Goal: Task Accomplishment & Management: Complete application form

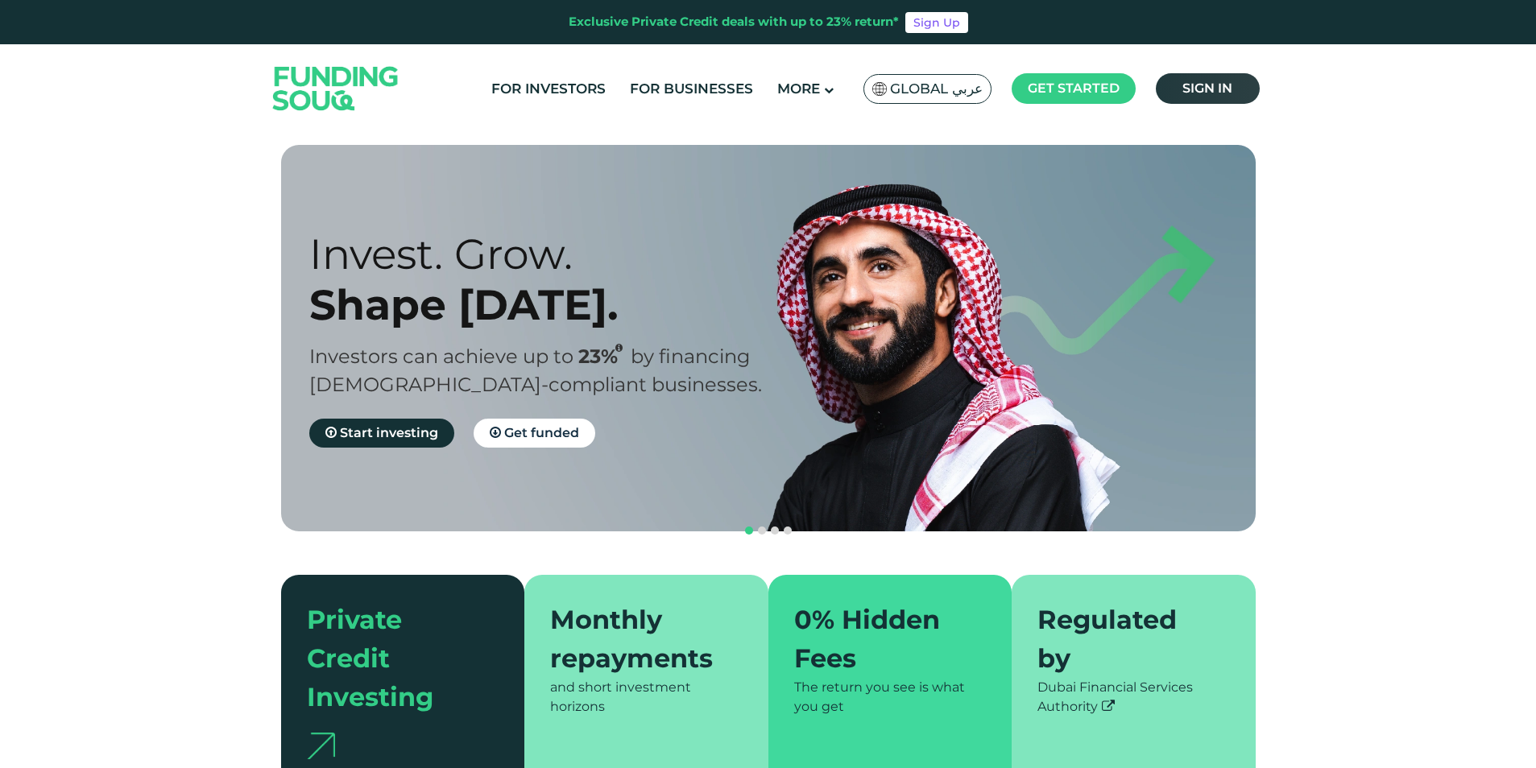
click at [1230, 84] on span "Sign in" at bounding box center [1207, 88] width 50 height 15
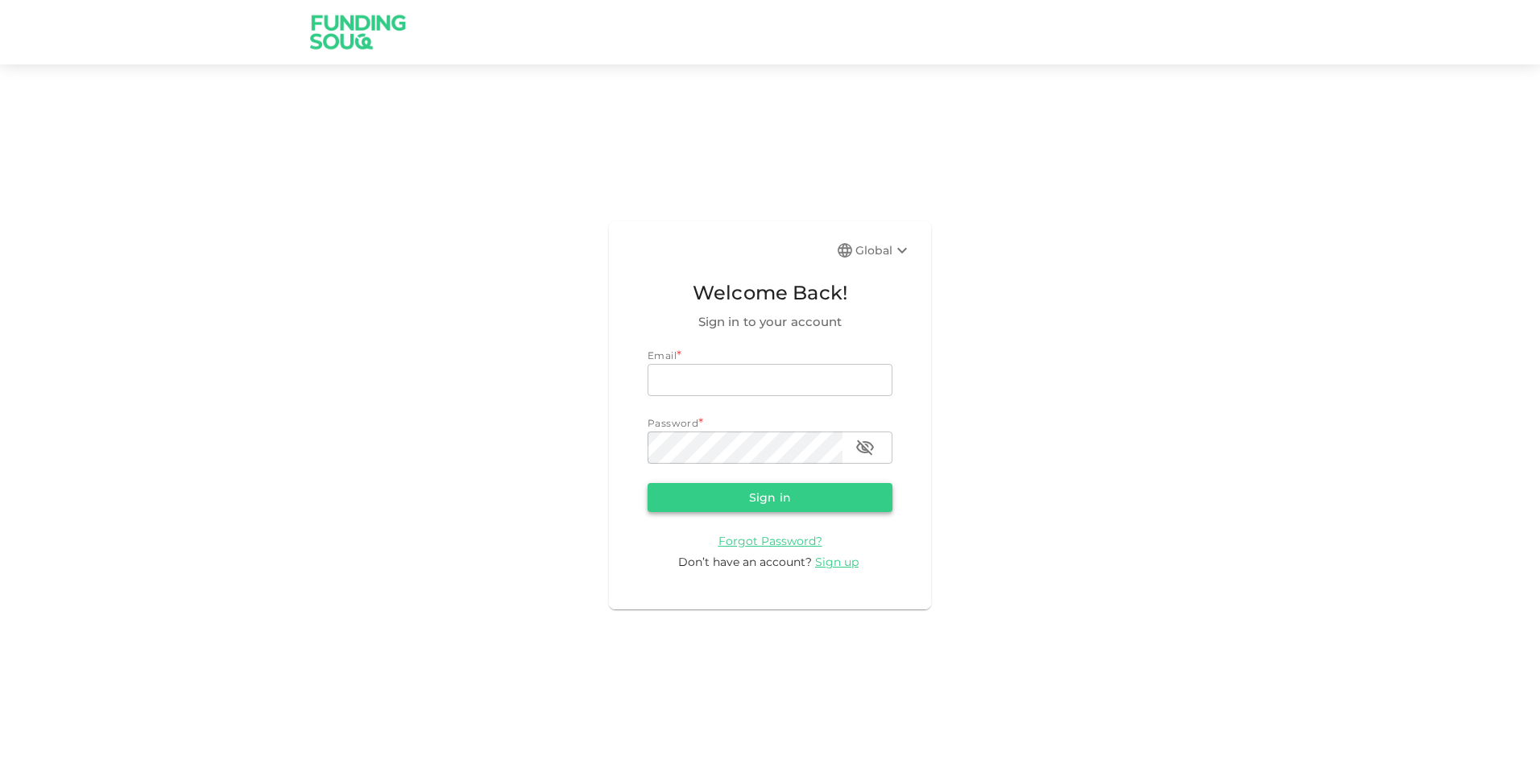
type input "zainbashir994@outlook.com"
click at [709, 494] on button "Sign in" at bounding box center [769, 497] width 245 height 29
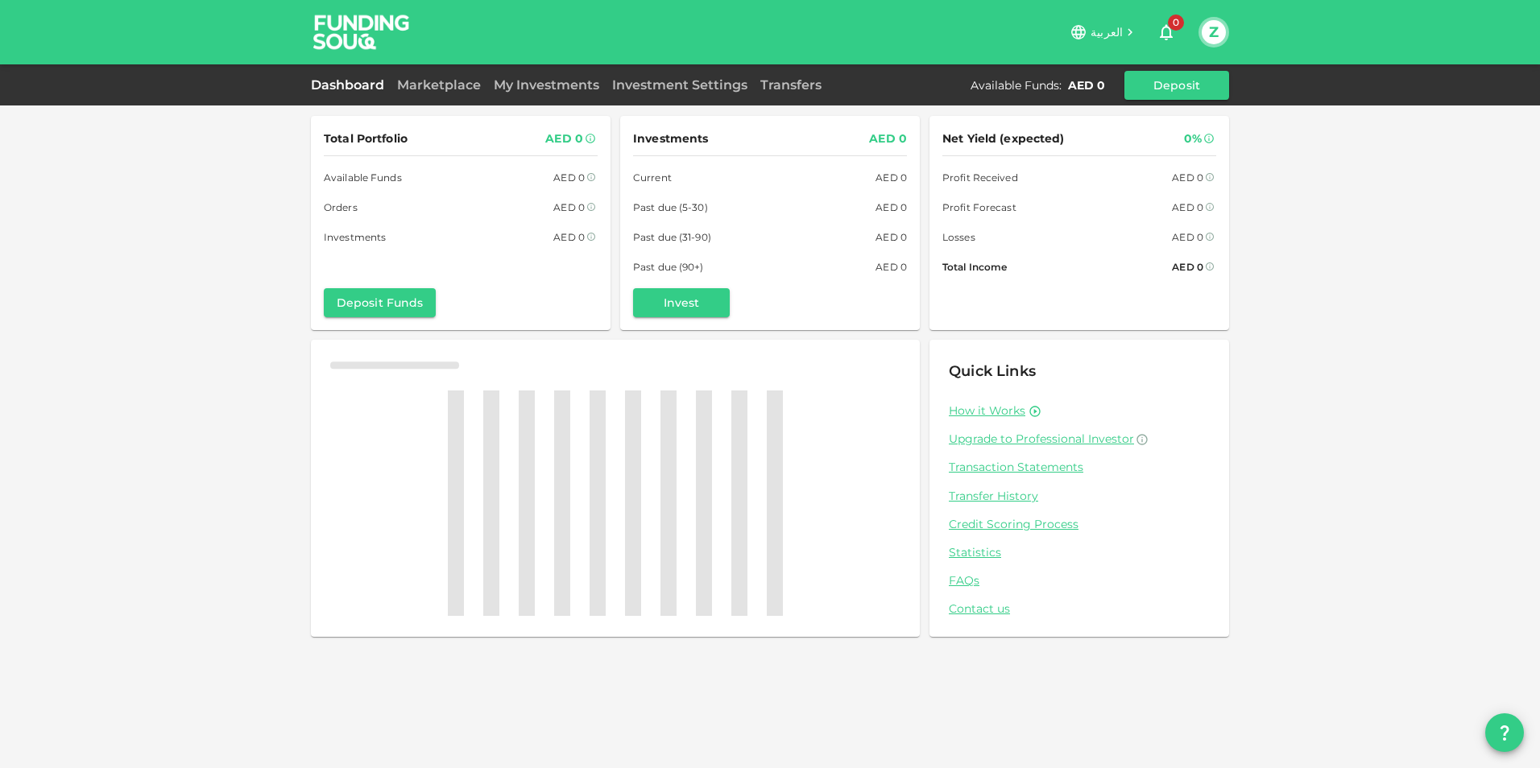
click at [1098, 39] on span "العربية" at bounding box center [1106, 32] width 32 height 14
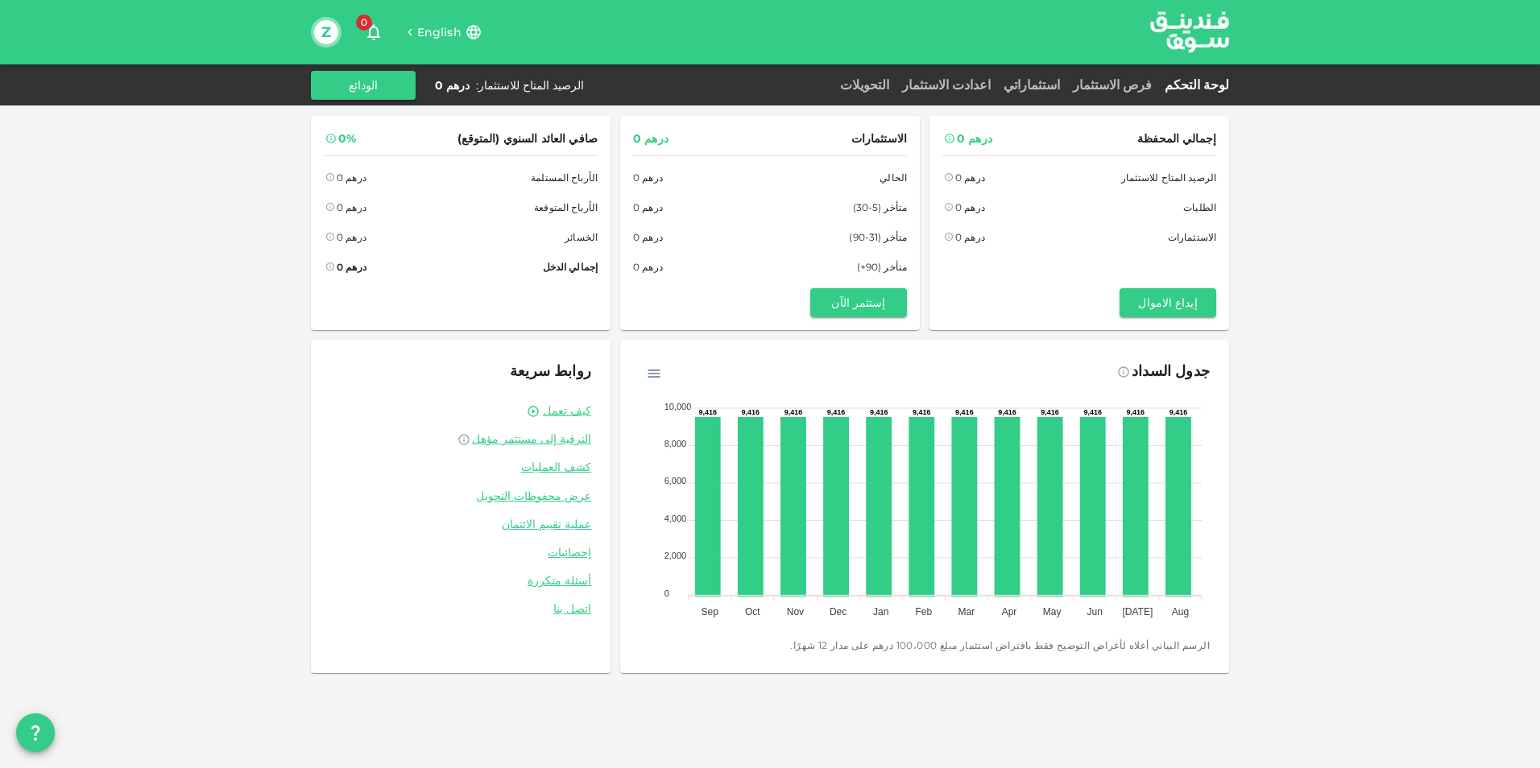
click at [336, 31] on button "Z" at bounding box center [326, 32] width 24 height 24
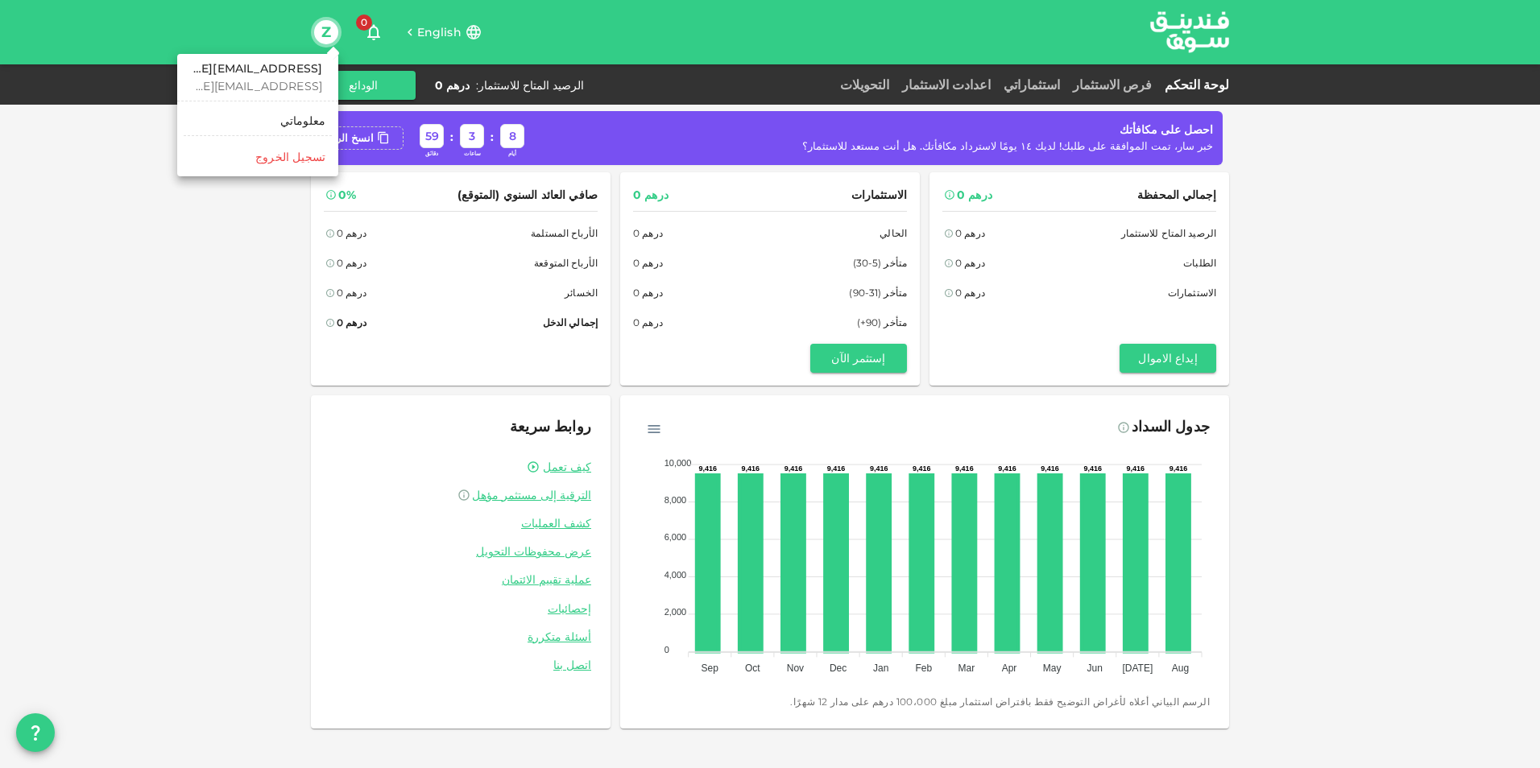
click at [286, 121] on link "معلوماتي" at bounding box center [258, 121] width 148 height 26
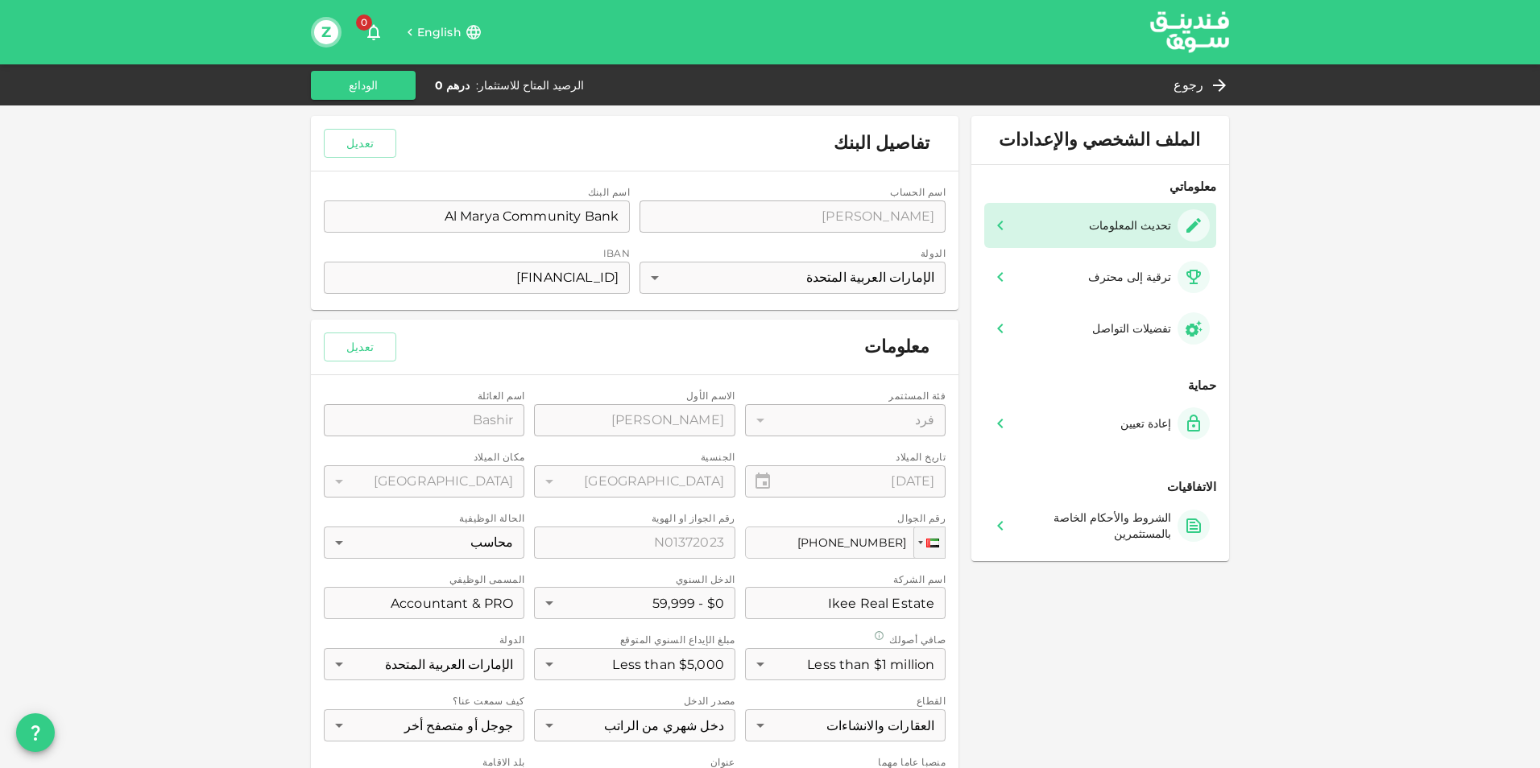
click at [1017, 213] on div "تحديث المعلومات" at bounding box center [1099, 225] width 219 height 32
click at [997, 336] on icon at bounding box center [999, 328] width 19 height 19
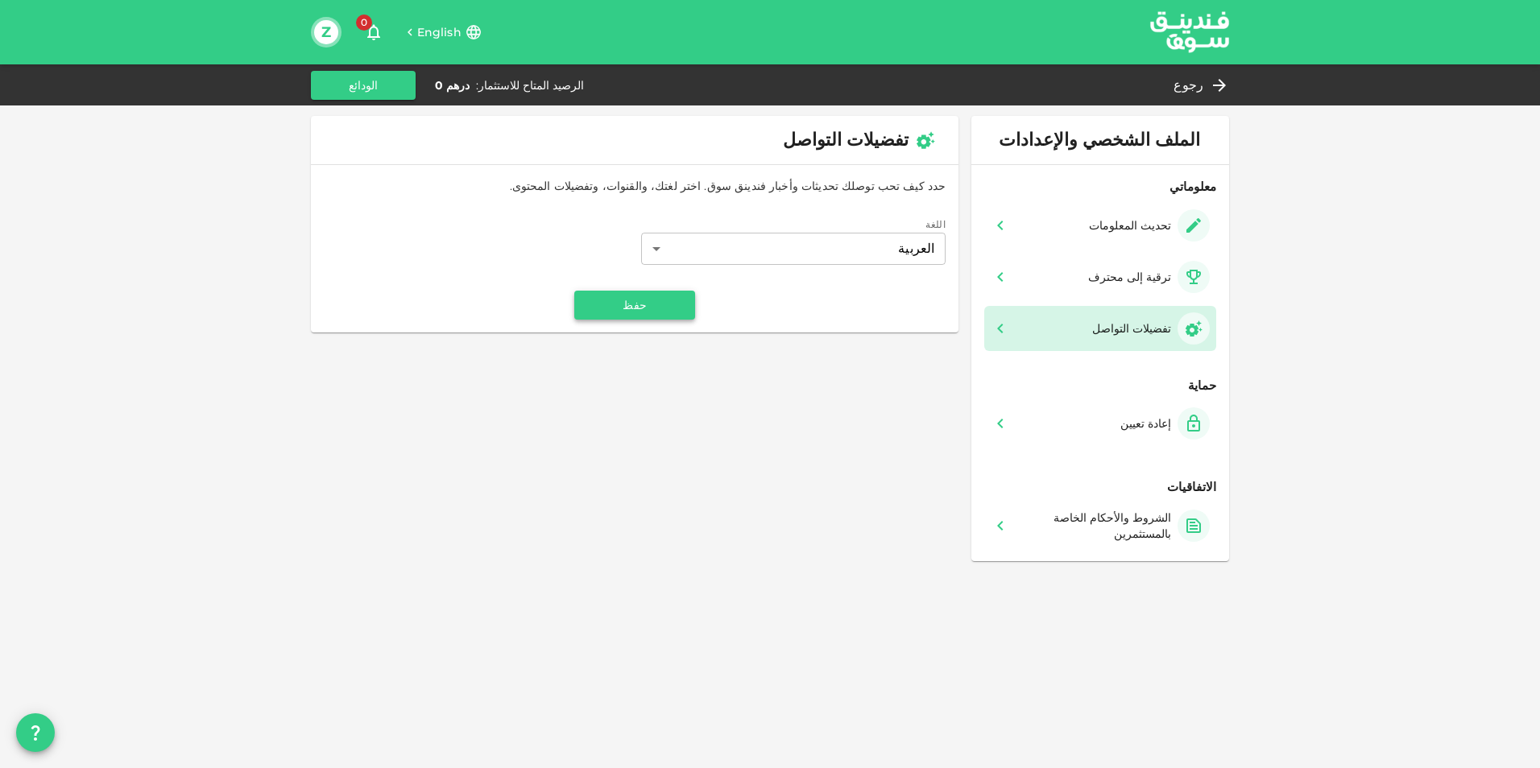
click at [620, 295] on button "حفظ" at bounding box center [634, 305] width 121 height 29
click at [992, 282] on icon at bounding box center [999, 276] width 19 height 19
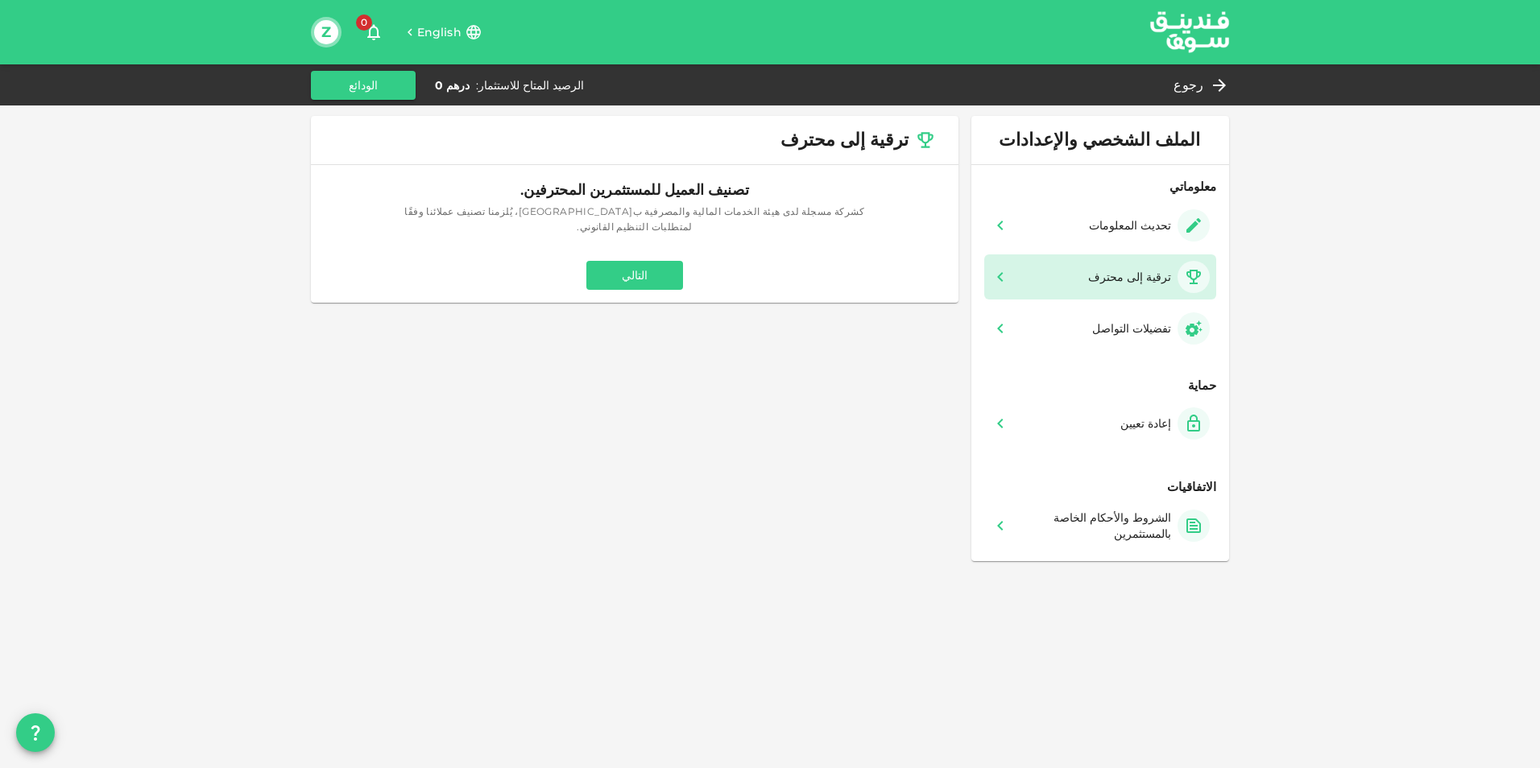
click at [328, 27] on button "Z" at bounding box center [326, 32] width 24 height 24
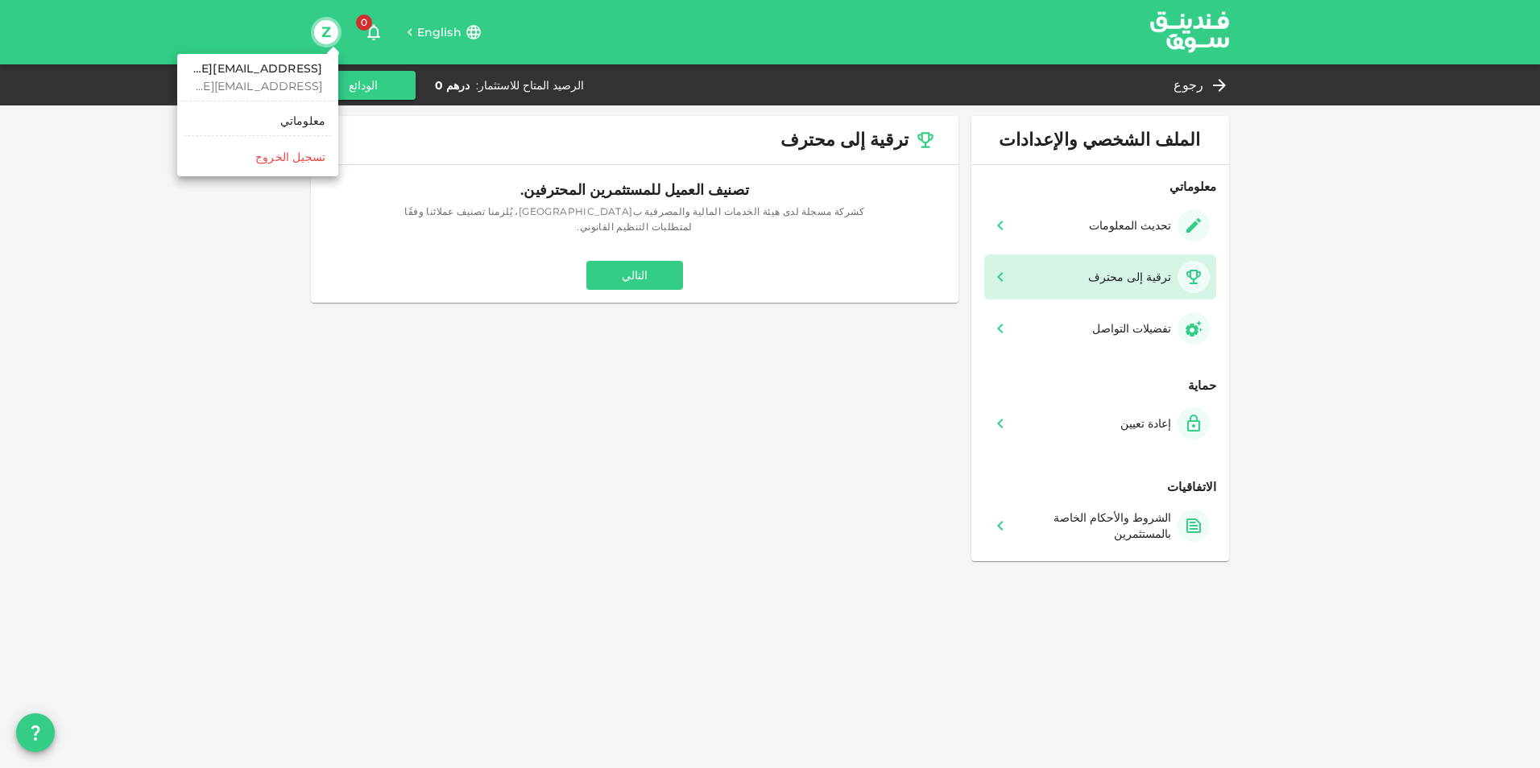
click at [201, 64] on h6 "zainbashir994@outlook.com" at bounding box center [257, 69] width 129 height 18
click at [1136, 20] on div at bounding box center [770, 384] width 1540 height 768
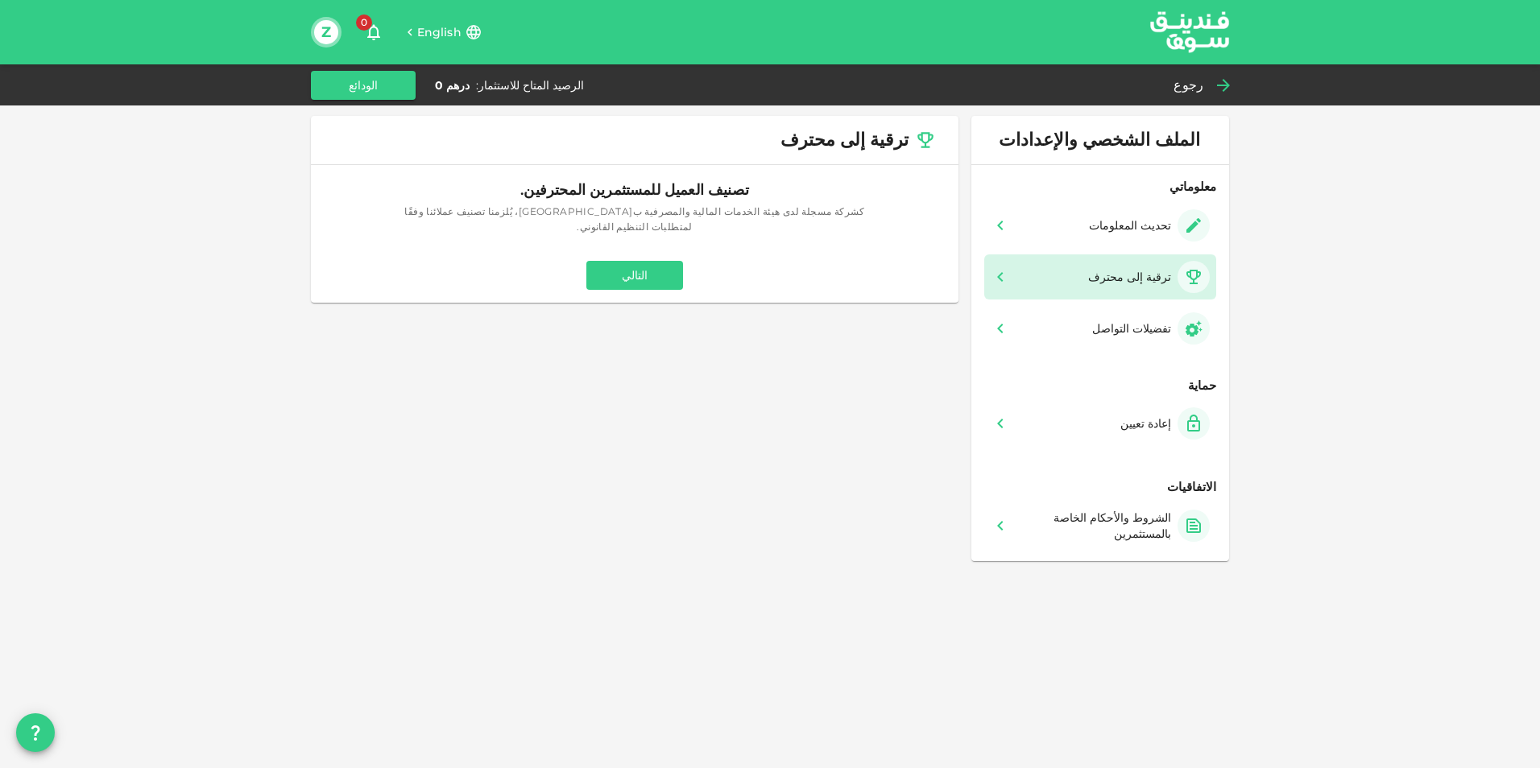
click at [1220, 81] on icon at bounding box center [1222, 85] width 19 height 19
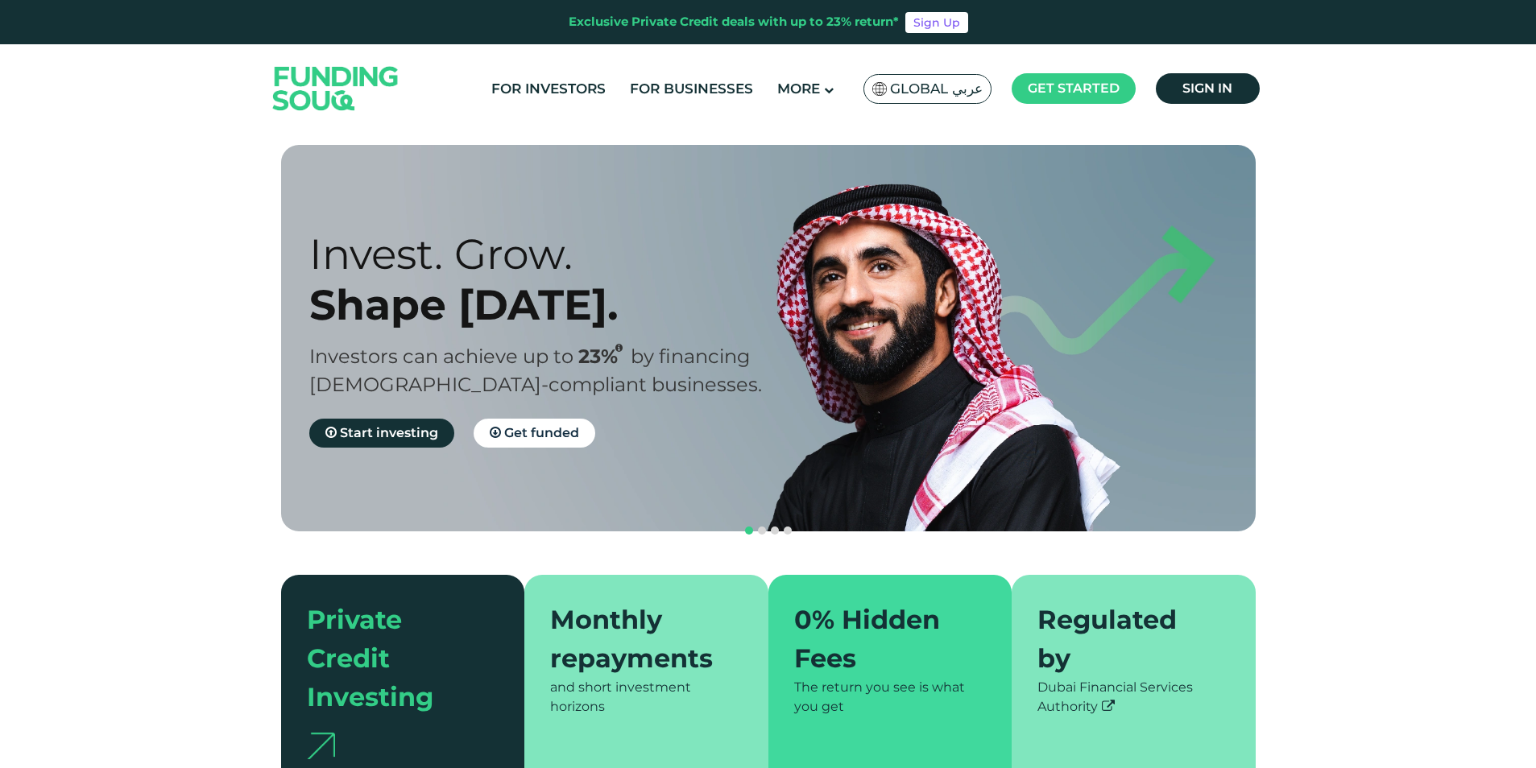
click at [940, 83] on span "Global عربي" at bounding box center [936, 89] width 93 height 19
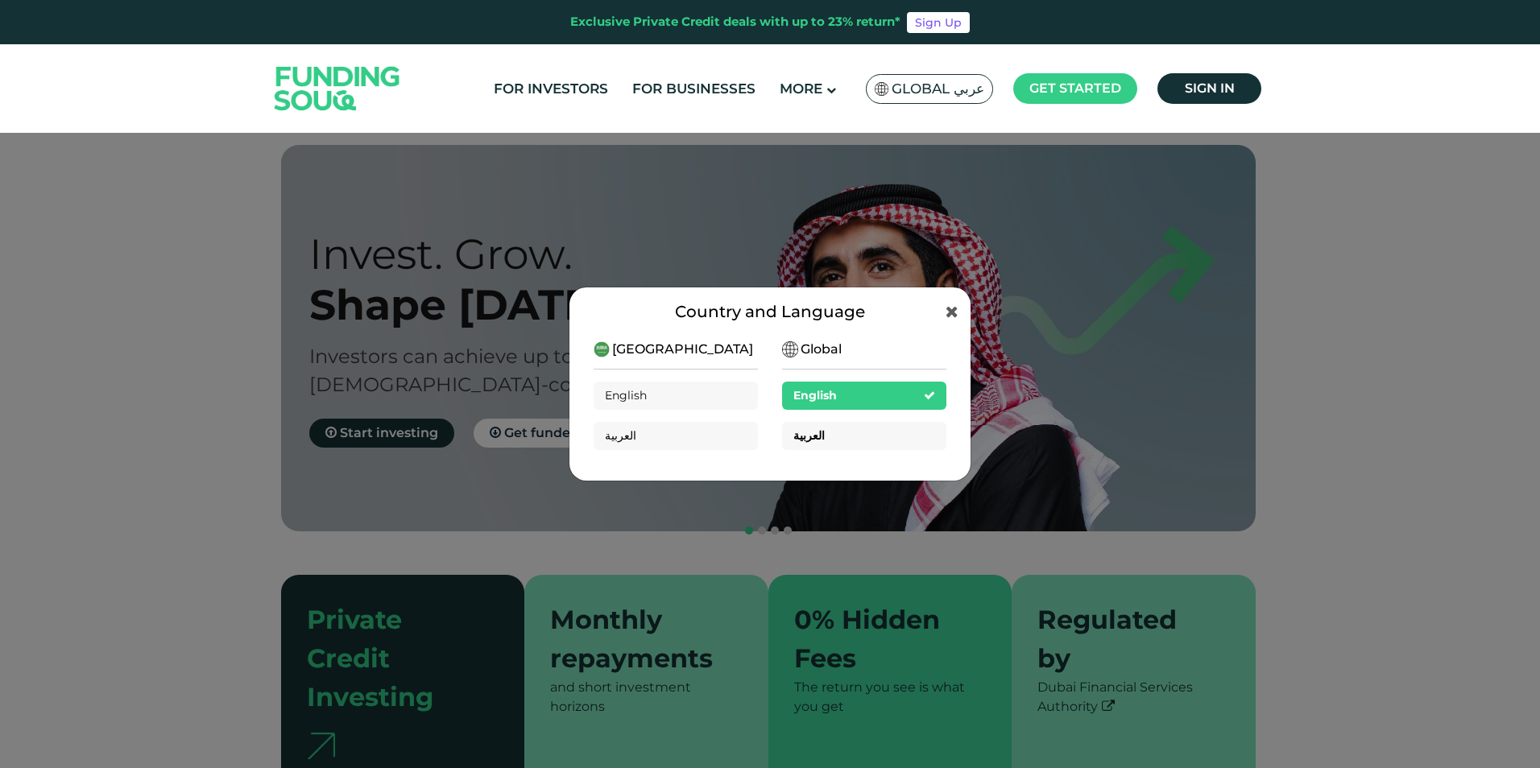
click at [818, 434] on div "العربية" at bounding box center [864, 436] width 164 height 28
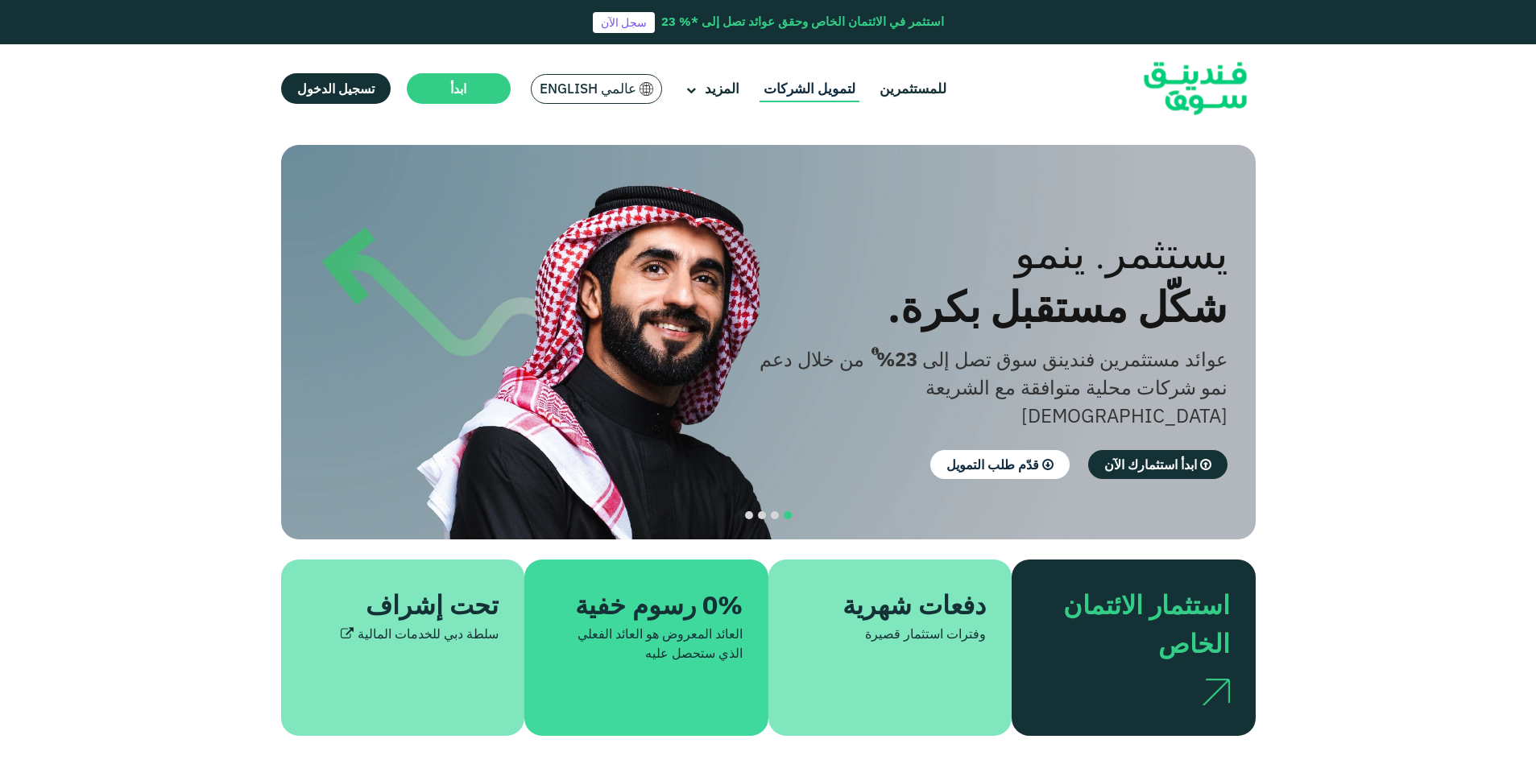
click at [800, 90] on link "لتمويل الشركات" at bounding box center [809, 89] width 100 height 27
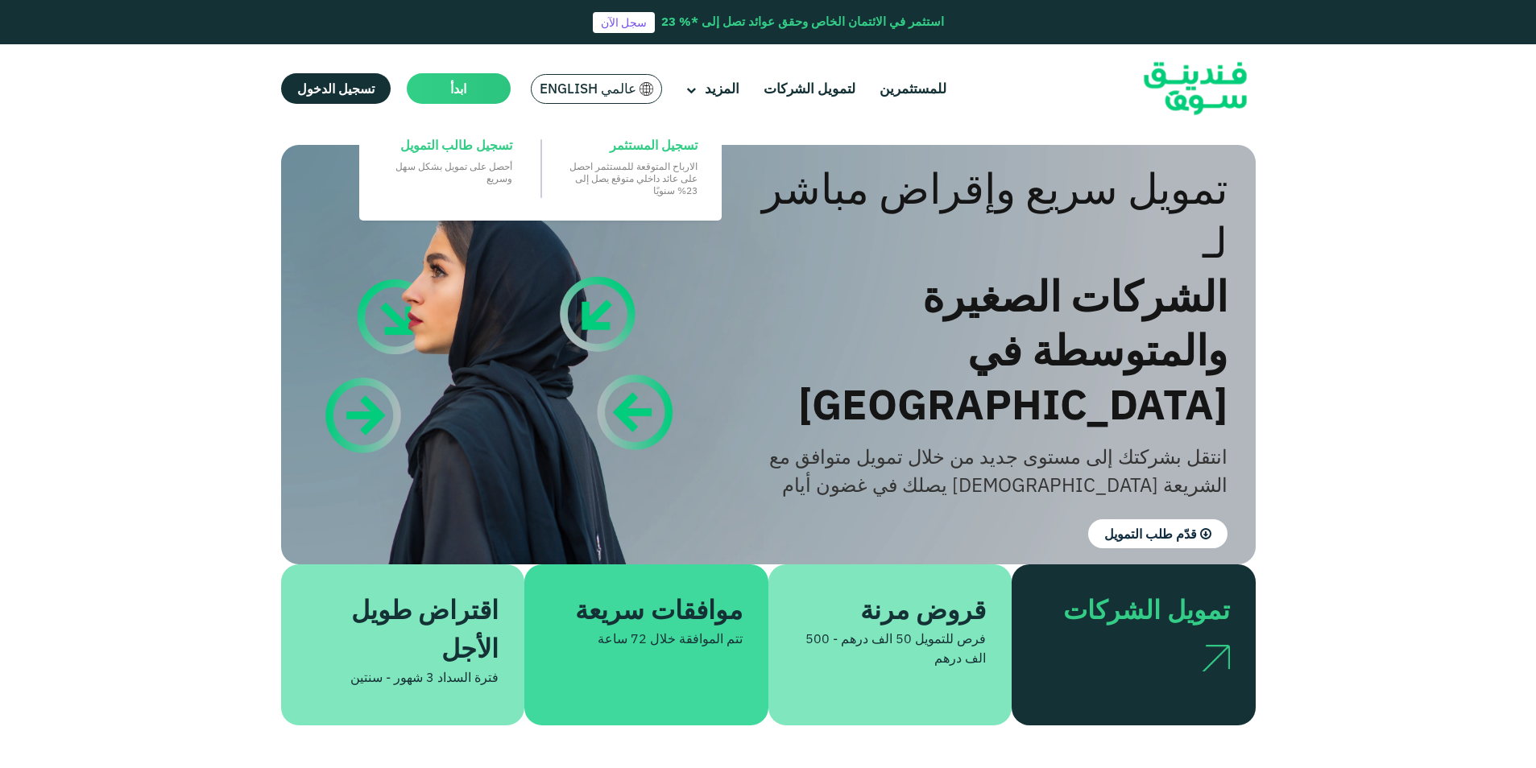
click at [450, 88] on span "ابدأ" at bounding box center [458, 89] width 16 height 16
click at [413, 142] on span "تسجيل طالب التمويل" at bounding box center [456, 145] width 112 height 18
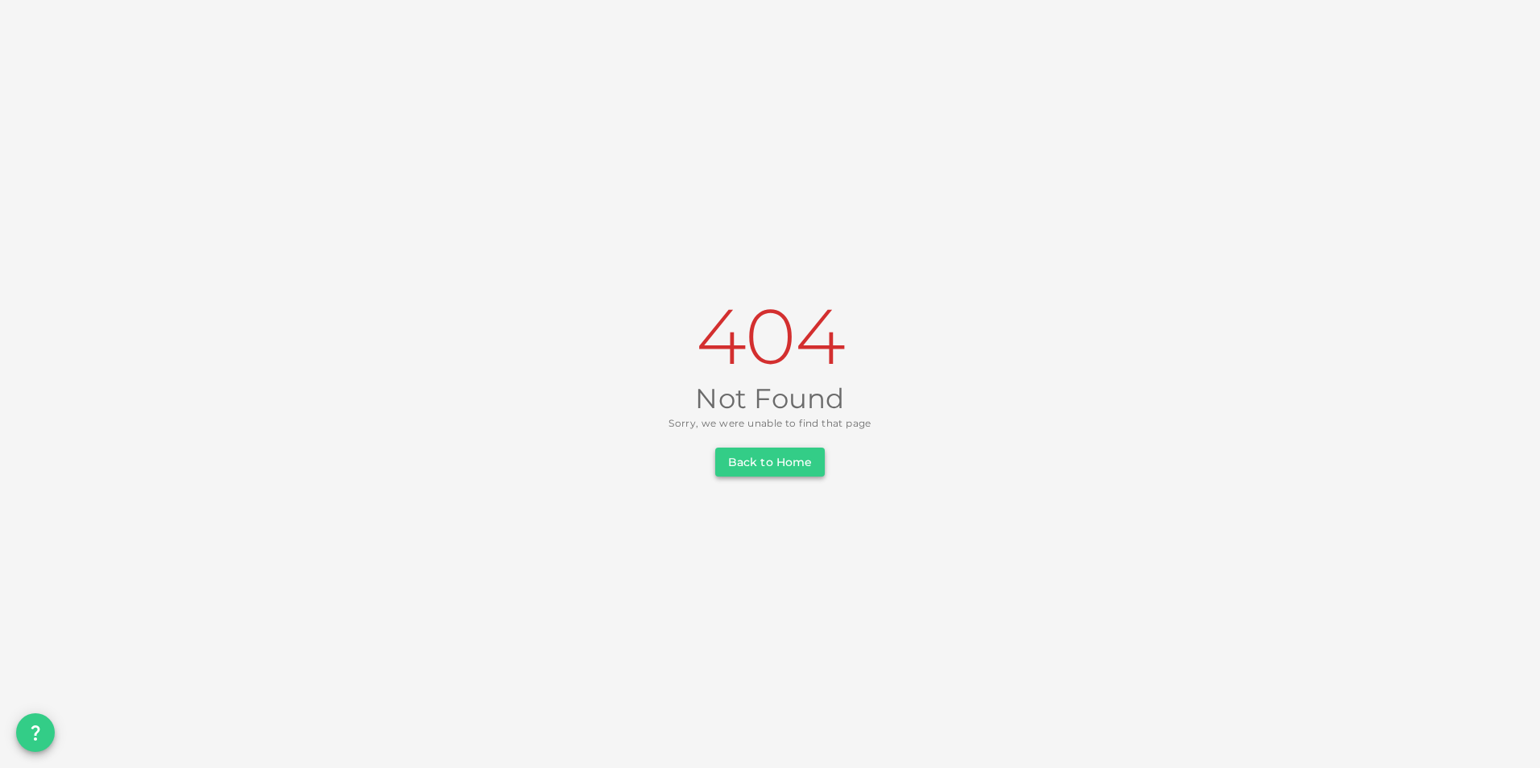
click at [770, 461] on button "Back to Home" at bounding box center [770, 462] width 110 height 29
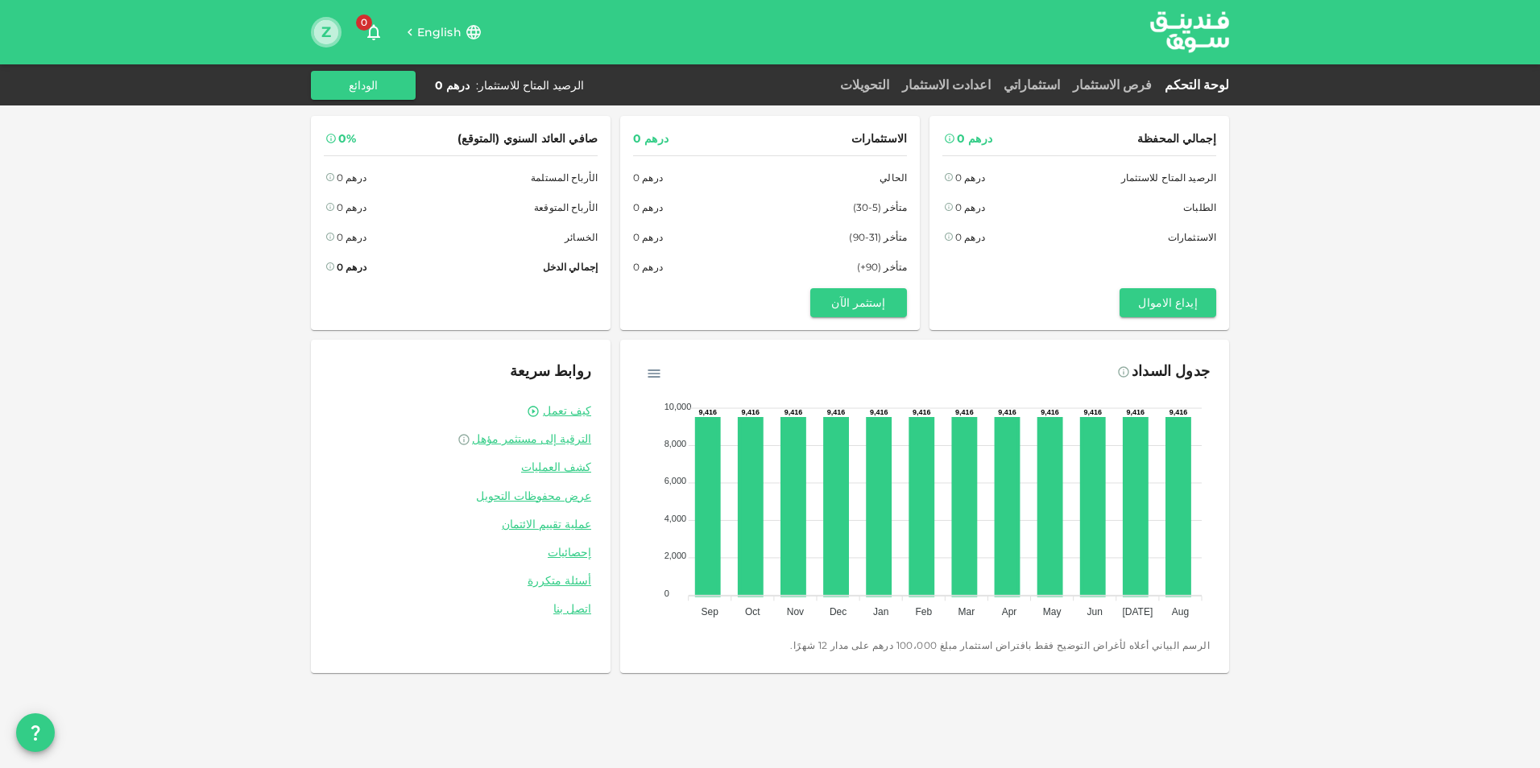
click at [329, 31] on button "Z" at bounding box center [326, 32] width 24 height 24
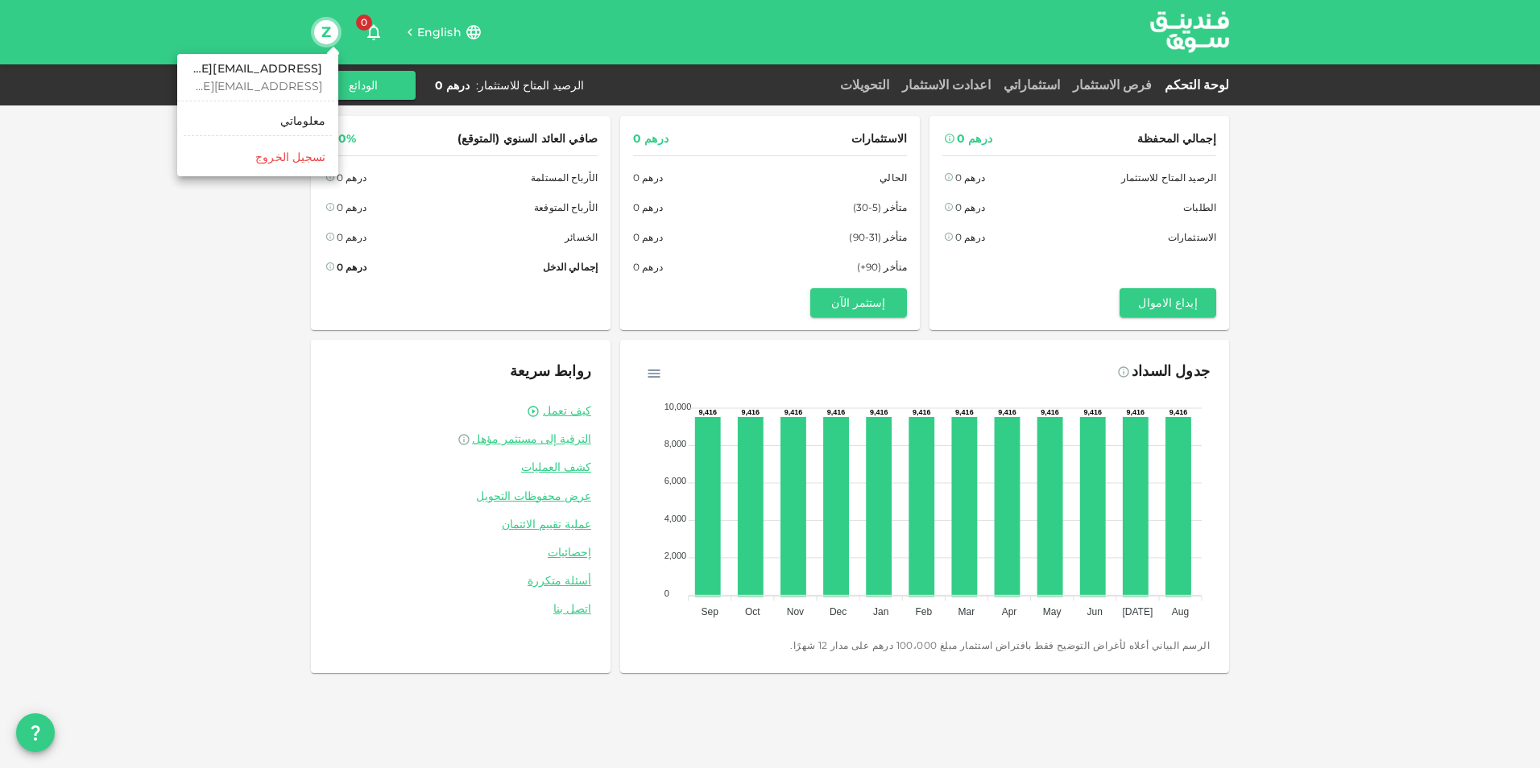
click at [278, 152] on div "‏تسجيل الخروج" at bounding box center [290, 157] width 70 height 16
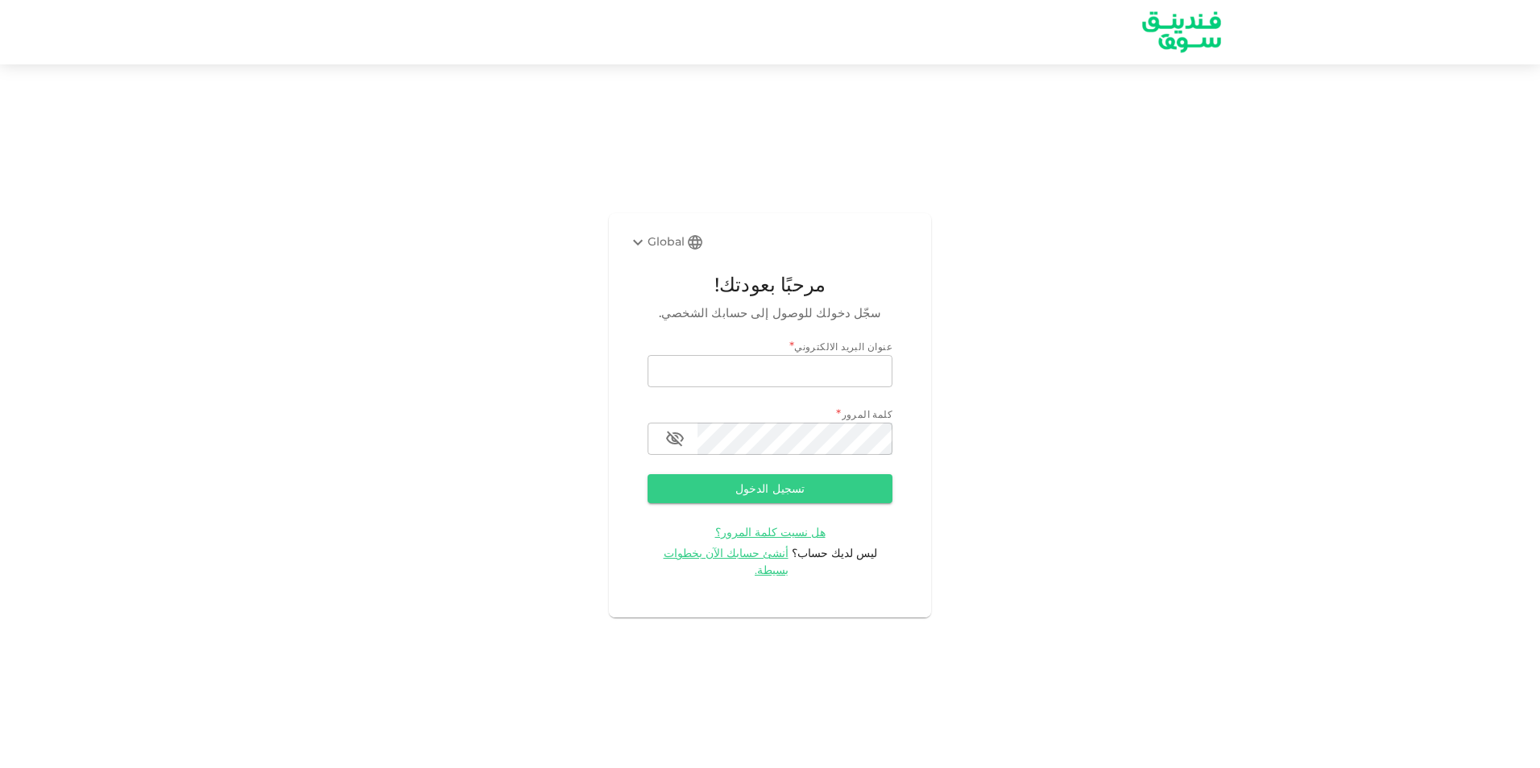
type input "[EMAIL_ADDRESS][DOMAIN_NAME]"
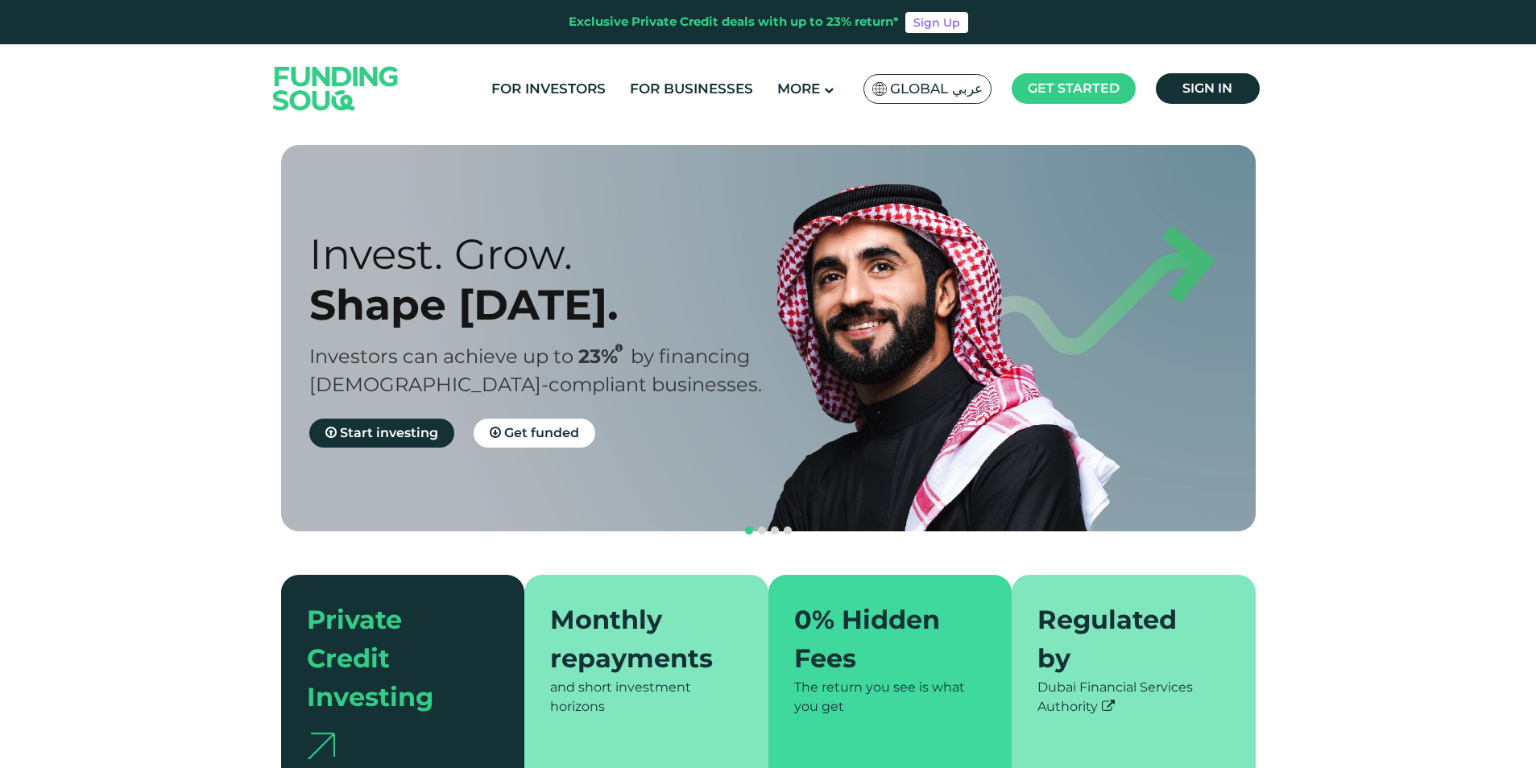
click at [955, 87] on span "Global عربي" at bounding box center [936, 89] width 93 height 19
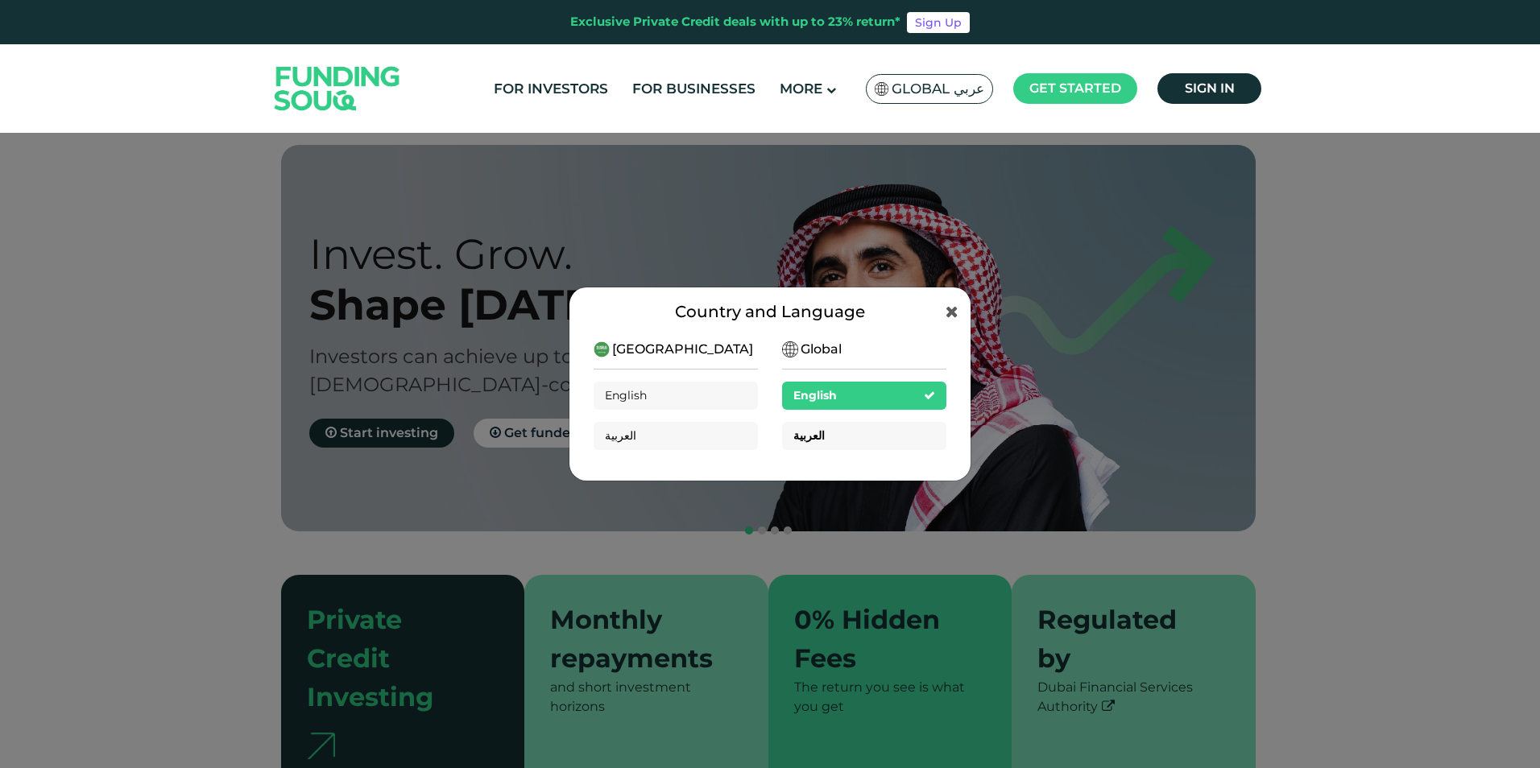
click at [820, 439] on div "العربية" at bounding box center [864, 436] width 164 height 28
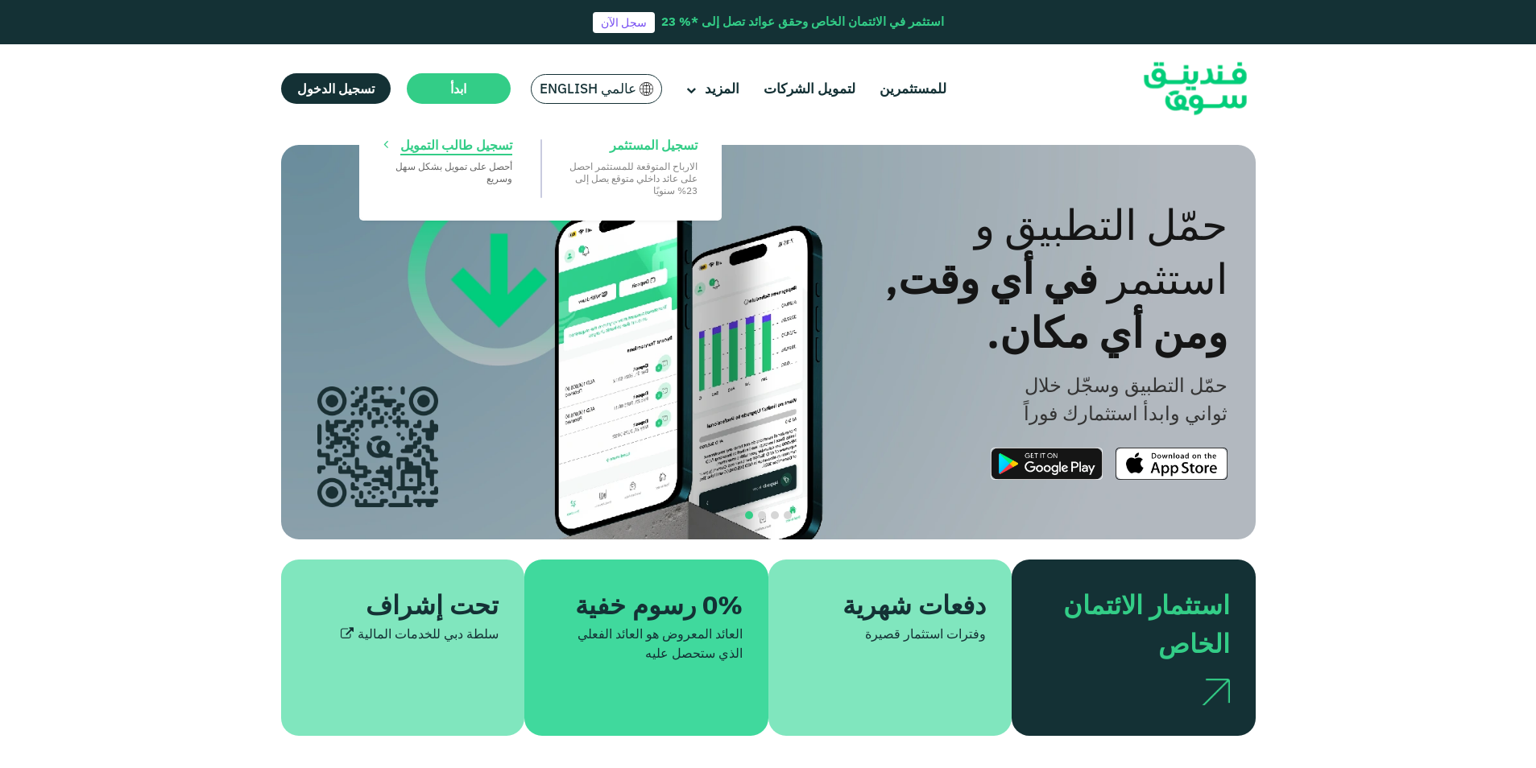
click at [407, 143] on span "تسجيل طالب التمويل" at bounding box center [456, 145] width 112 height 18
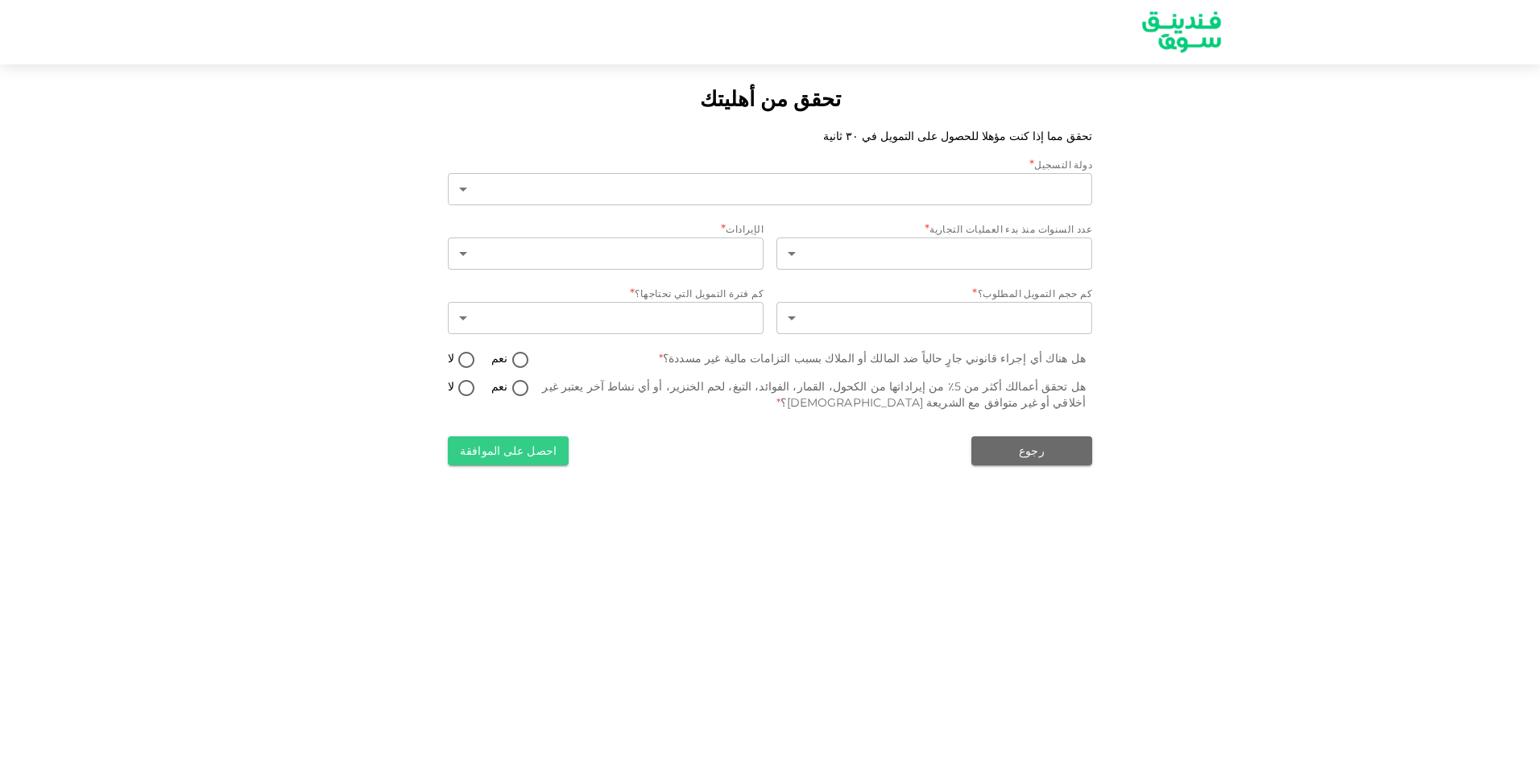
type input "1"
click at [940, 250] on body "تحقق من أهليتك تحقق مما إذا كنت مؤهلا للحصول على التمويل في ٣٠ ثانية دولة التسج…" at bounding box center [770, 384] width 1540 height 768
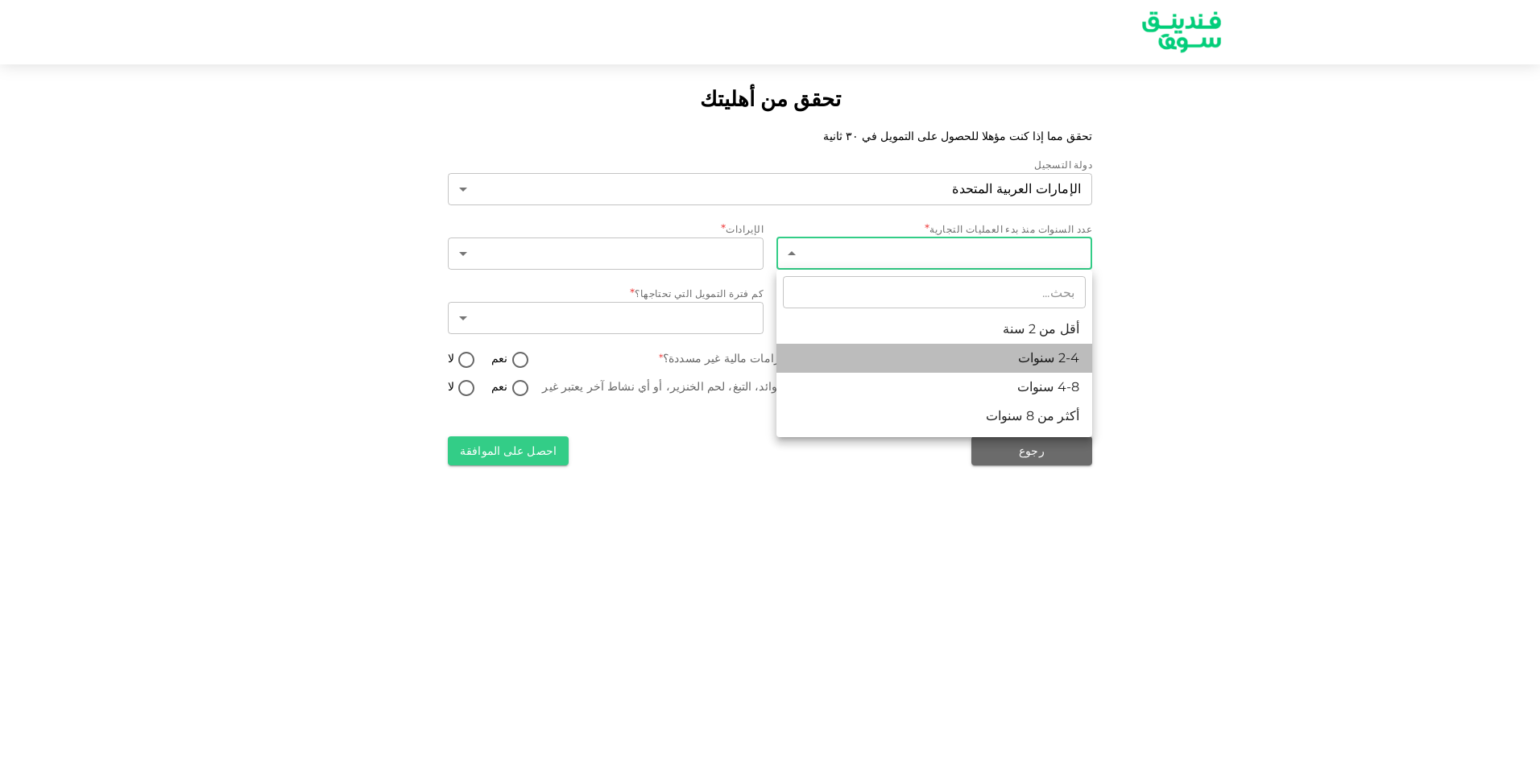
click at [949, 355] on li "2-4 سنوات" at bounding box center [934, 358] width 316 height 29
type input "2"
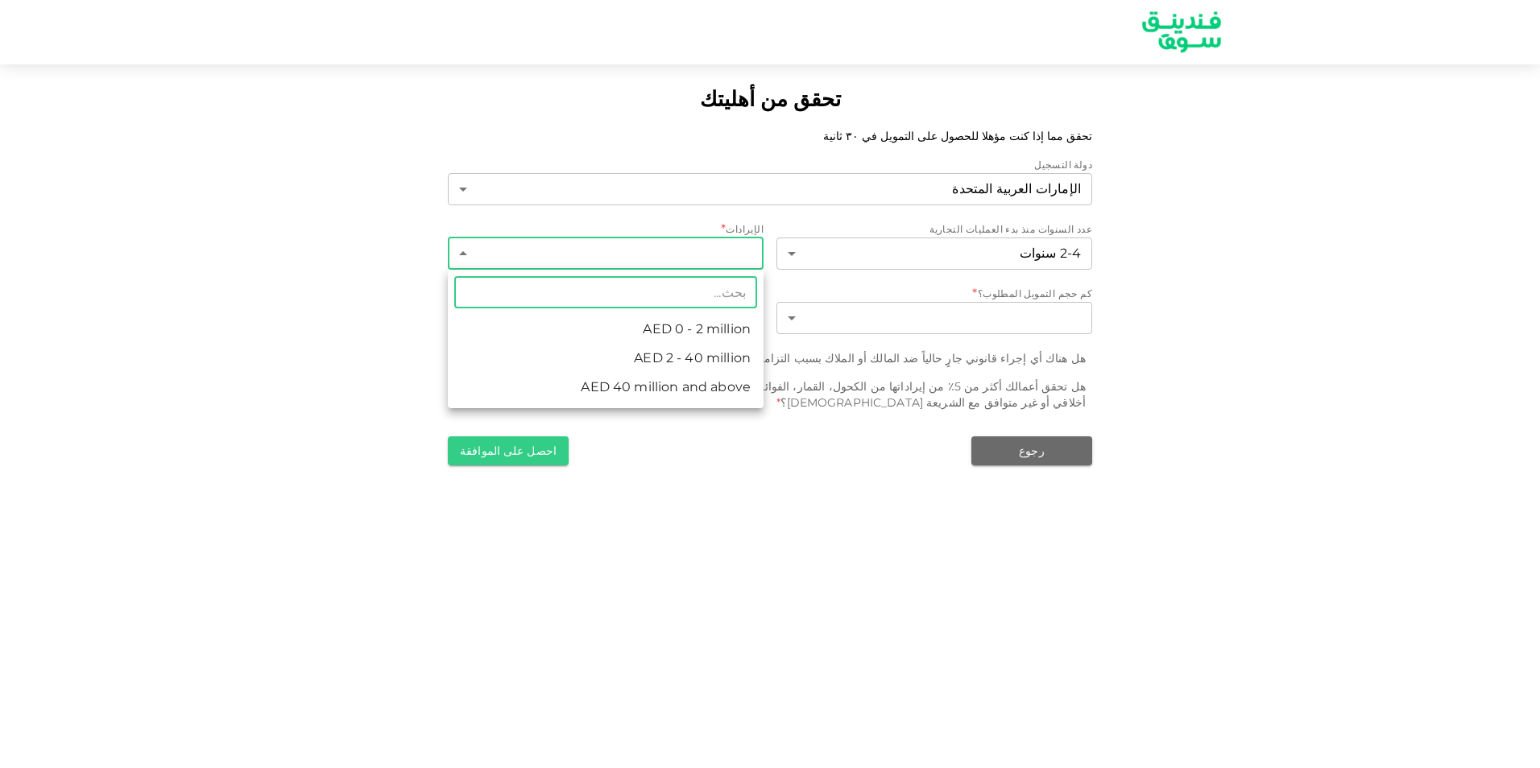
click at [651, 238] on body "تحقق من أهليتك تحقق مما إذا كنت مؤهلا للحصول على التمويل في ٣٠ ثانية دولة التسج…" at bounding box center [770, 384] width 1540 height 768
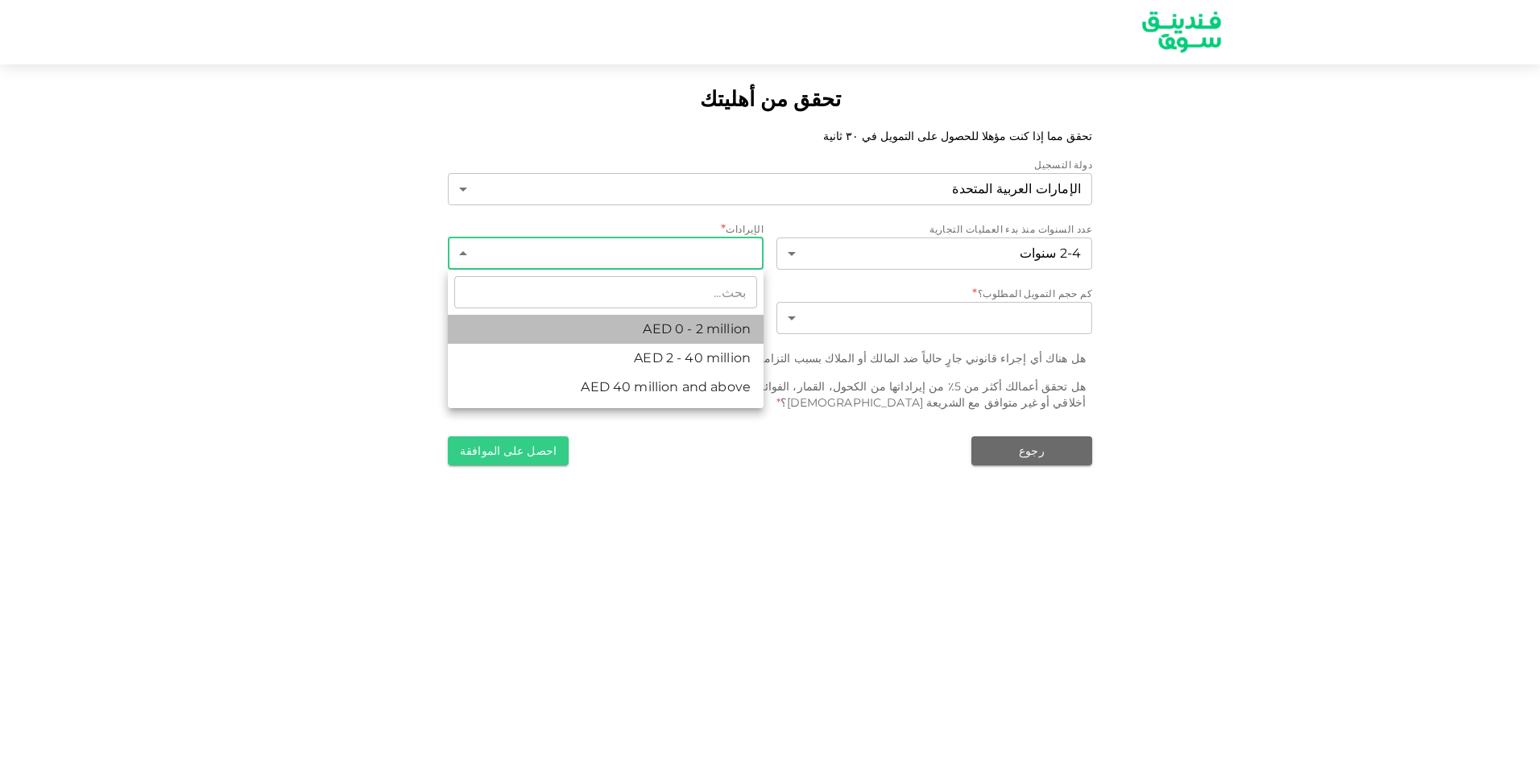
click at [637, 330] on li "AED 0 - 2 million" at bounding box center [606, 329] width 316 height 29
type input "1"
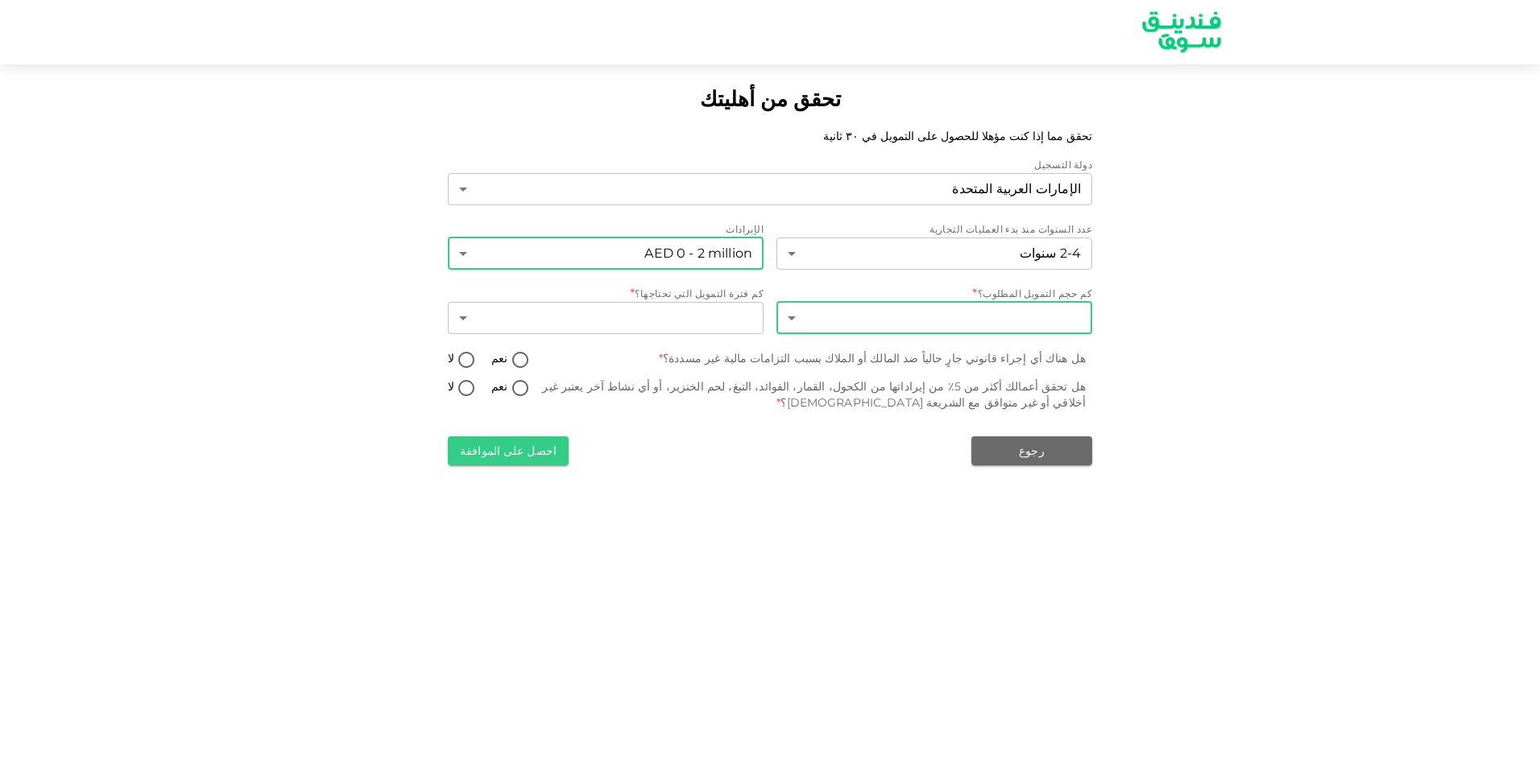
click at [913, 316] on body "تحقق من أهليتك تحقق مما إذا كنت مؤهلا للحصول على التمويل في ٣٠ ثانية دولة التسج…" at bounding box center [770, 384] width 1540 height 768
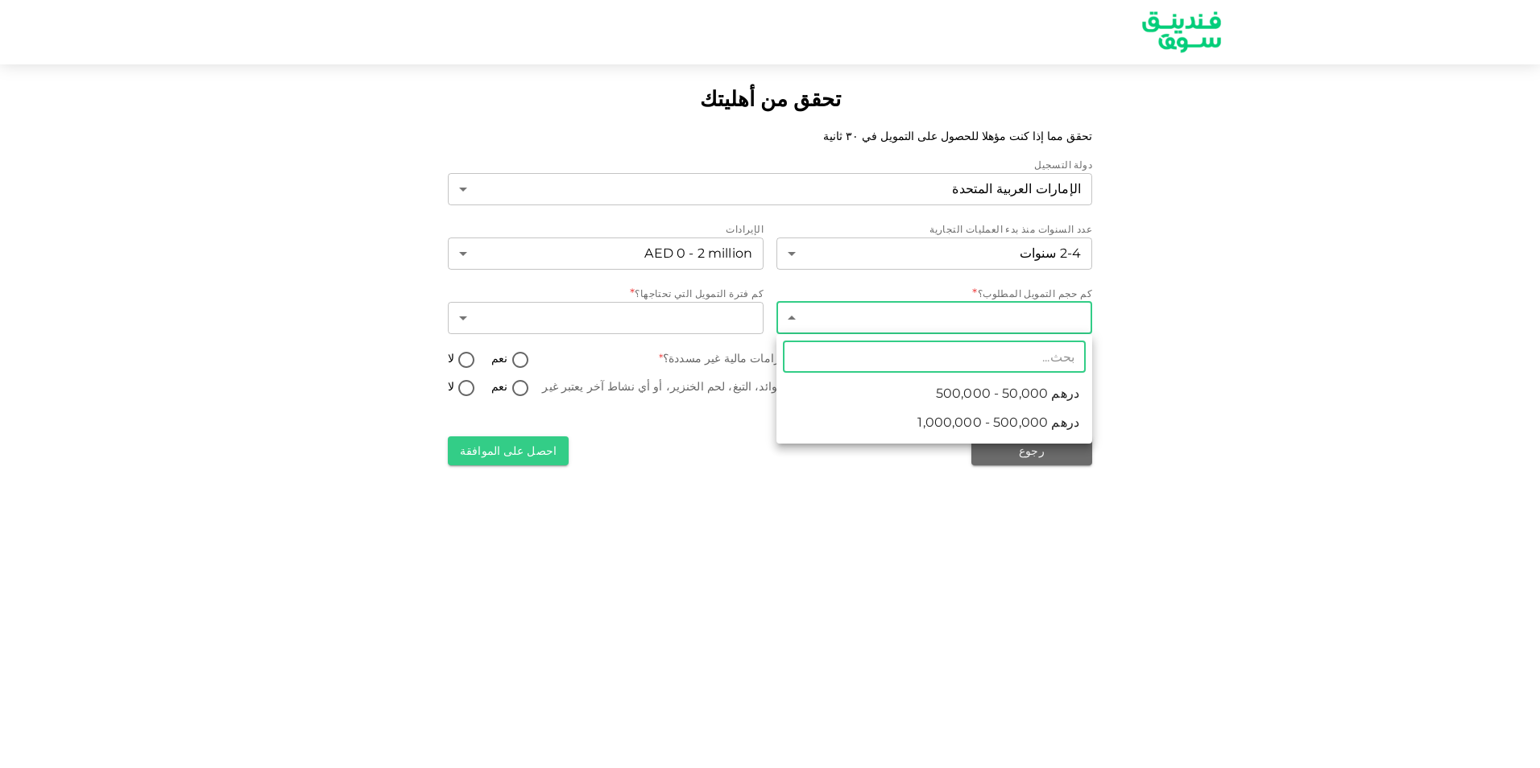
click at [964, 386] on span "درهم 50,000 - 500,000" at bounding box center [1007, 393] width 143 height 19
type input "1"
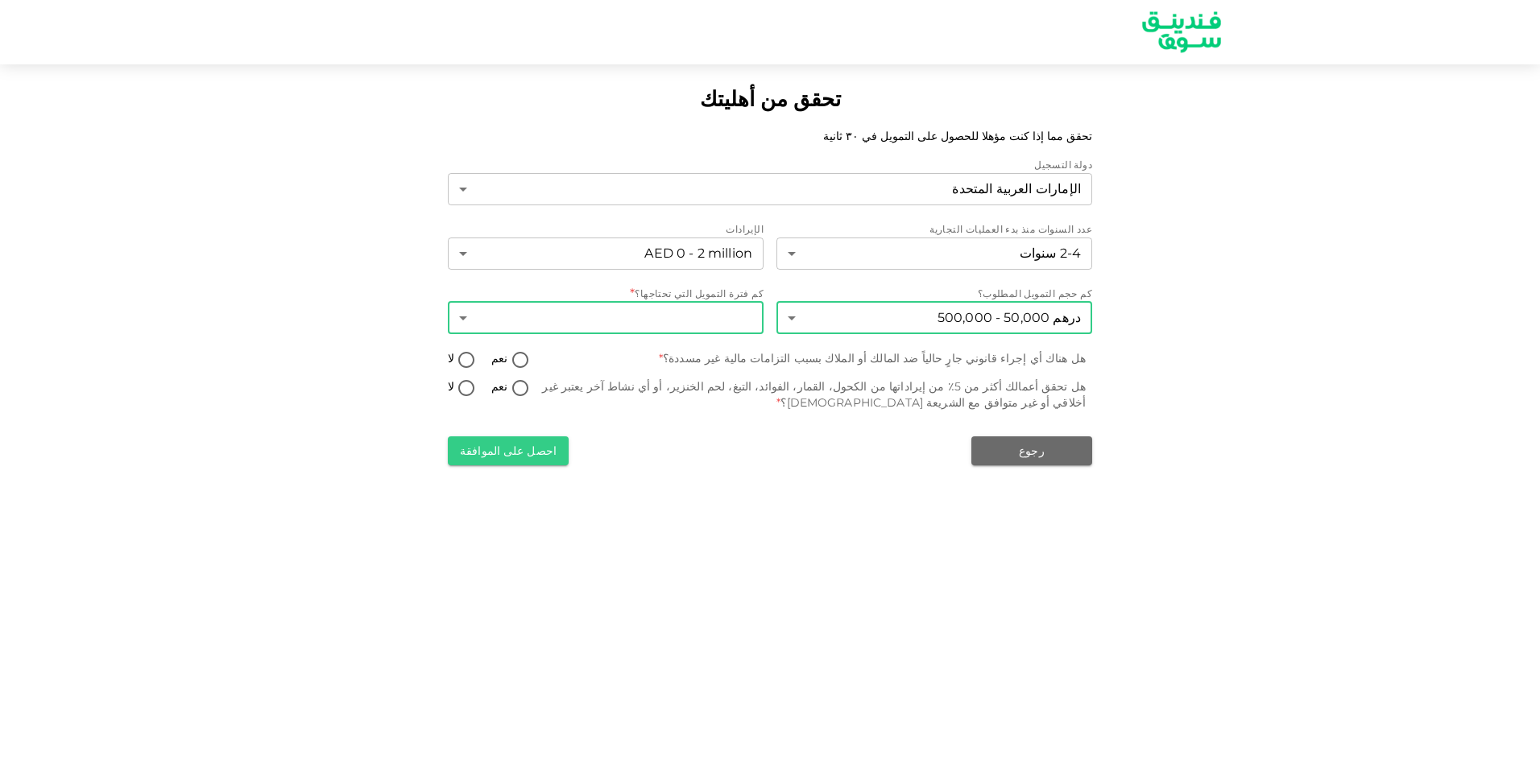
click at [678, 318] on body "تحقق من أهليتك تحقق مما إذا كنت مؤهلا للحصول على التمويل في ٣٠ ثانية دولة التسج…" at bounding box center [770, 384] width 1540 height 768
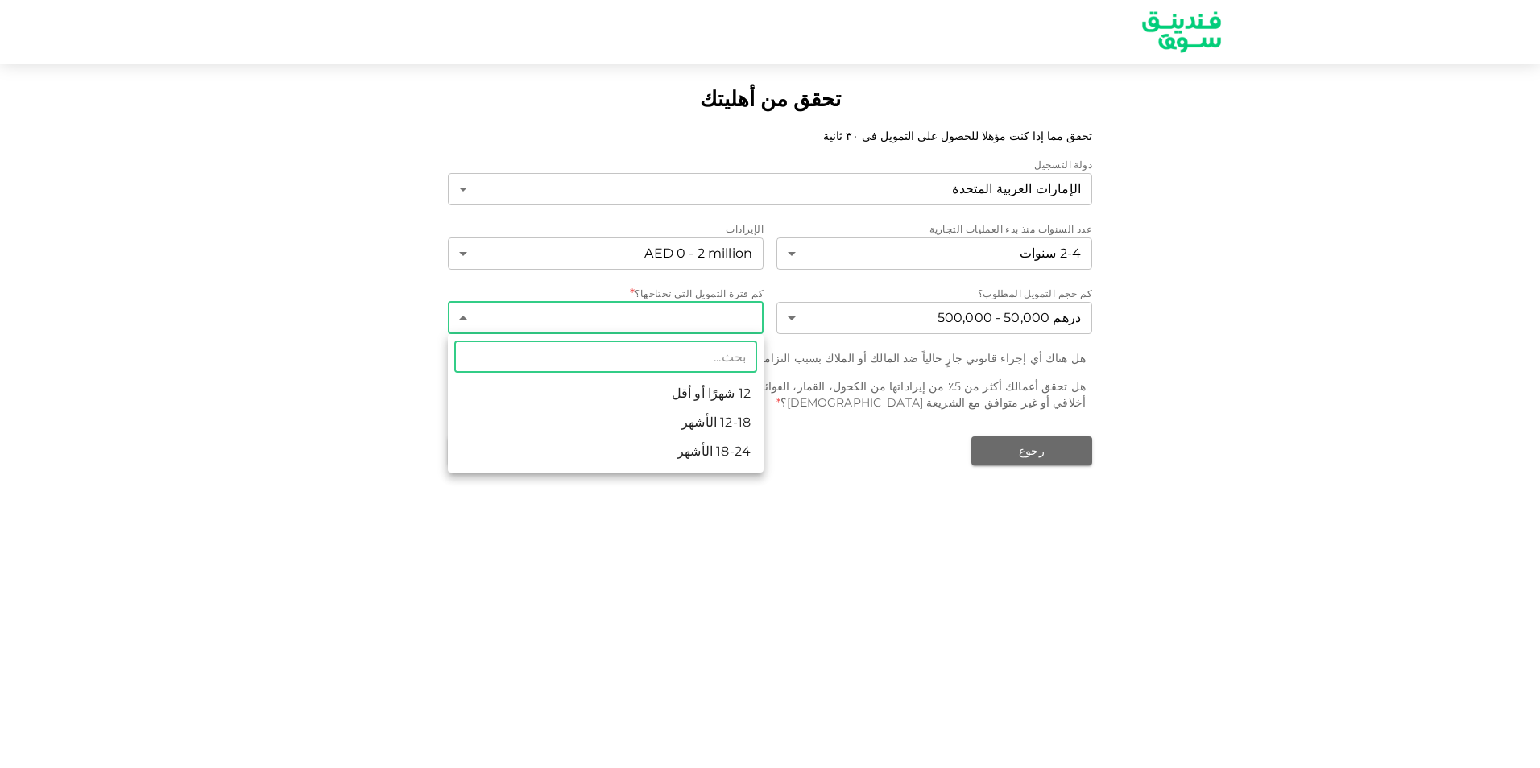
click at [662, 420] on li "12-18 الأشهر" at bounding box center [606, 422] width 316 height 29
type input "2"
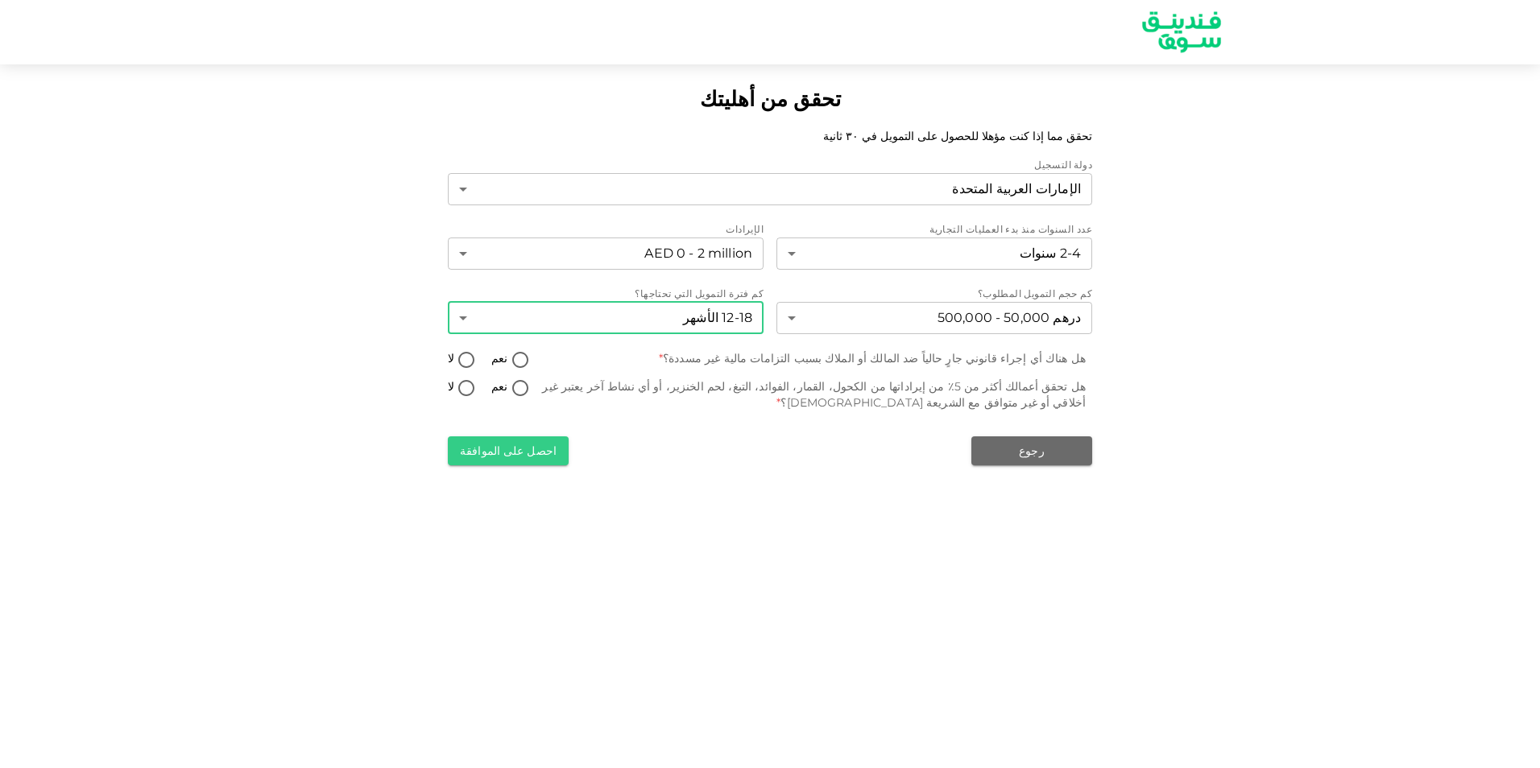
click at [468, 360] on input "لا" at bounding box center [466, 361] width 24 height 22
radio input "true"
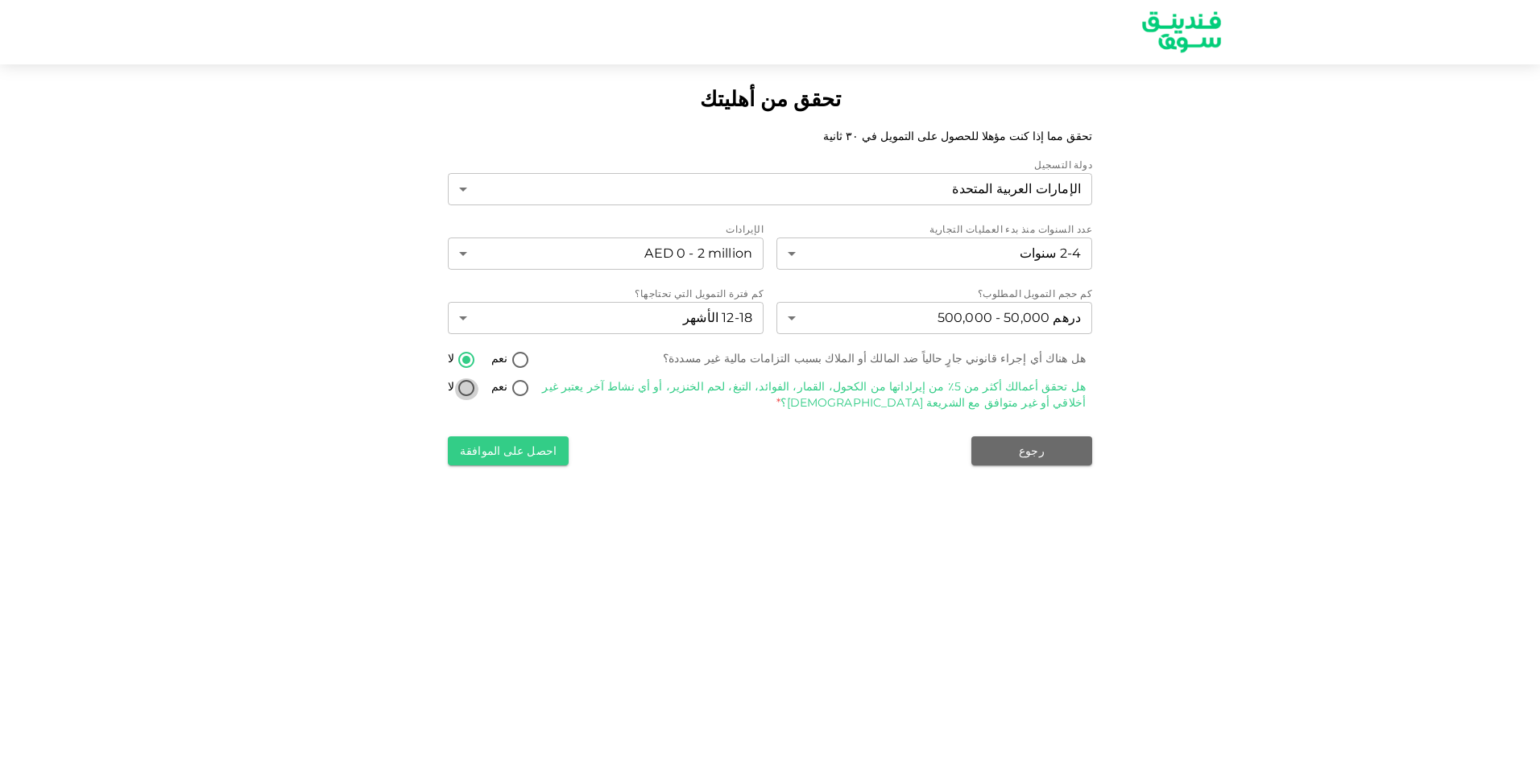
click at [465, 385] on input "لا" at bounding box center [466, 389] width 24 height 22
radio input "true"
click at [513, 454] on button "احصل على الموافقة" at bounding box center [508, 450] width 121 height 29
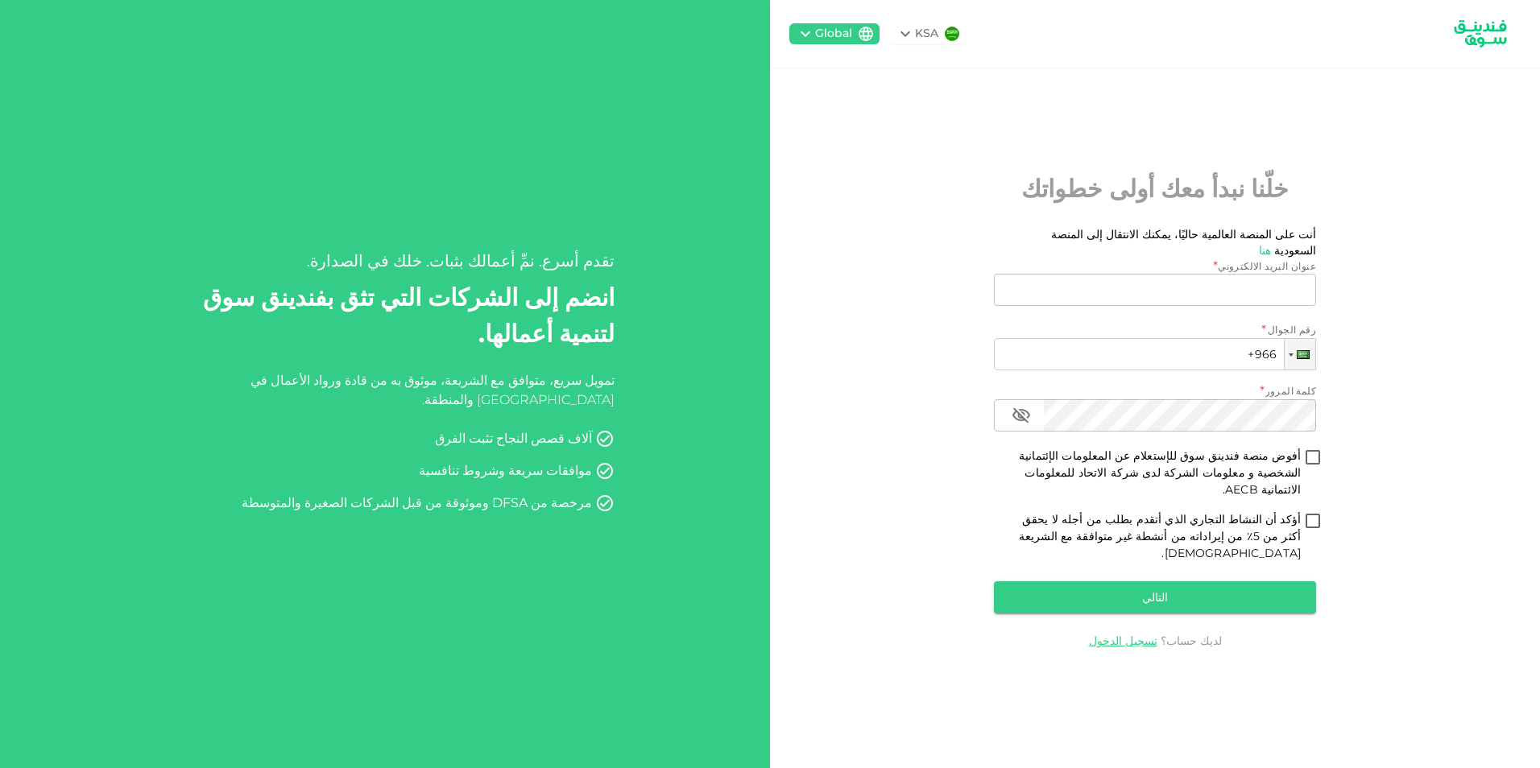
type input "[EMAIL_ADDRESS][DOMAIN_NAME]"
click at [834, 35] on div "Global" at bounding box center [833, 33] width 37 height 17
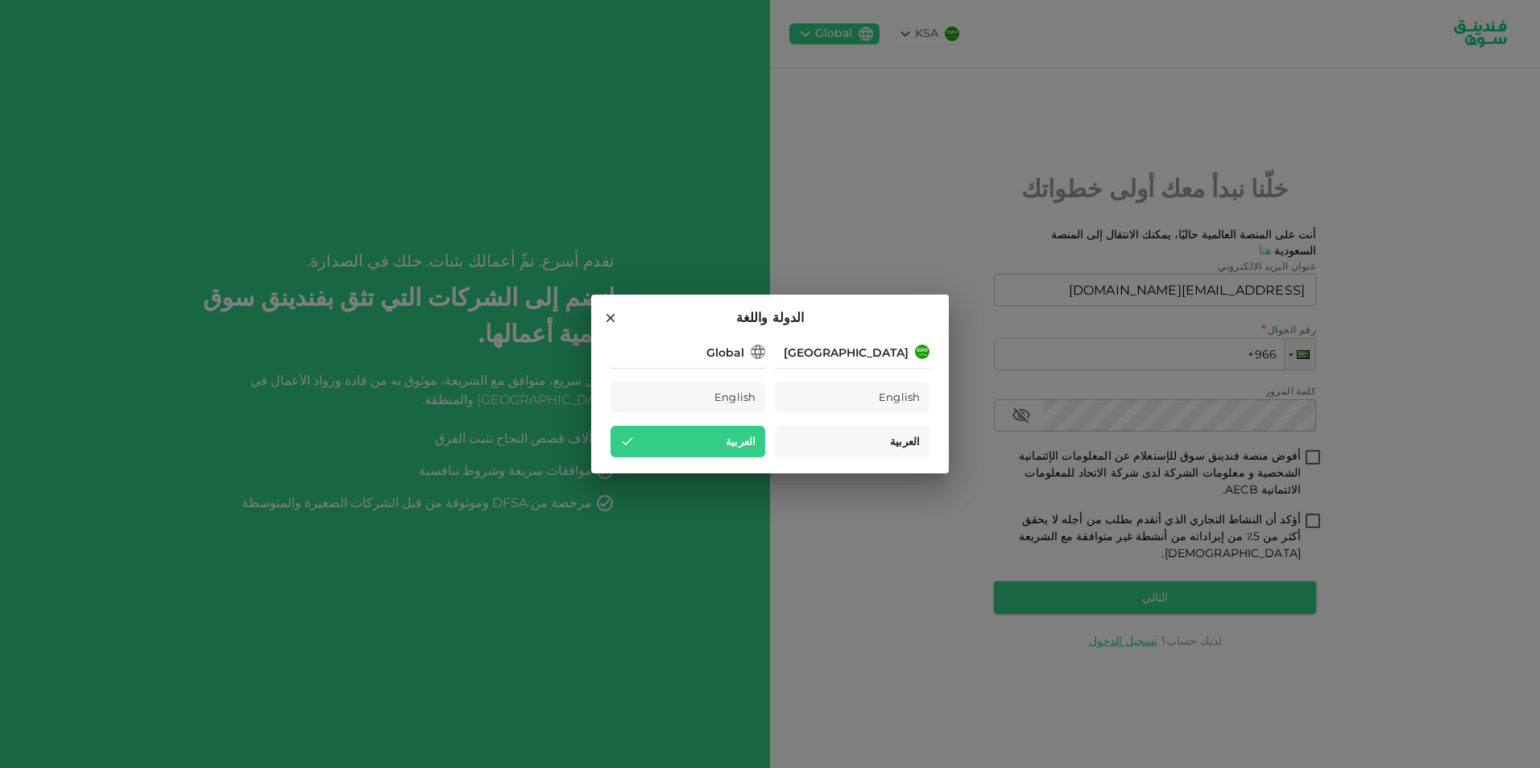
click at [899, 439] on span "العربية" at bounding box center [905, 441] width 30 height 19
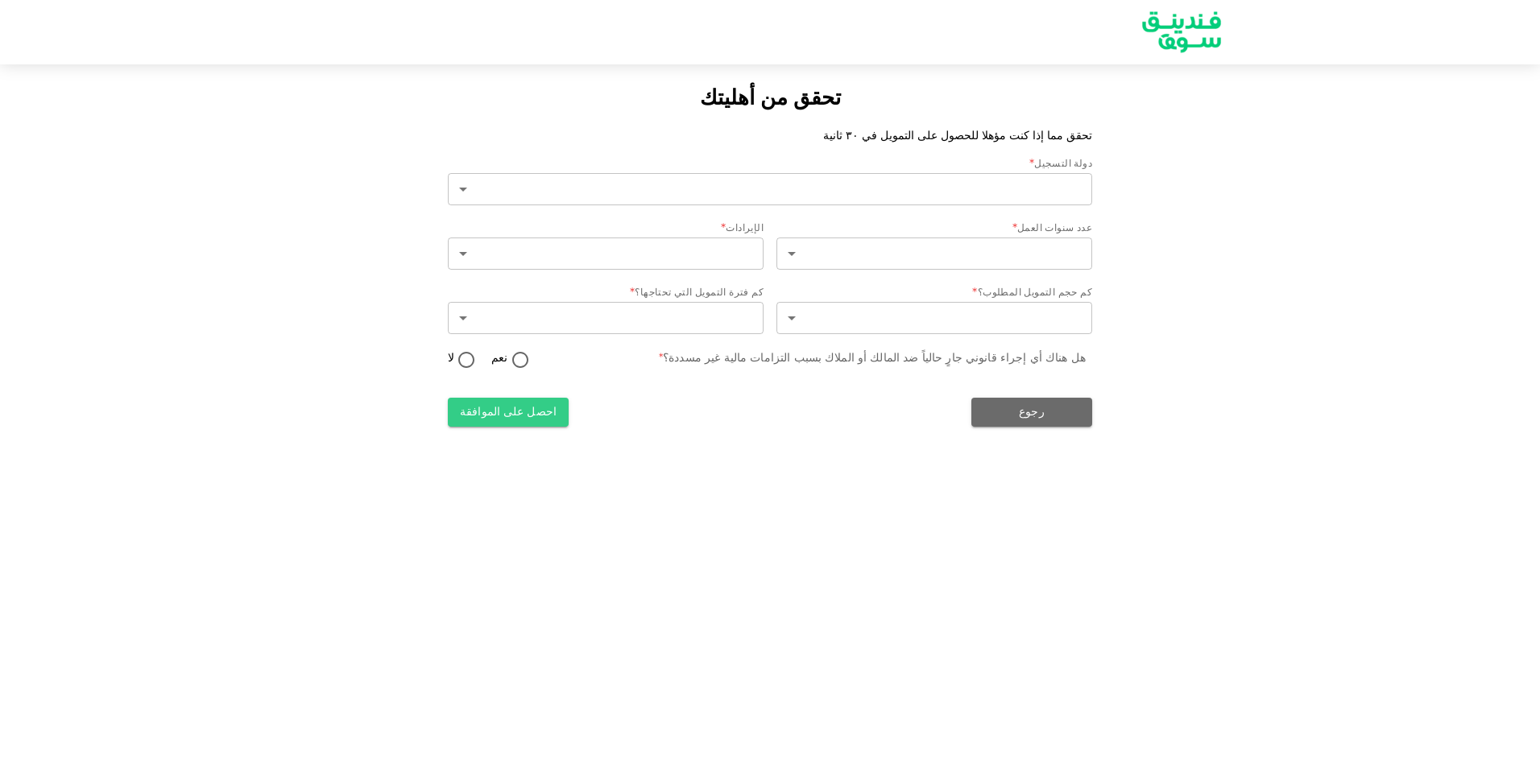
type input "2"
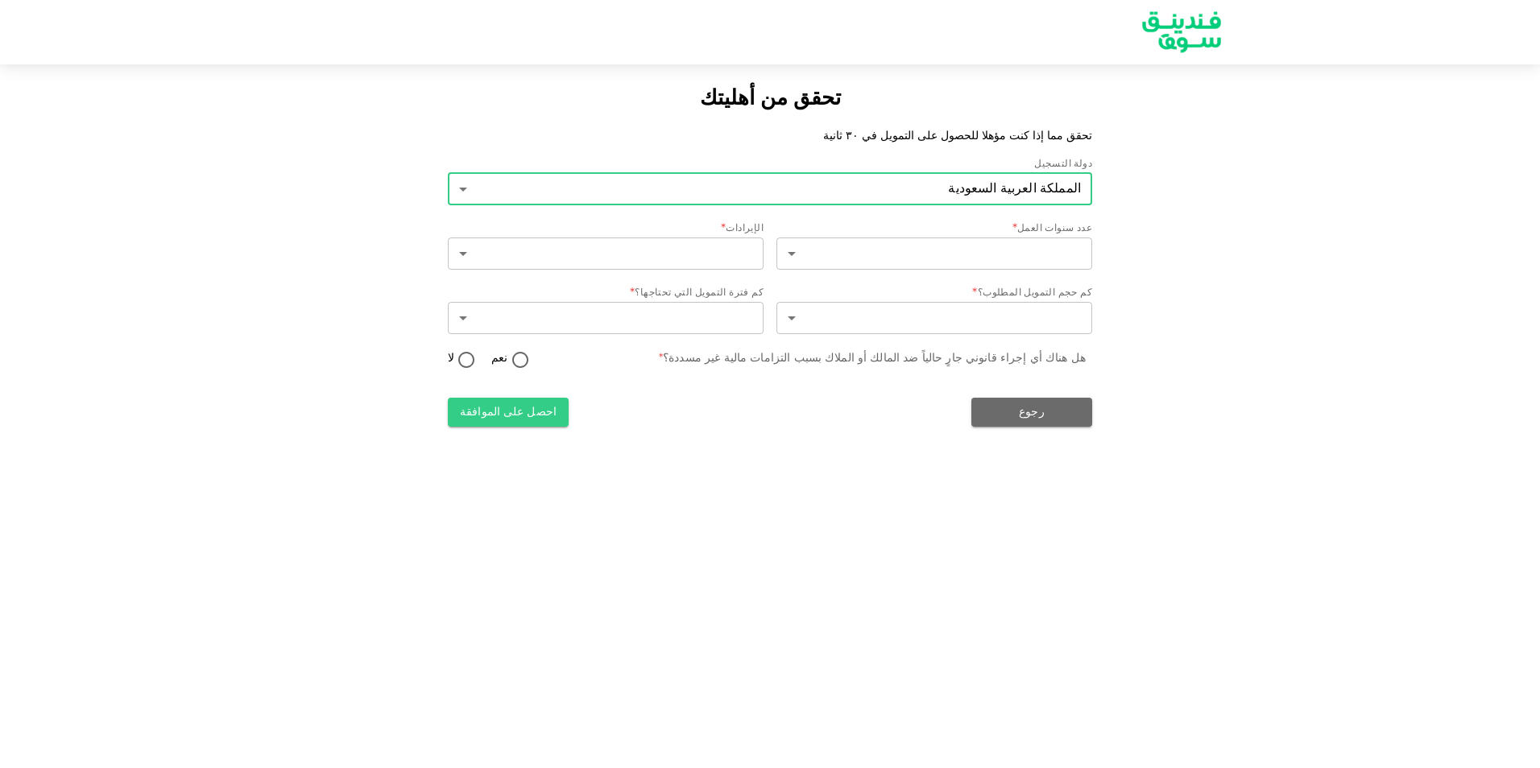
click at [781, 196] on body "تحقق من أهليتك تحقق مما إذا كنت مؤهلا للحصول على التمويل في ٣٠ ثانية دولة التسج…" at bounding box center [770, 384] width 1540 height 768
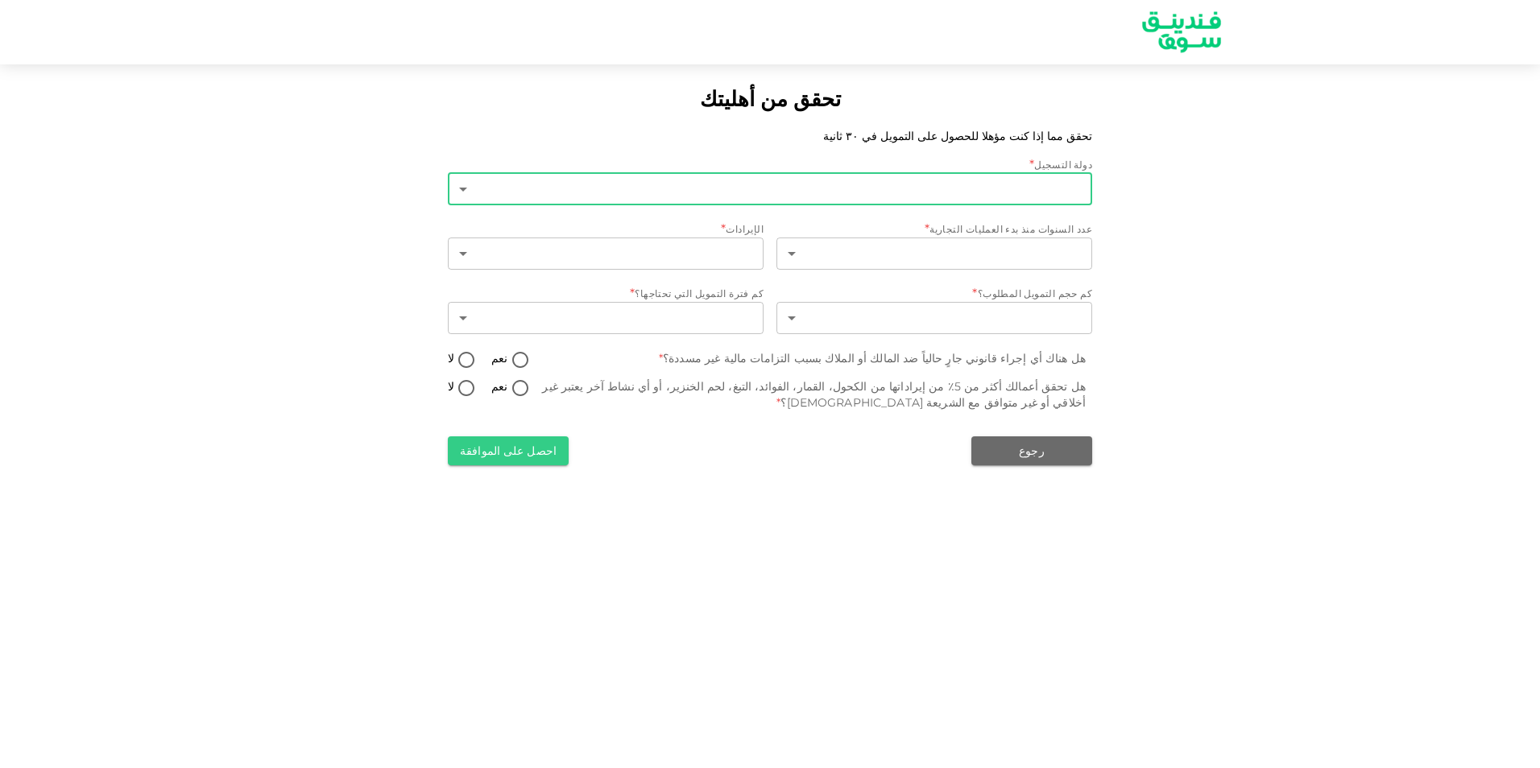
type input "1"
click at [690, 184] on body "تحقق من أهليتك تحقق مما إذا كنت مؤهلا للحصول على التمويل في ٣٠ ثانية دولة التسج…" at bounding box center [770, 384] width 1540 height 768
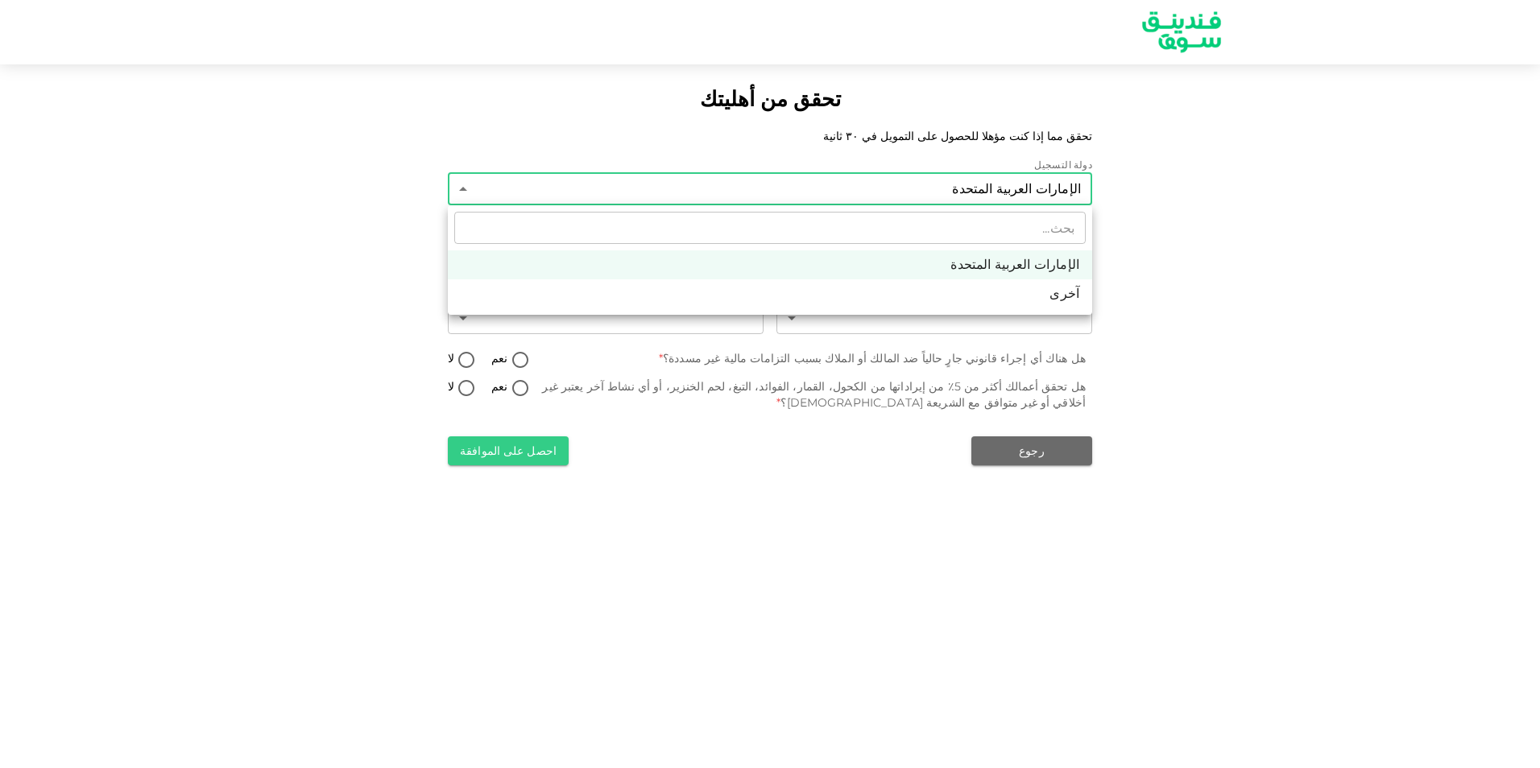
click at [690, 184] on div at bounding box center [770, 384] width 1540 height 768
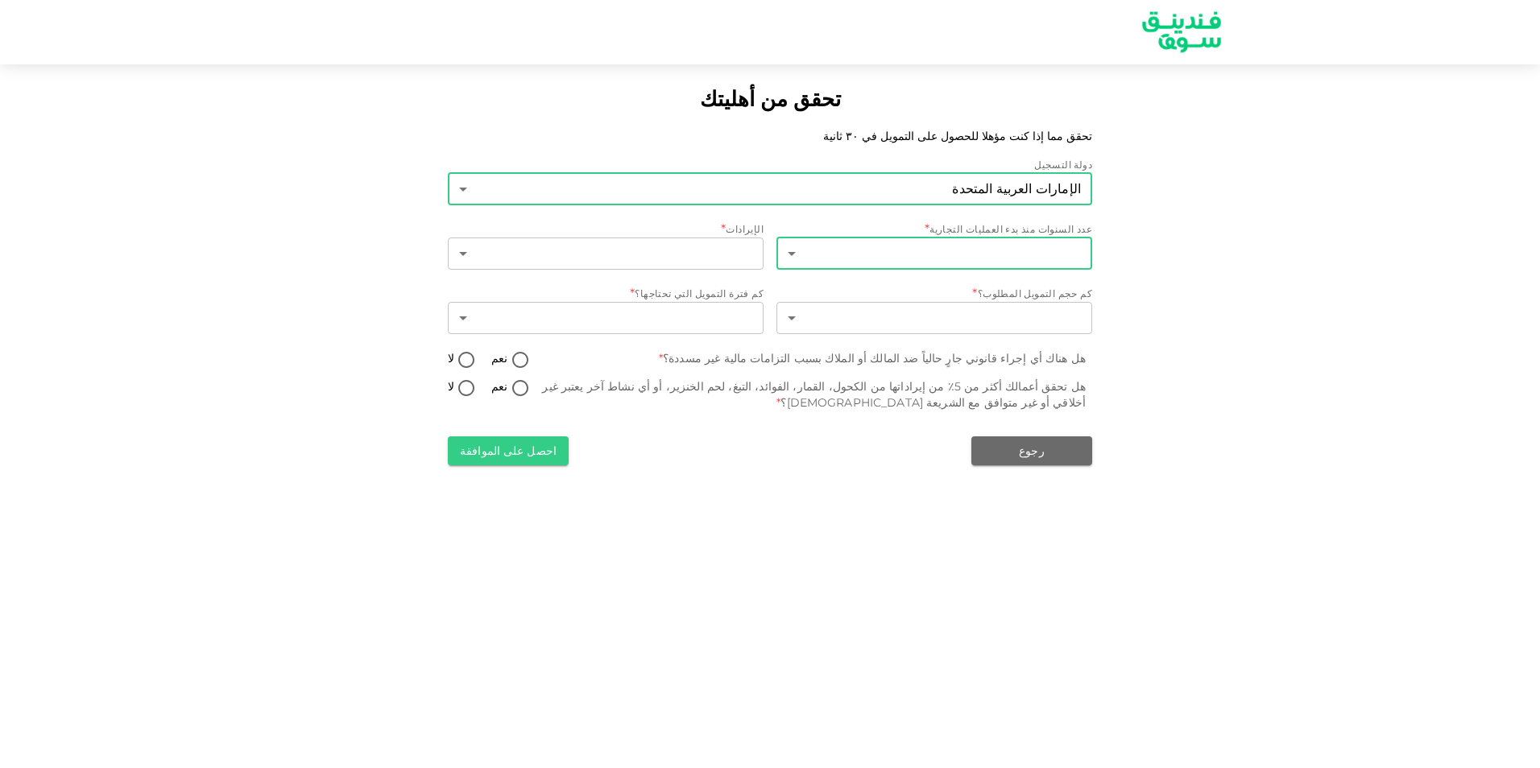
click at [1028, 258] on body "تحقق من أهليتك تحقق مما إذا كنت مؤهلا للحصول على التمويل في ٣٠ ثانية دولة التسج…" at bounding box center [770, 384] width 1540 height 768
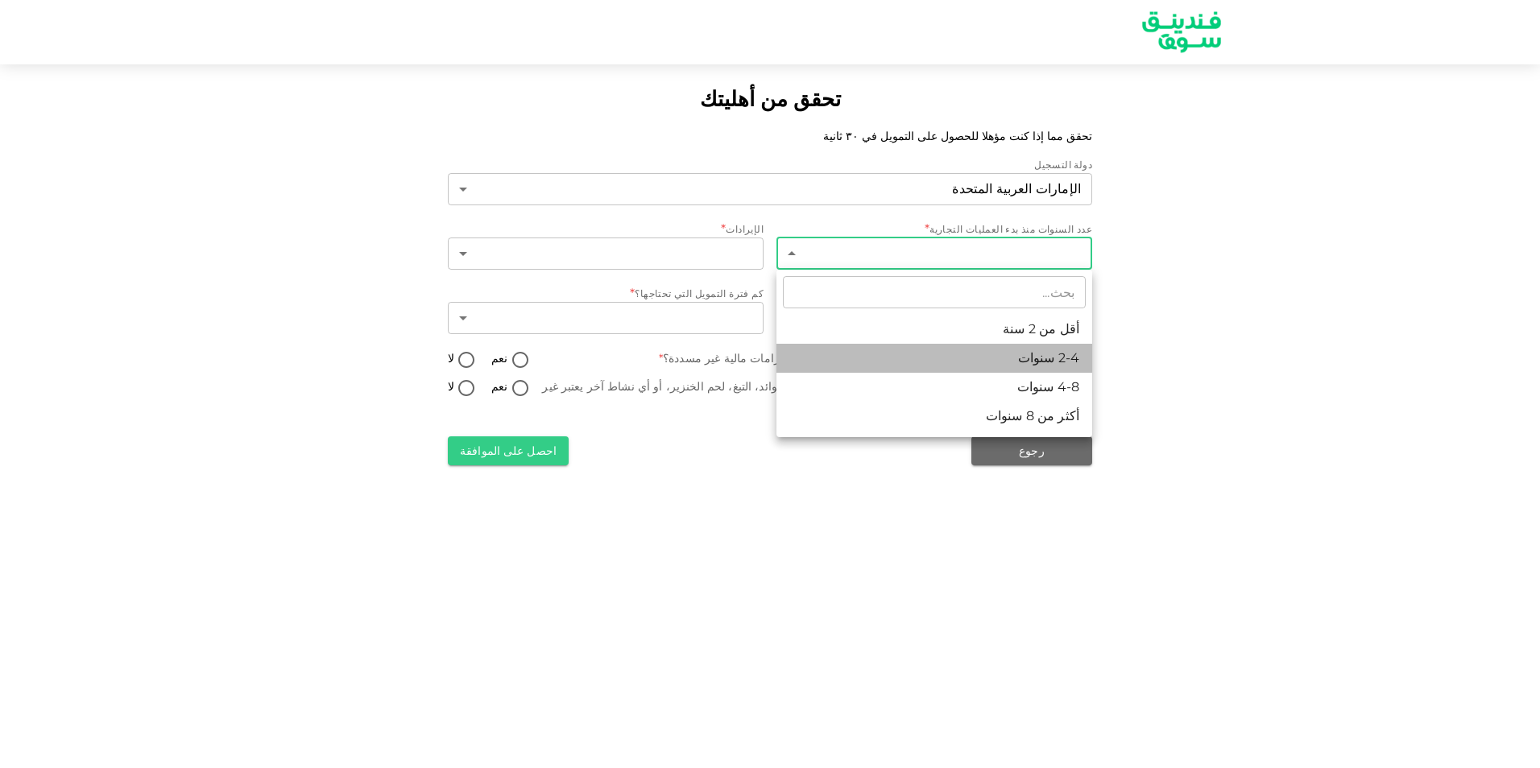
click at [1001, 366] on li "2-4 سنوات" at bounding box center [934, 358] width 316 height 29
type input "2"
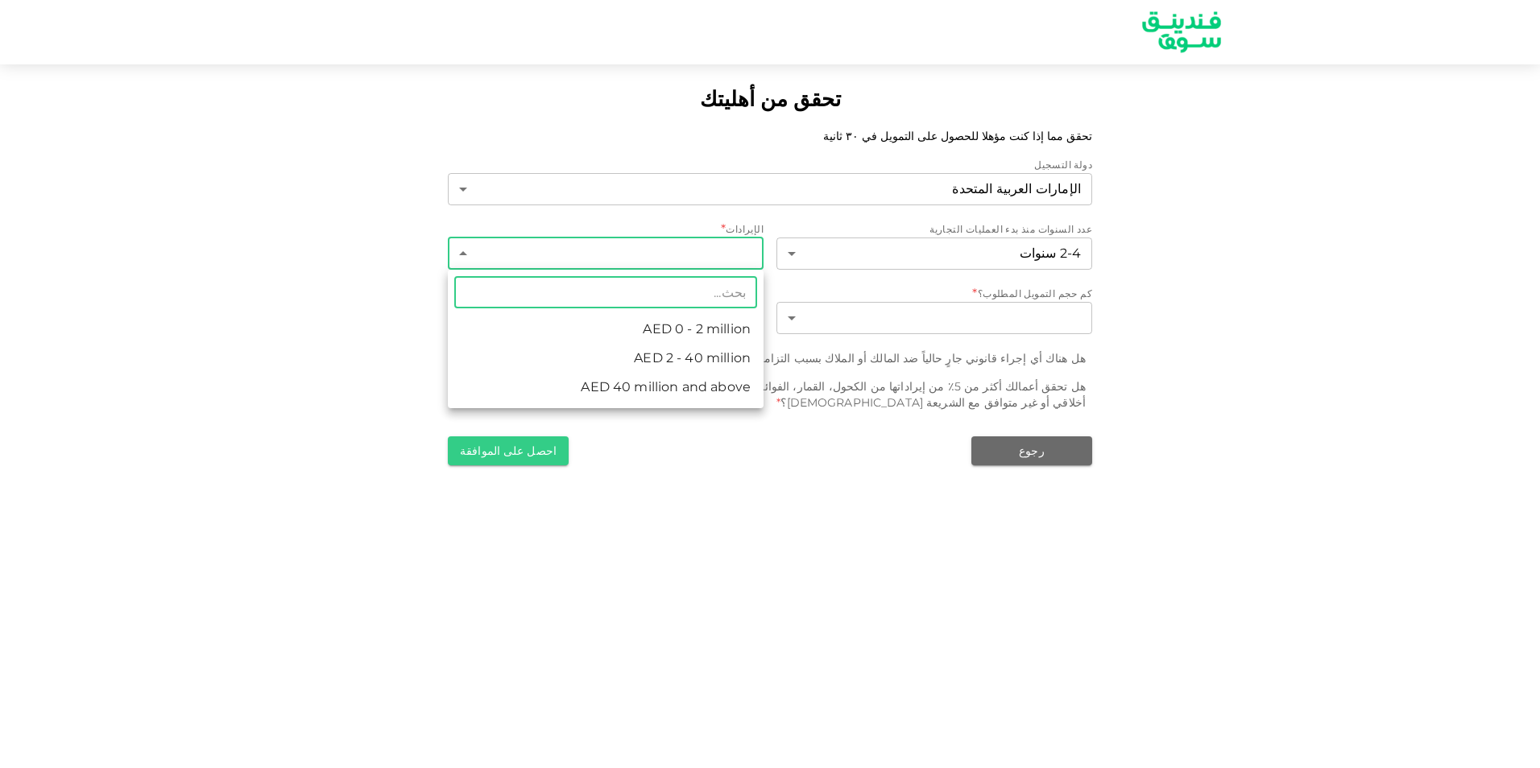
click at [649, 249] on body "تحقق من أهليتك تحقق مما إذا كنت مؤهلا للحصول على التمويل في ٣٠ ثانية دولة التسج…" at bounding box center [770, 384] width 1540 height 768
click at [655, 328] on li "AED 0 - 2 million" at bounding box center [606, 329] width 316 height 29
type input "1"
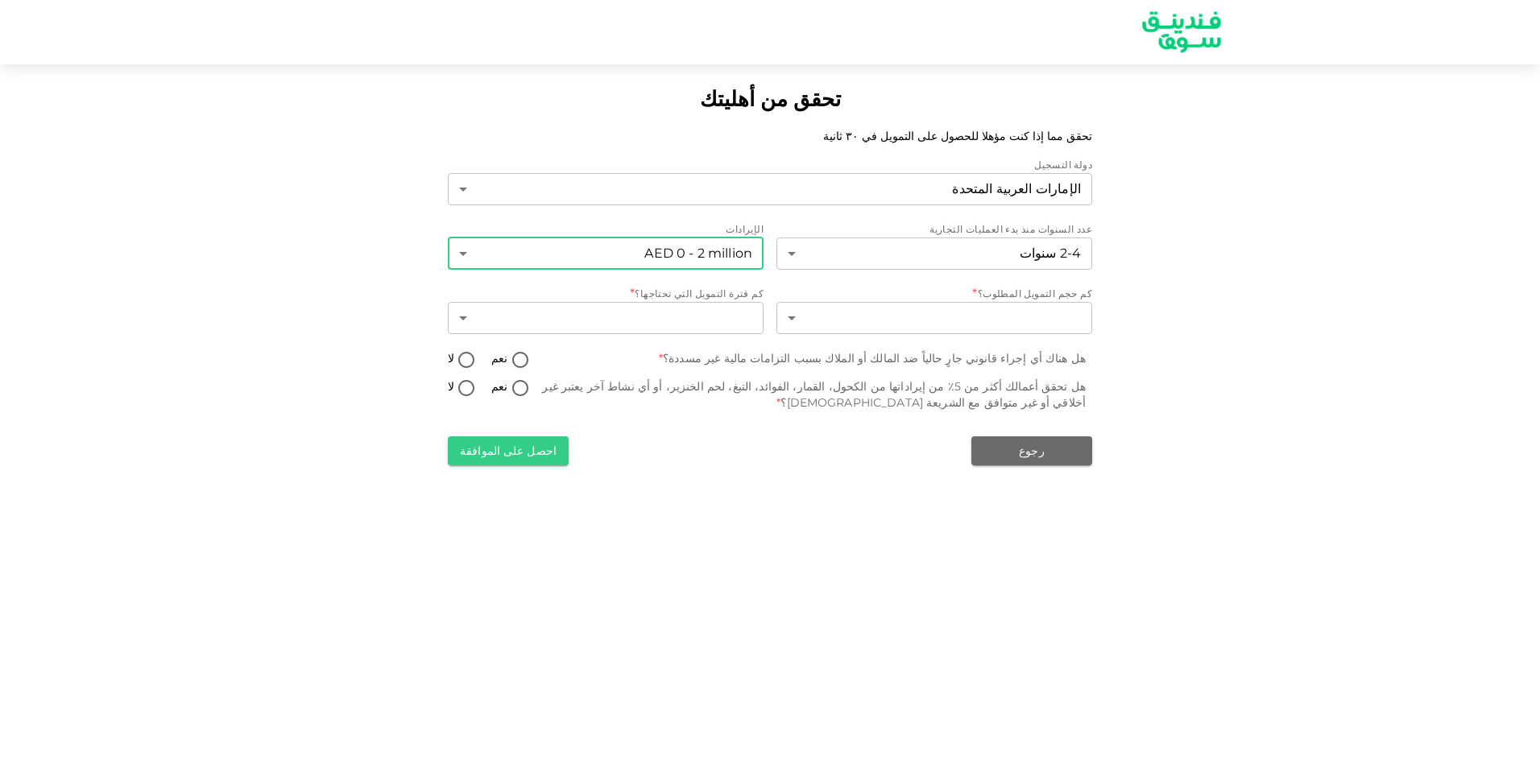
click at [947, 316] on body "تحقق من أهليتك تحقق مما إذا كنت مؤهلا للحصول على التمويل في ٣٠ ثانية دولة التسج…" at bounding box center [770, 384] width 1540 height 768
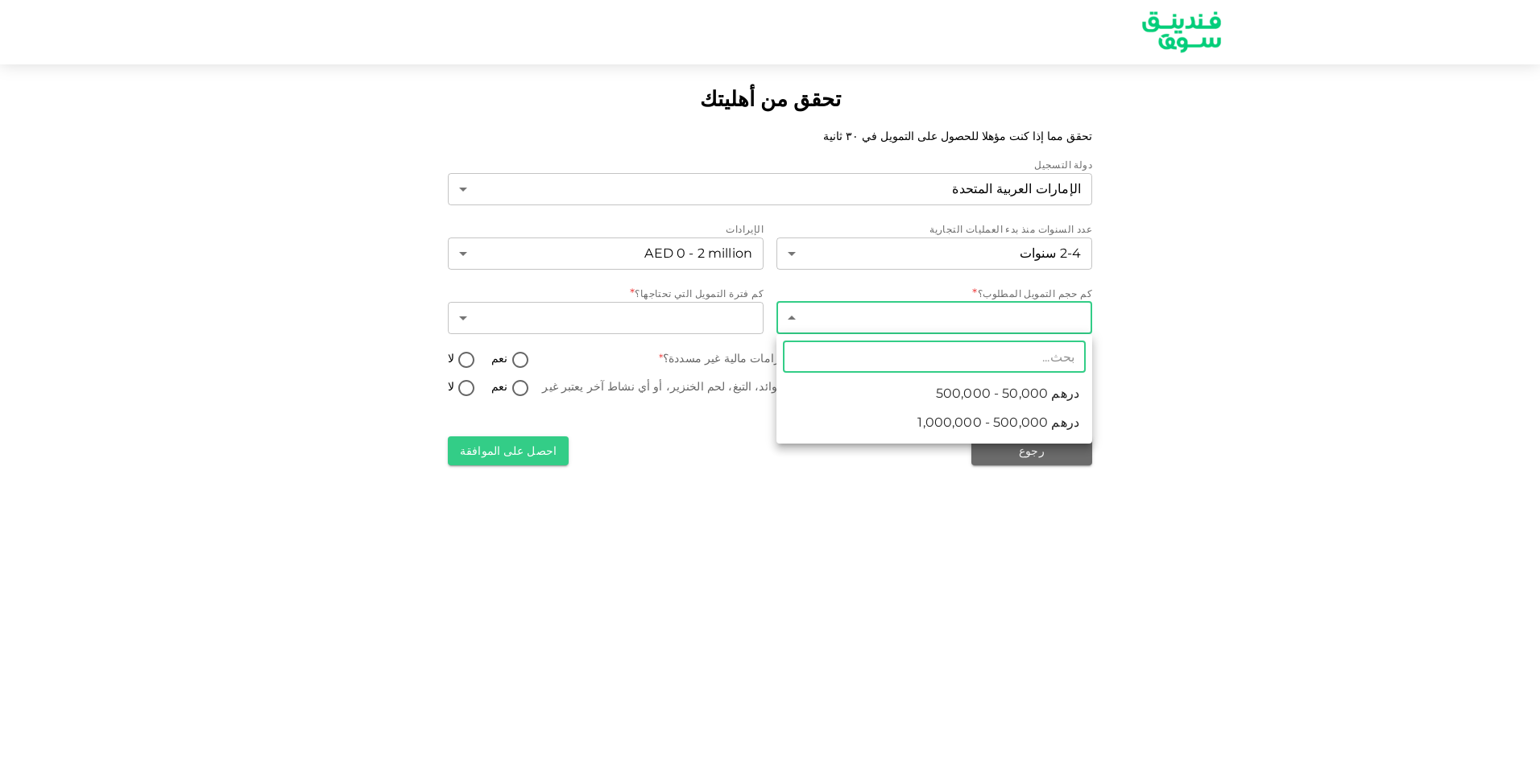
click at [940, 394] on li "درهم 50,000 - 500,000" at bounding box center [934, 393] width 316 height 29
type input "1"
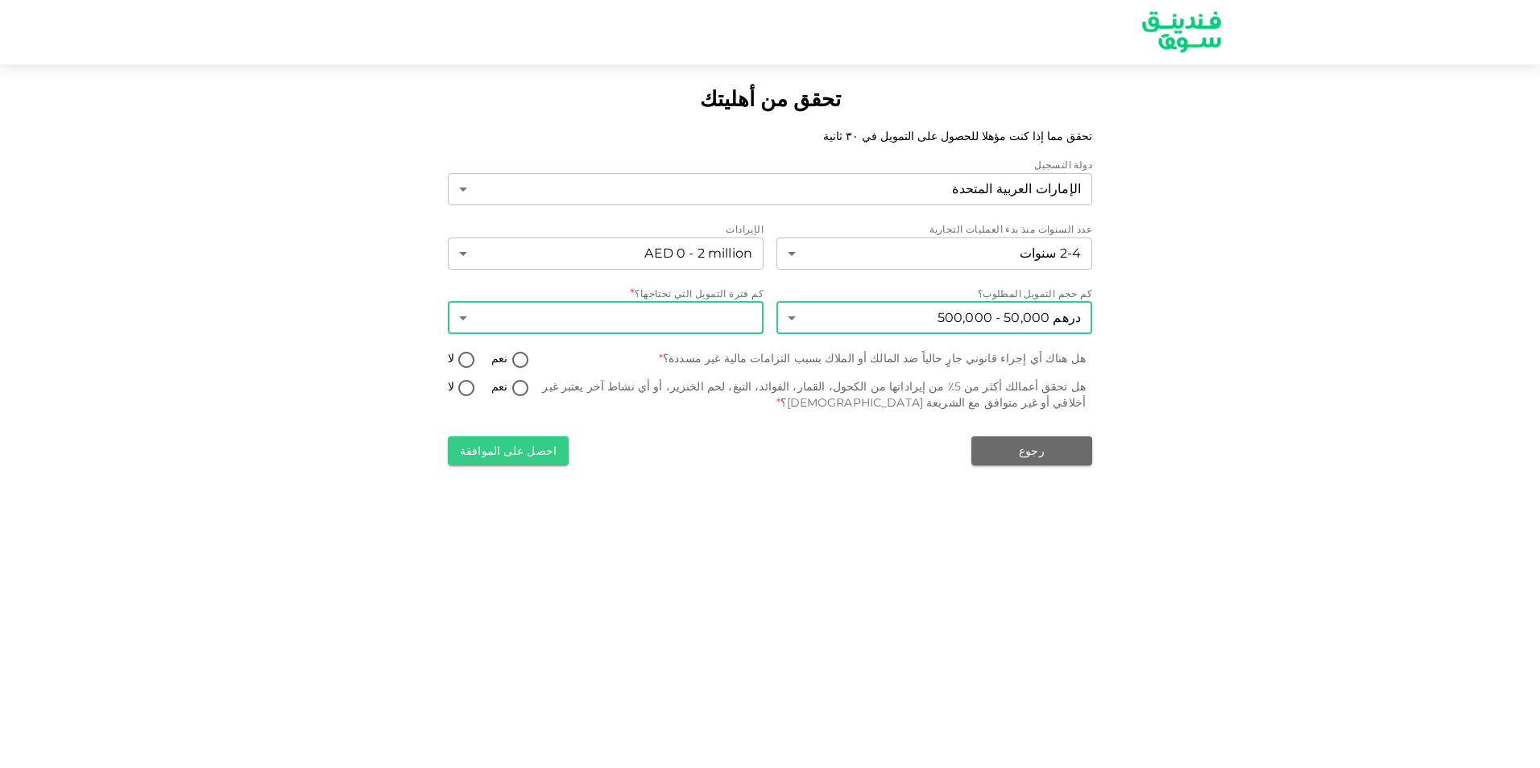
click at [722, 307] on body "تحقق من أهليتك تحقق مما إذا كنت مؤهلا للحصول على التمويل في ٣٠ ثانية دولة التسج…" at bounding box center [770, 384] width 1540 height 768
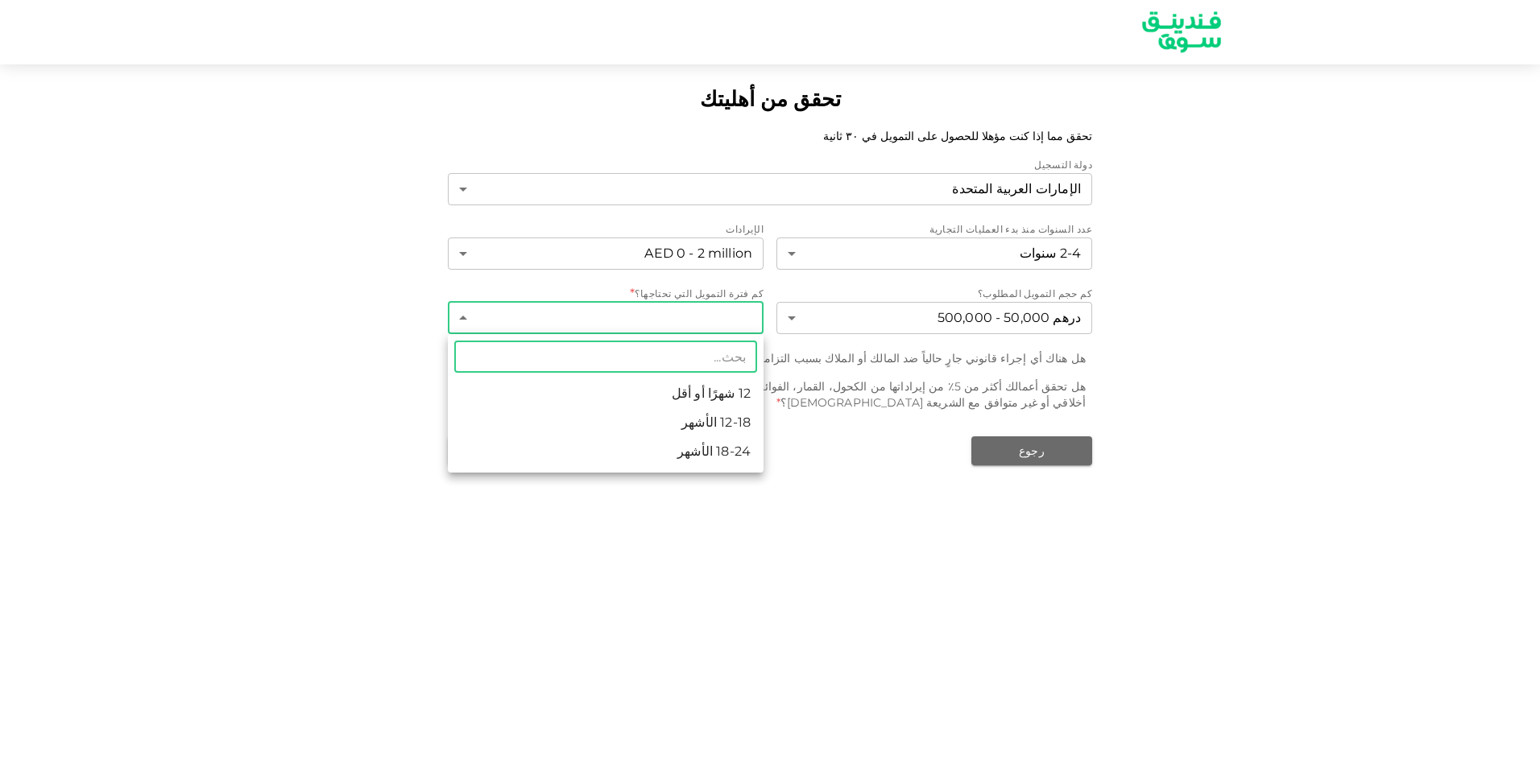
click at [708, 421] on li "12-18 الأشهر" at bounding box center [606, 422] width 316 height 29
type input "2"
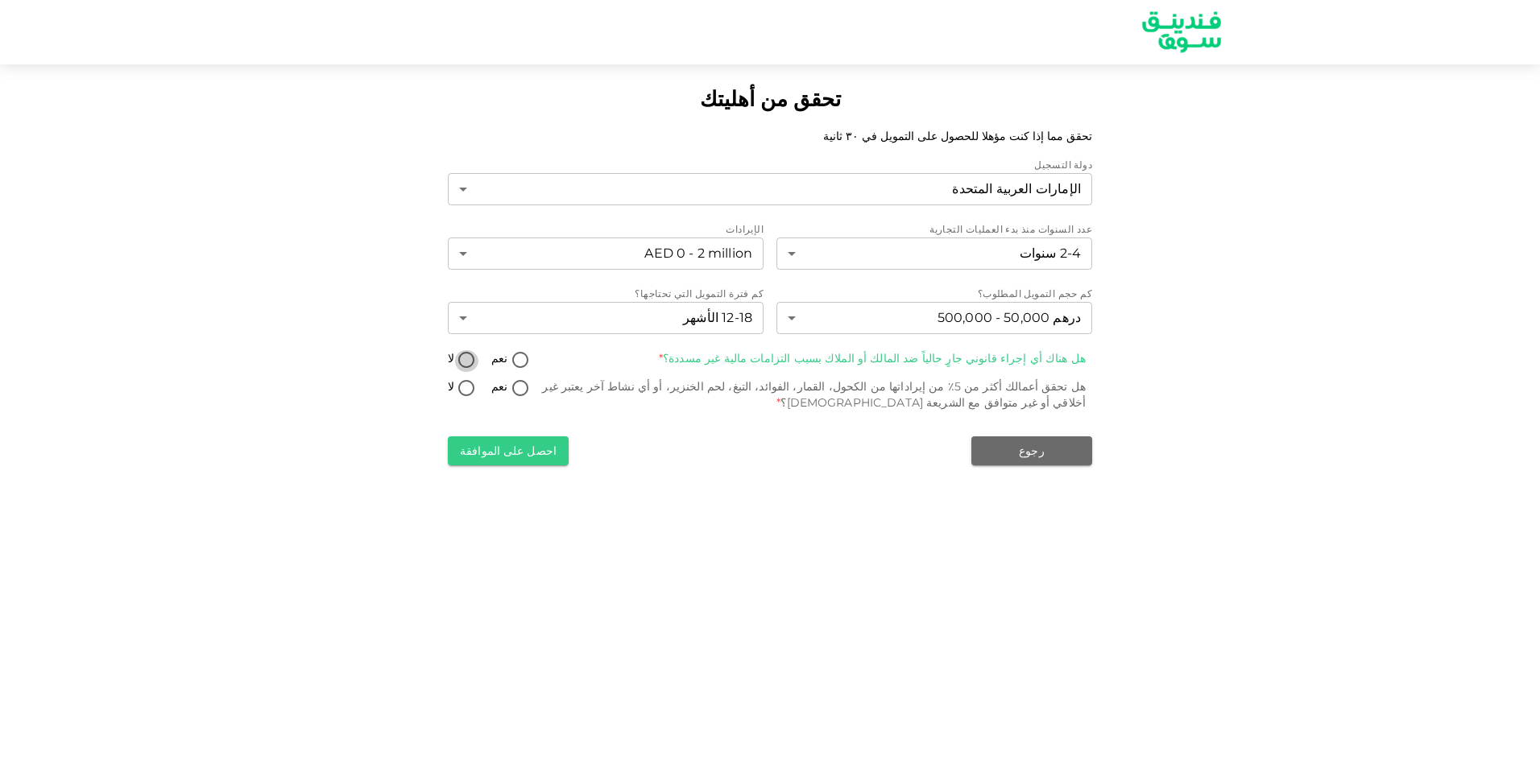
click at [465, 359] on input "لا" at bounding box center [466, 361] width 24 height 22
radio input "true"
click at [468, 390] on input "لا" at bounding box center [466, 389] width 24 height 22
radio input "true"
click at [498, 448] on button "احصل على الموافقة" at bounding box center [508, 450] width 121 height 29
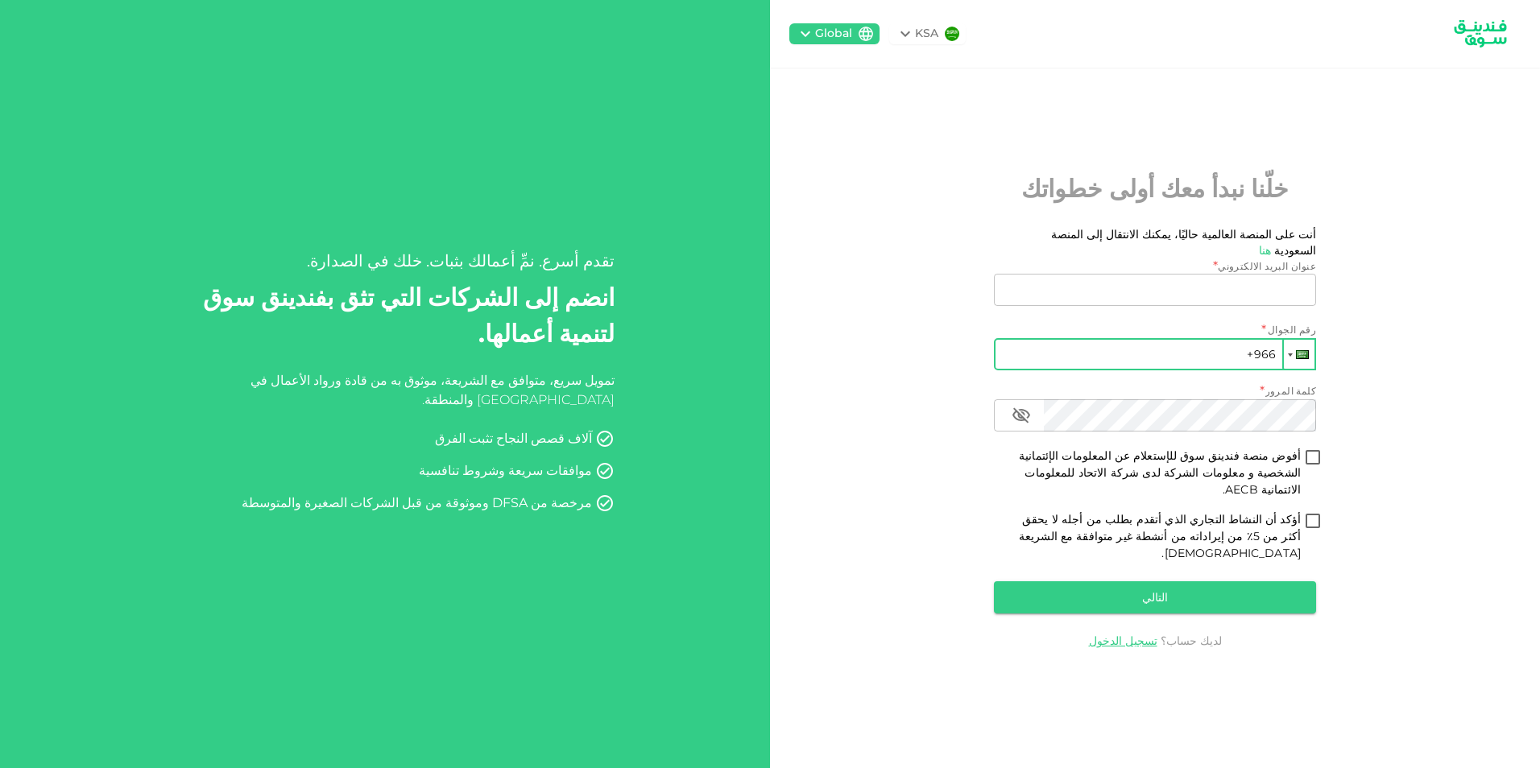
type input "[EMAIL_ADDRESS][DOMAIN_NAME]"
click at [1300, 359] on div at bounding box center [1302, 354] width 13 height 9
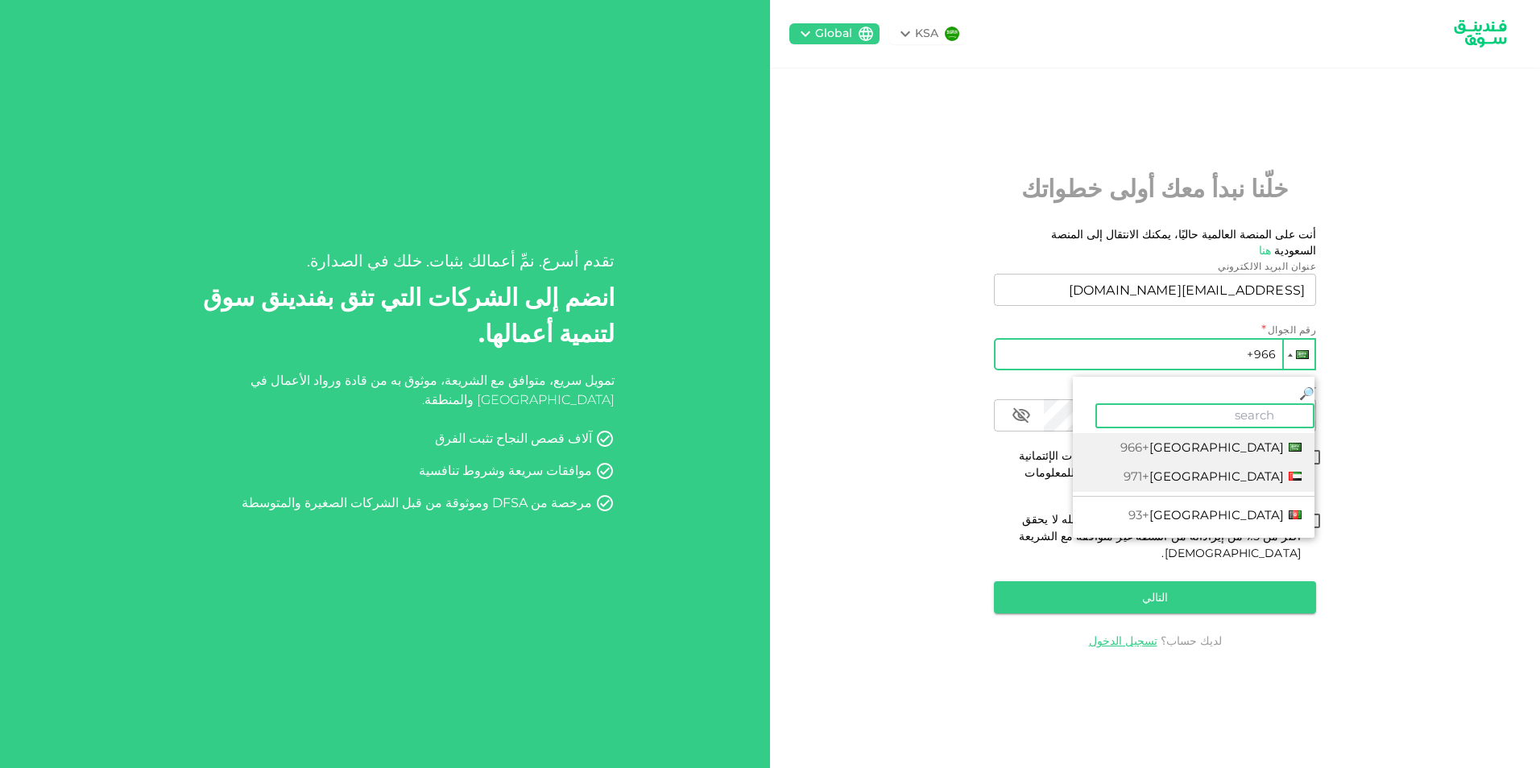
click at [1180, 471] on span "[GEOGRAPHIC_DATA]" at bounding box center [1216, 476] width 134 height 15
click at [1196, 367] on input "+971" at bounding box center [1155, 354] width 322 height 32
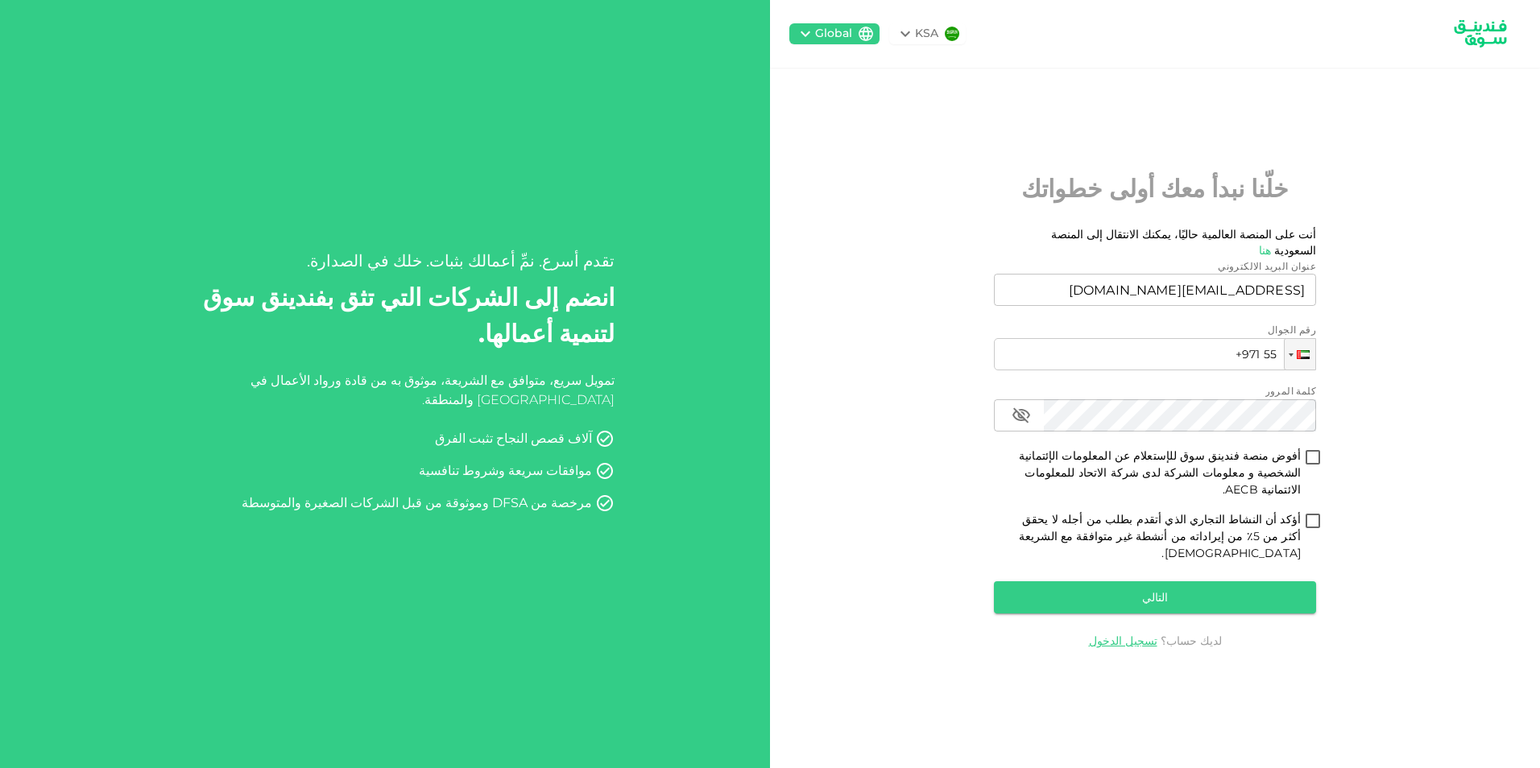
type input "[PHONE_NUMBER]"
click at [1031, 425] on button "button" at bounding box center [1021, 415] width 32 height 32
click at [1312, 465] on input "أفوض منصة فندينق سوق للإستعلام عن المعلومات الإئتمانية الشخصية و معلومات الشركة…" at bounding box center [1312, 459] width 24 height 22
checkbox input "true"
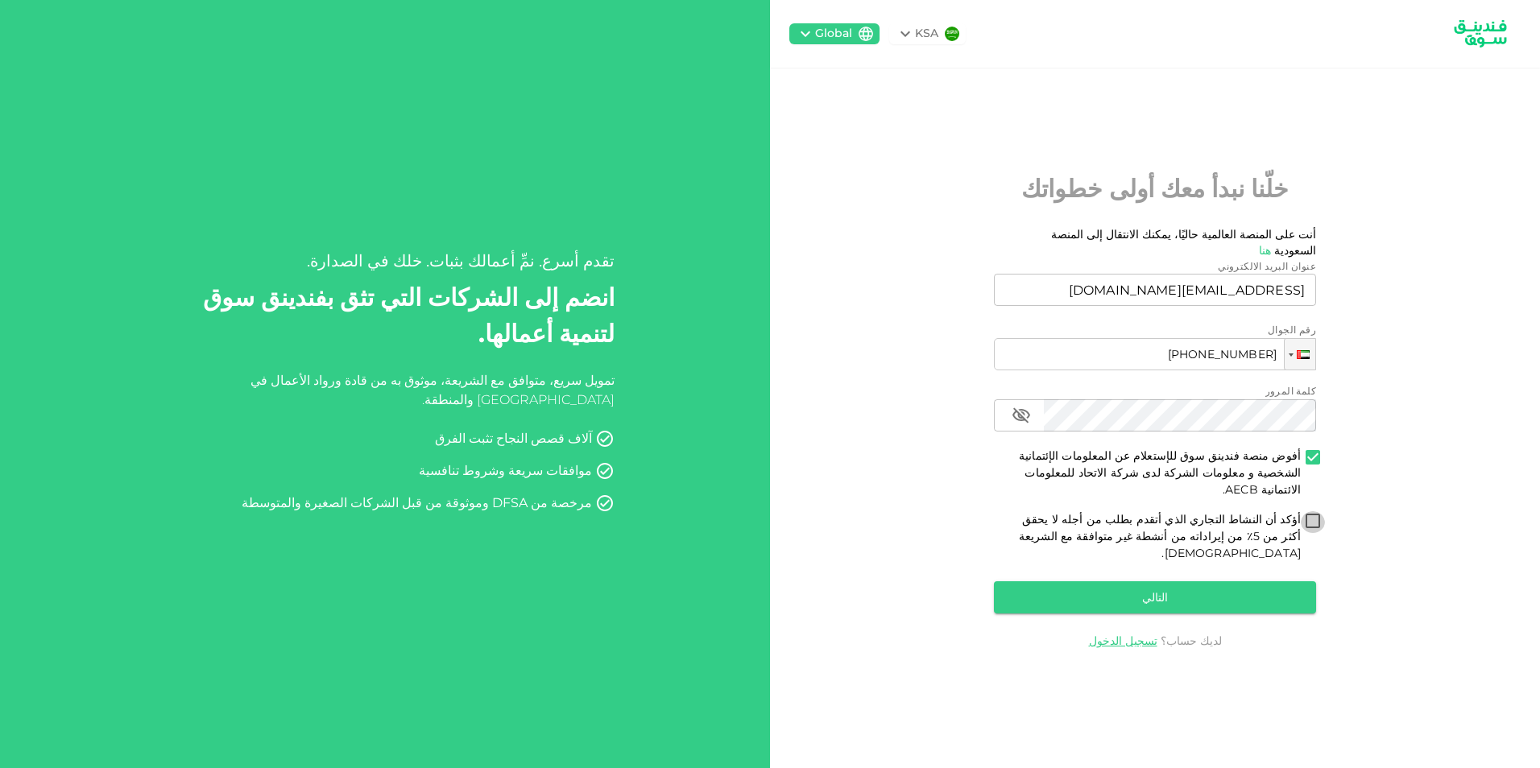
click at [1312, 512] on input "أؤكد أن النشاط التجاري الذي أتقدم بطلب من أجله لا يحقق أكثر من 5٪ من إيراداته م…" at bounding box center [1312, 522] width 24 height 22
checkbox input "true"
click at [1178, 581] on button "التالي" at bounding box center [1155, 597] width 322 height 32
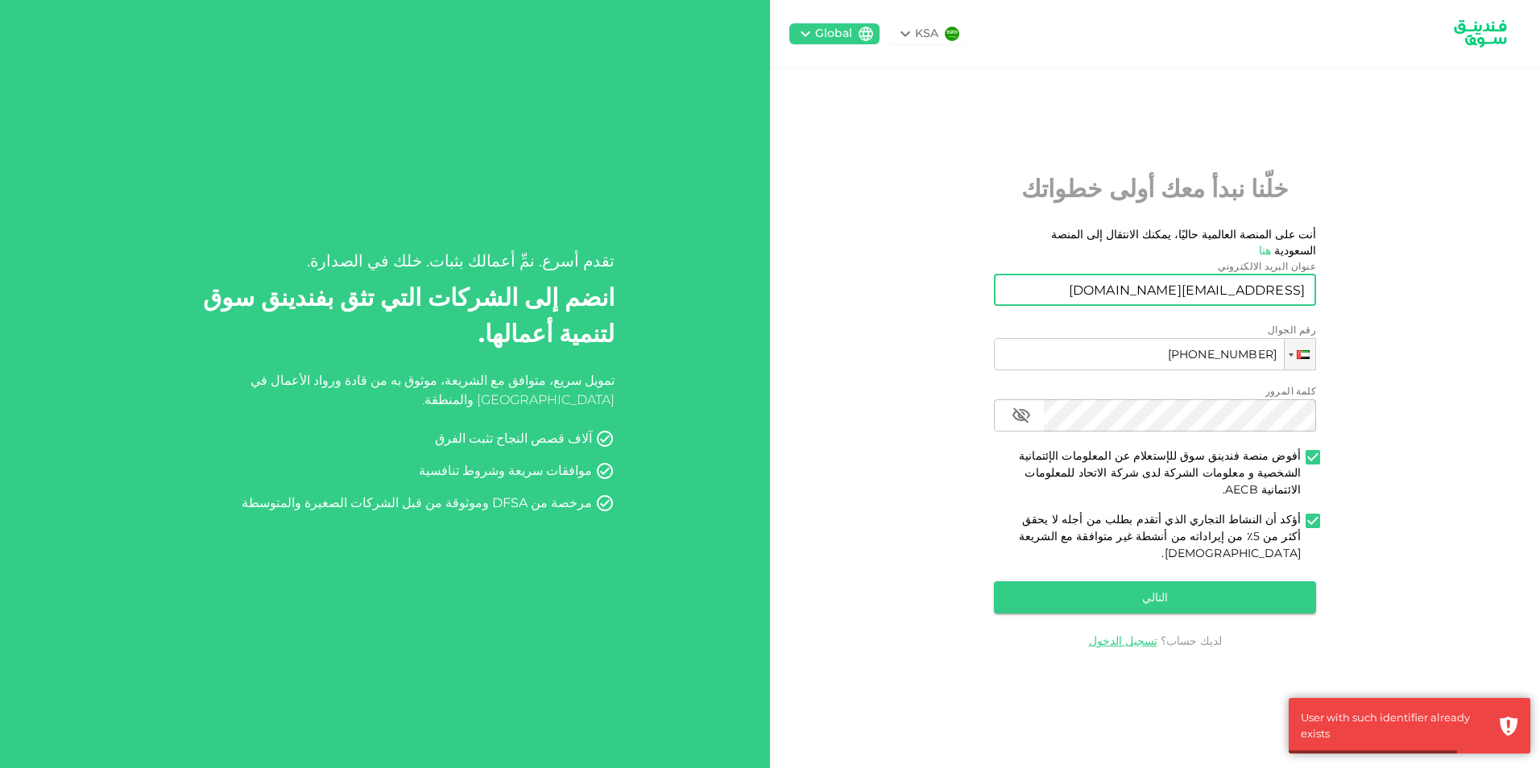
click at [1106, 300] on input "[EMAIL_ADDRESS][DOMAIN_NAME]" at bounding box center [1163, 290] width 304 height 32
drag, startPoint x: 1225, startPoint y: 299, endPoint x: 1272, endPoint y: 302, distance: 47.6
click at [1272, 302] on input "[EMAIL_ADDRESS][DOMAIN_NAME]" at bounding box center [1163, 290] width 304 height 32
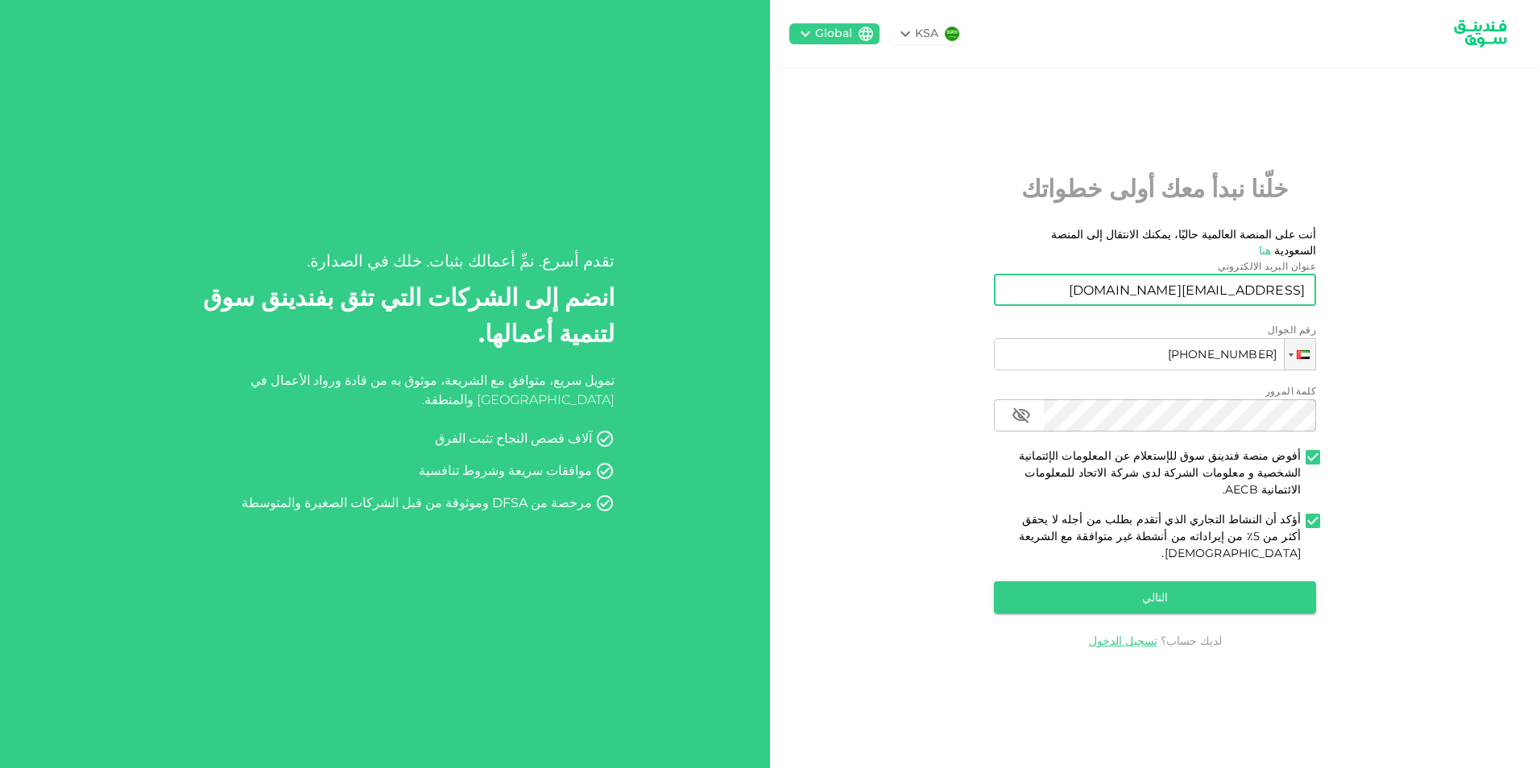
type input "[EMAIL_ADDRESS][DOMAIN_NAME]"
click at [916, 323] on div "KSA Global خلّنا نبدأ معك أولى خطواتك أنت على المنصة العالمية حاليًا، يمكنك الا…" at bounding box center [1155, 384] width 770 height 768
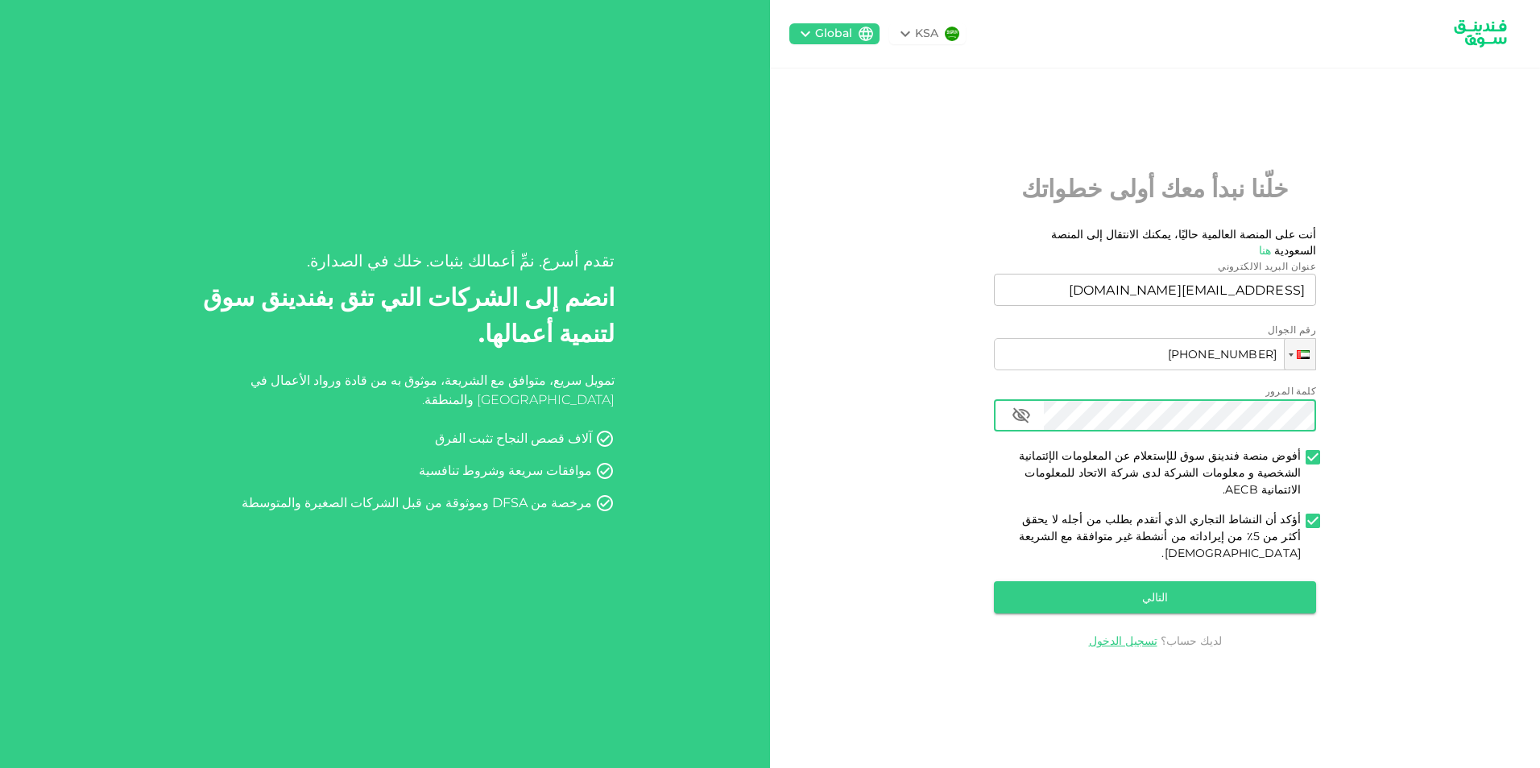
click at [1024, 425] on icon "button" at bounding box center [1020, 415] width 19 height 19
click at [1024, 422] on icon "button" at bounding box center [1021, 416] width 18 height 12
click at [1132, 581] on button "التالي" at bounding box center [1155, 597] width 322 height 32
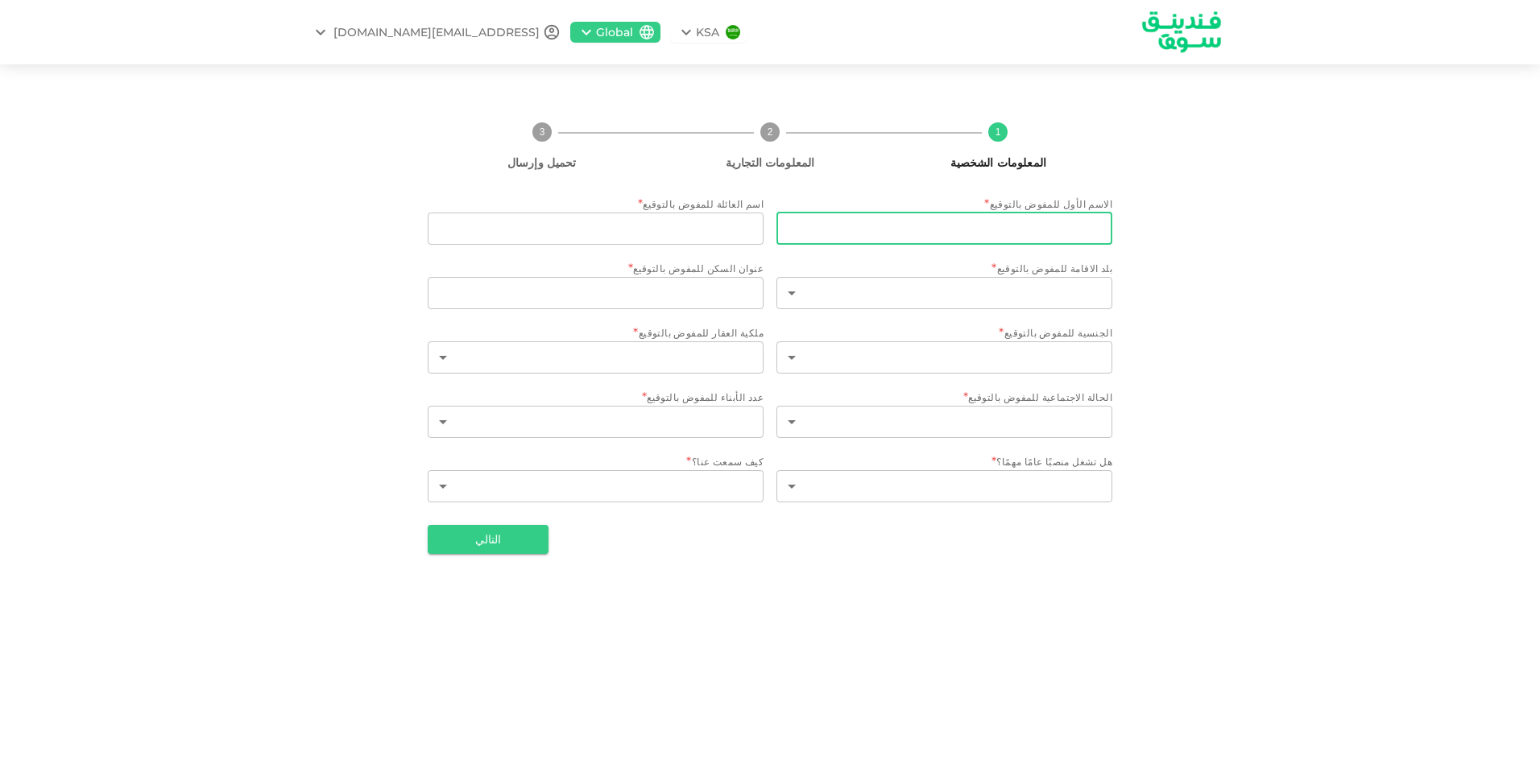
click at [899, 241] on input "الاسم الأول للمفوض بالتوقيع" at bounding box center [944, 229] width 336 height 32
type input "[PERSON_NAME]"
type input "Bashir"
type input "[GEOGRAPHIC_DATA]"
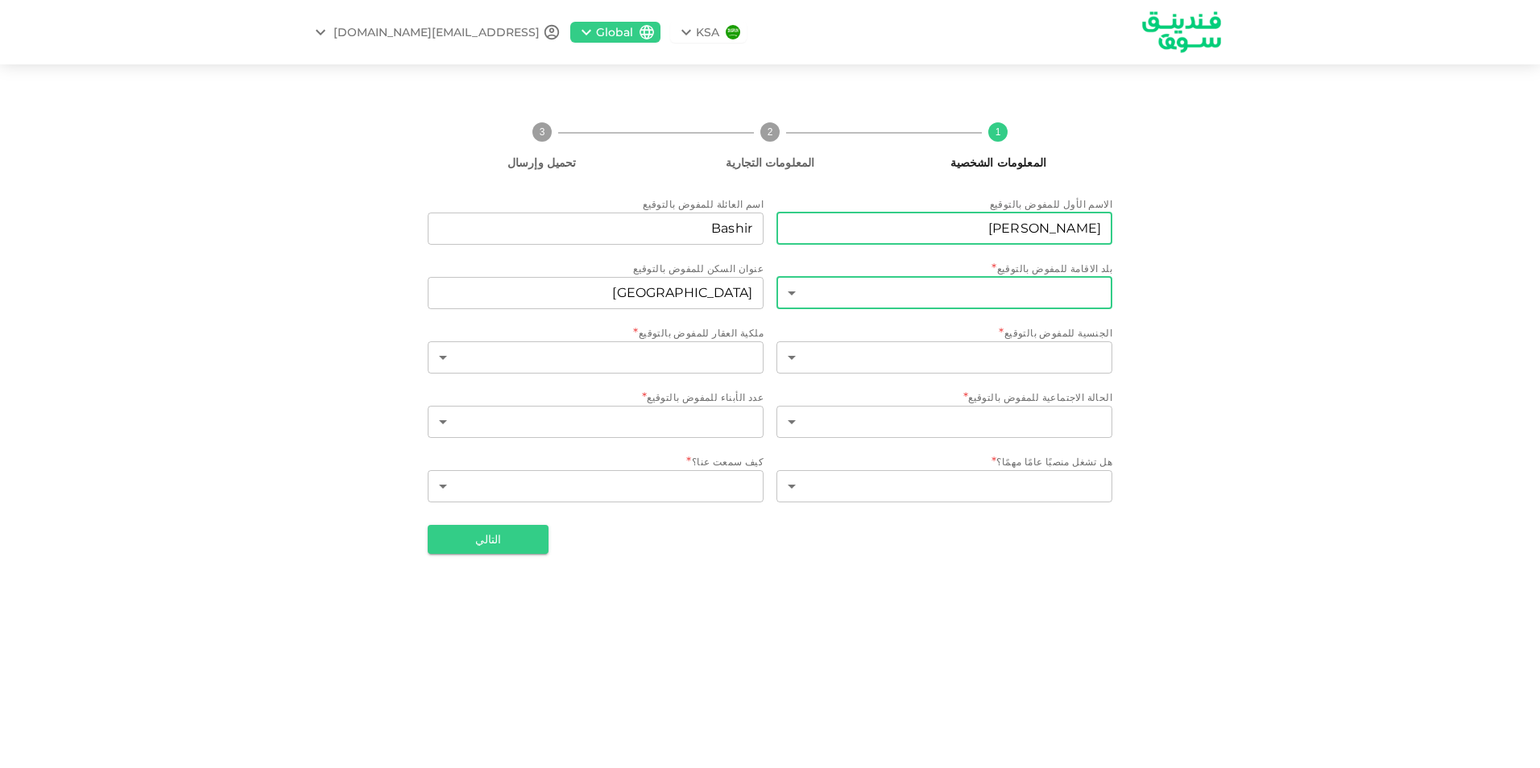
click at [1031, 291] on body "KSA Global [EMAIL_ADDRESS][DOMAIN_NAME] 1 المعلومات الشخصية 2 المعلومات التجاري…" at bounding box center [770, 384] width 1540 height 768
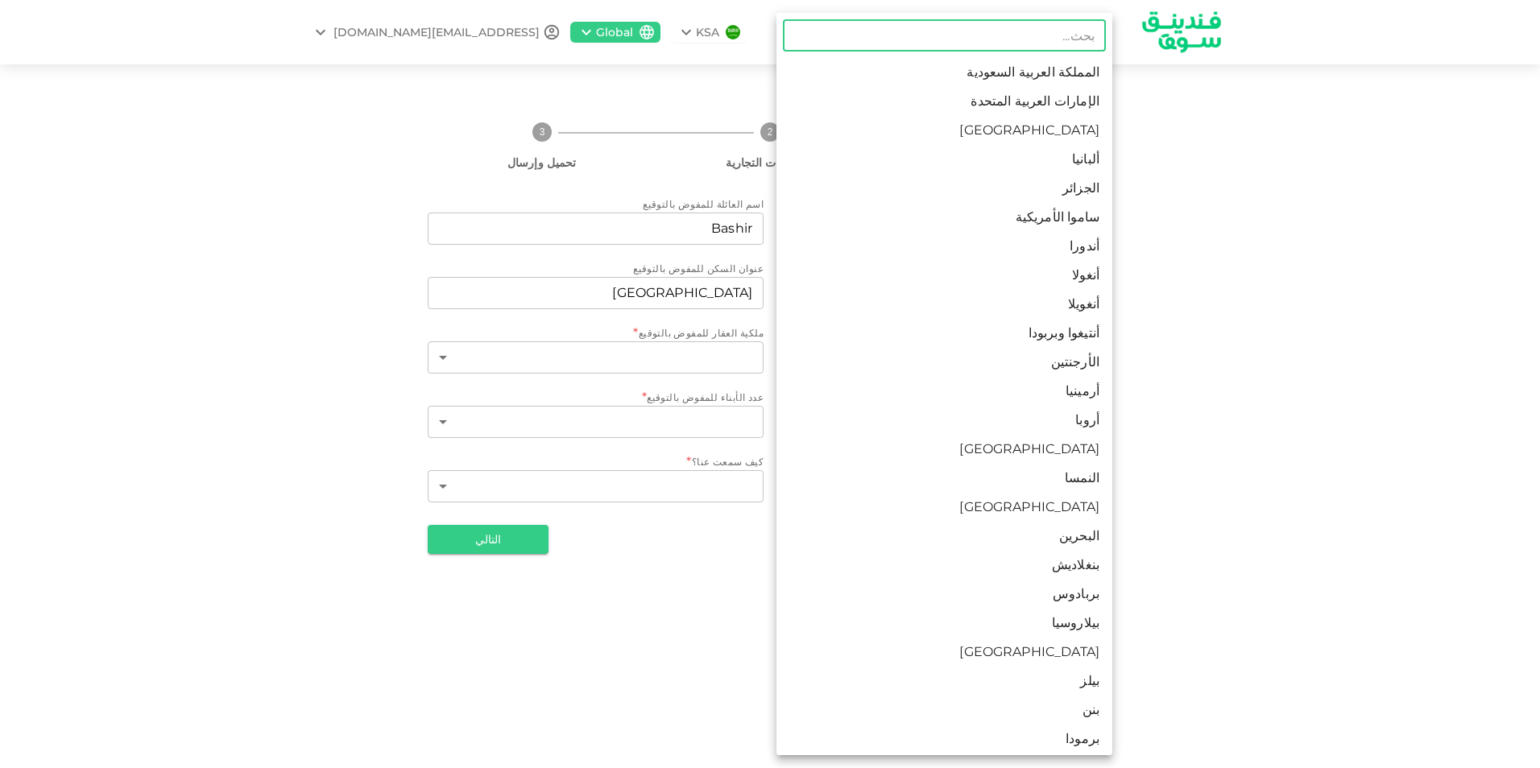
click at [977, 105] on li "الإمارات العربية المتحدة" at bounding box center [944, 101] width 336 height 29
type input "2"
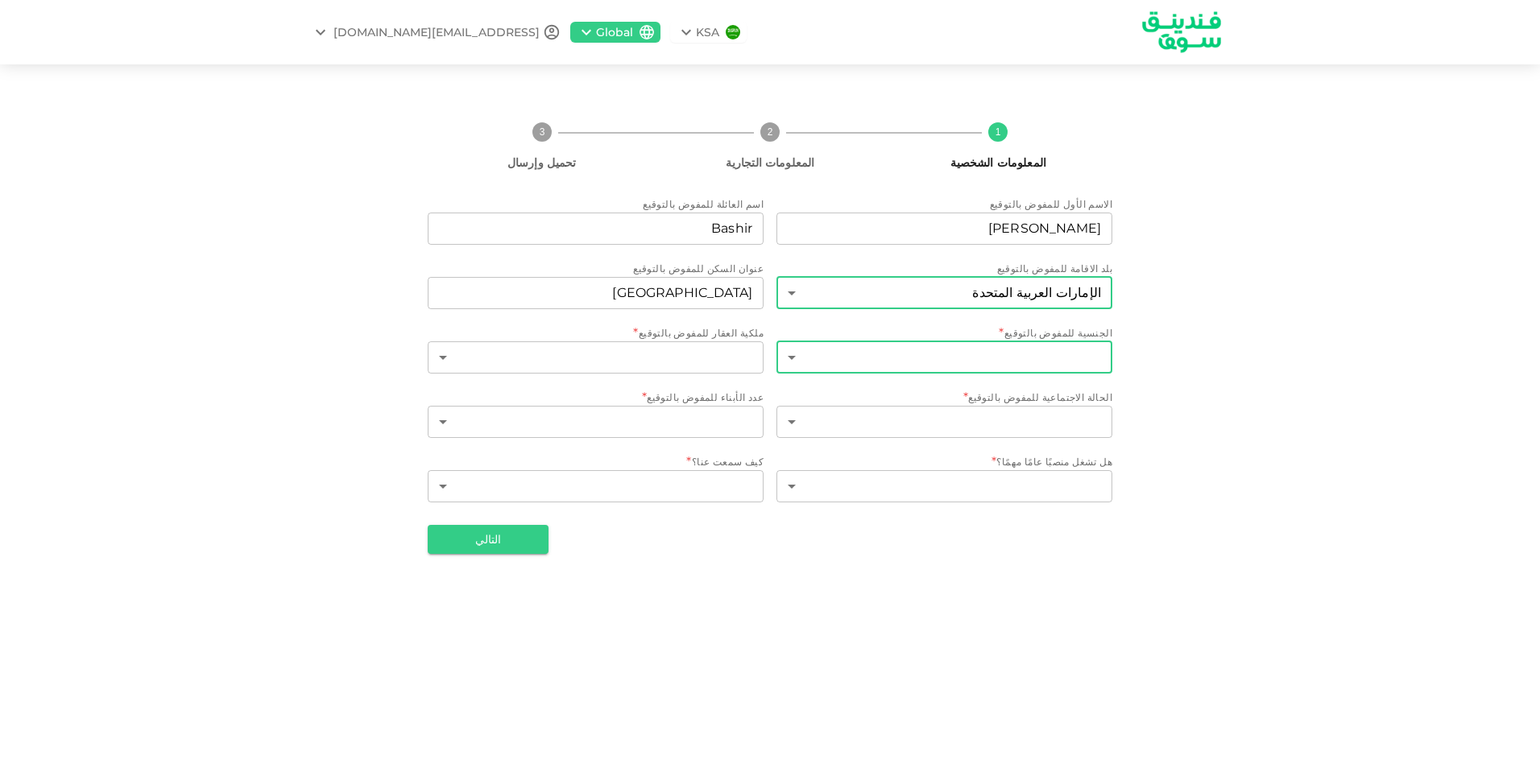
click at [896, 349] on body "KSA Global [EMAIL_ADDRESS][DOMAIN_NAME] 1 المعلومات الشخصية 2 المعلومات التجاري…" at bounding box center [770, 384] width 1540 height 768
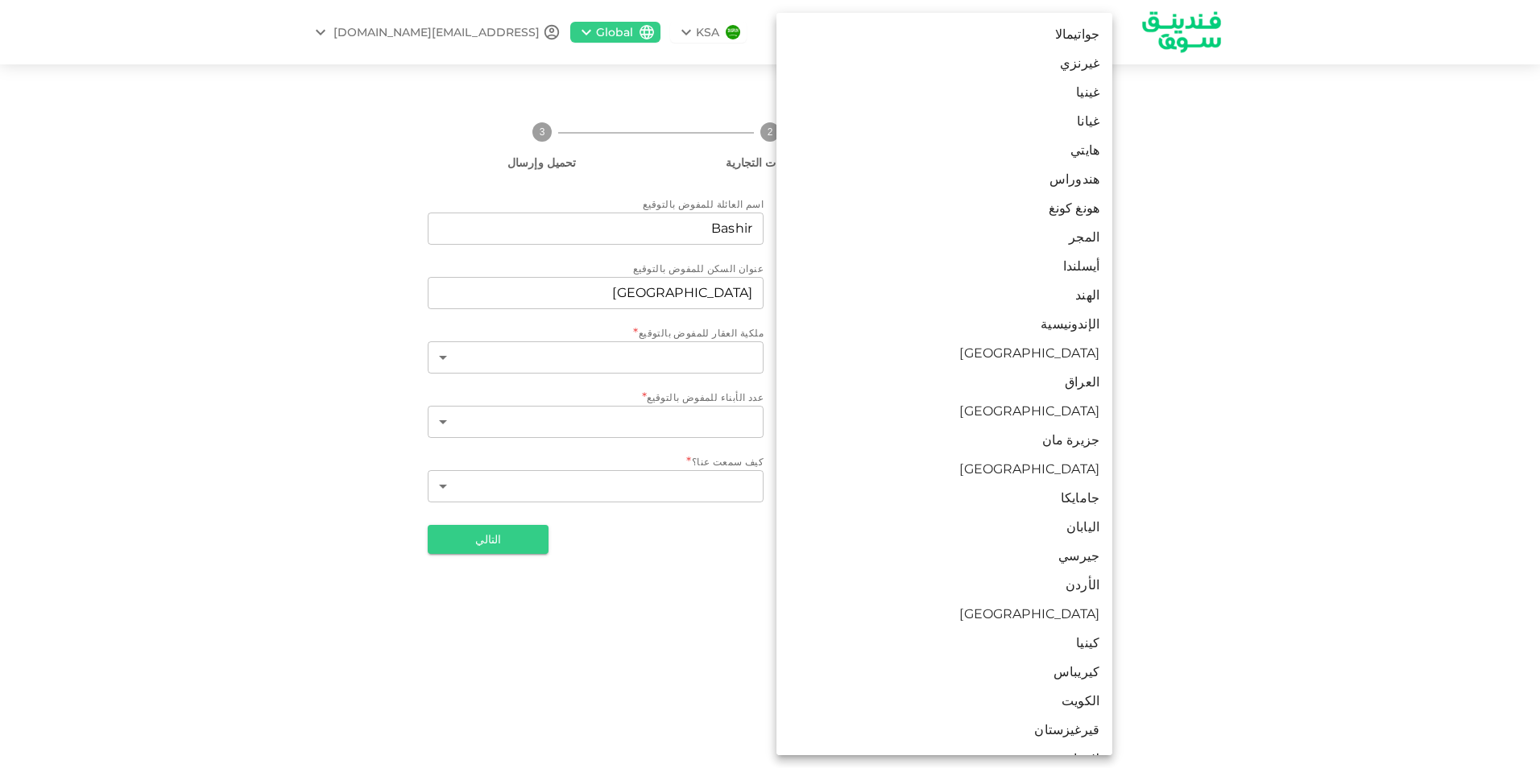
scroll to position [2344, 0]
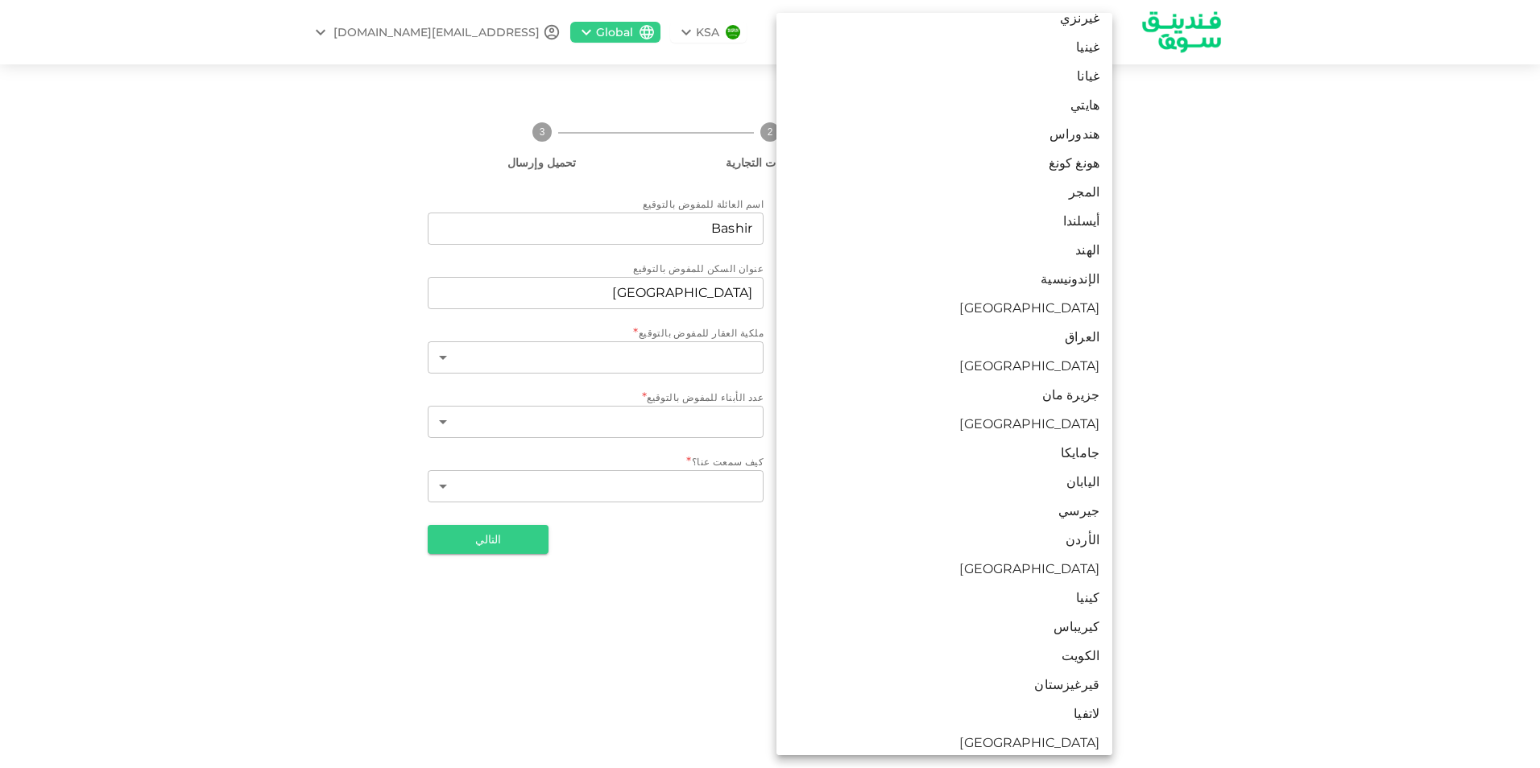
type input "s"
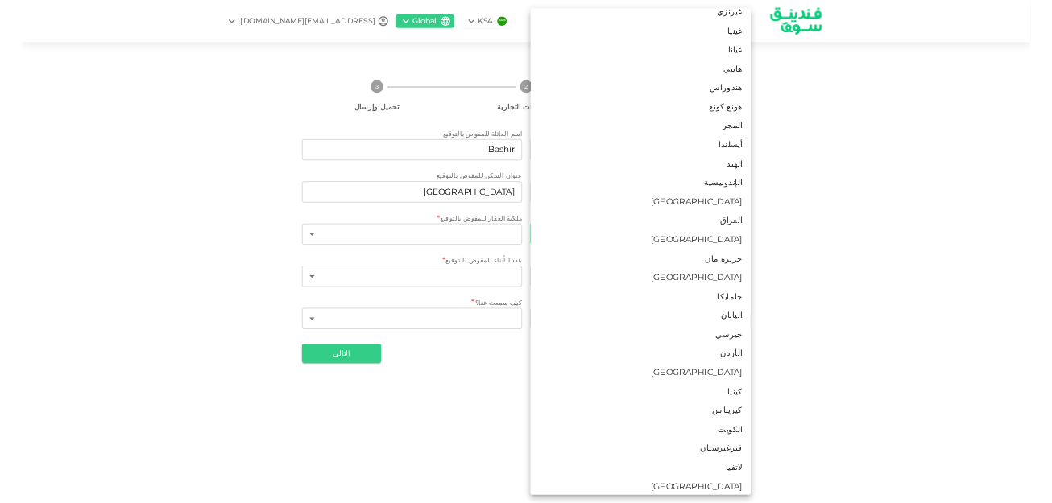
scroll to position [0, 0]
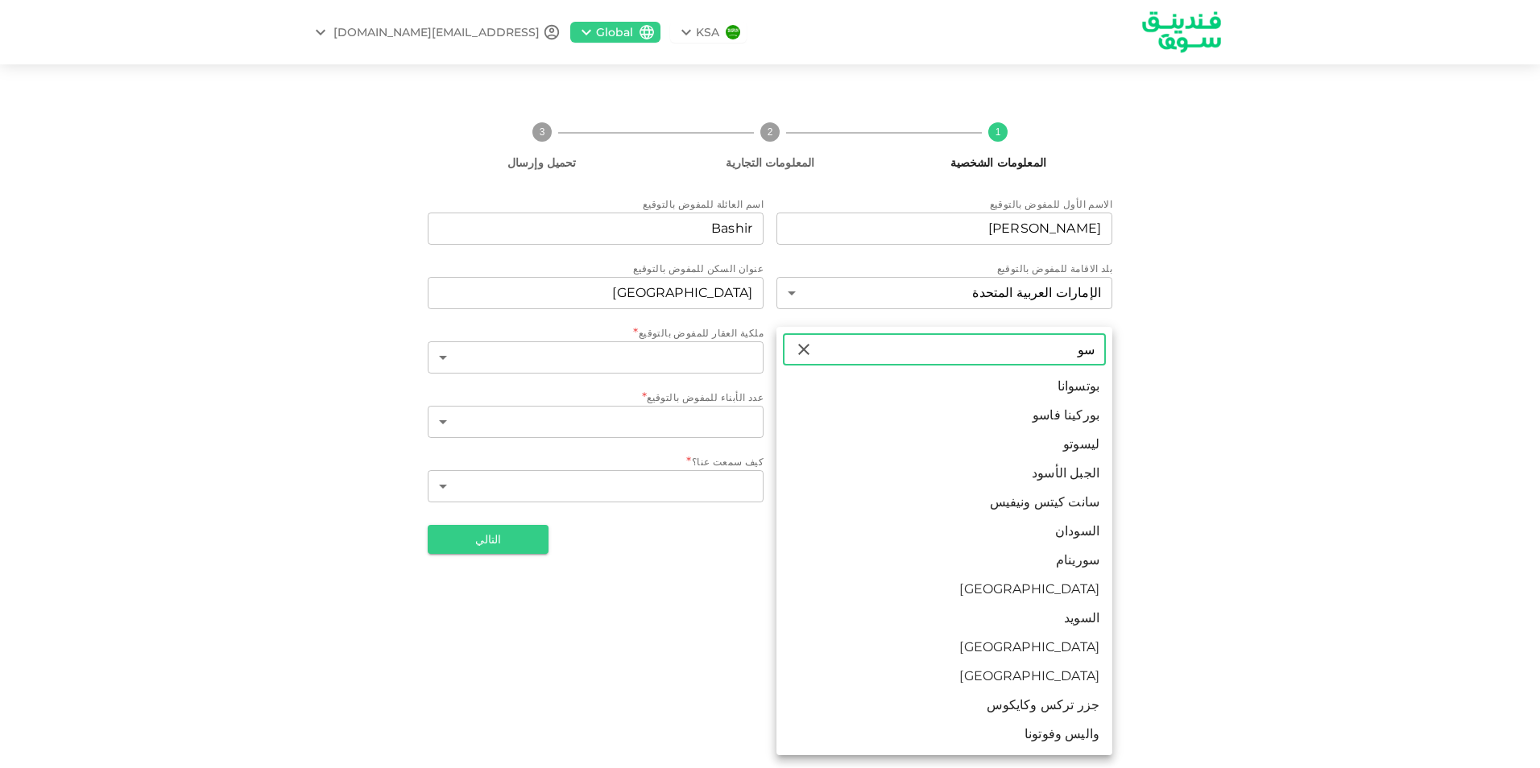
type input "سو"
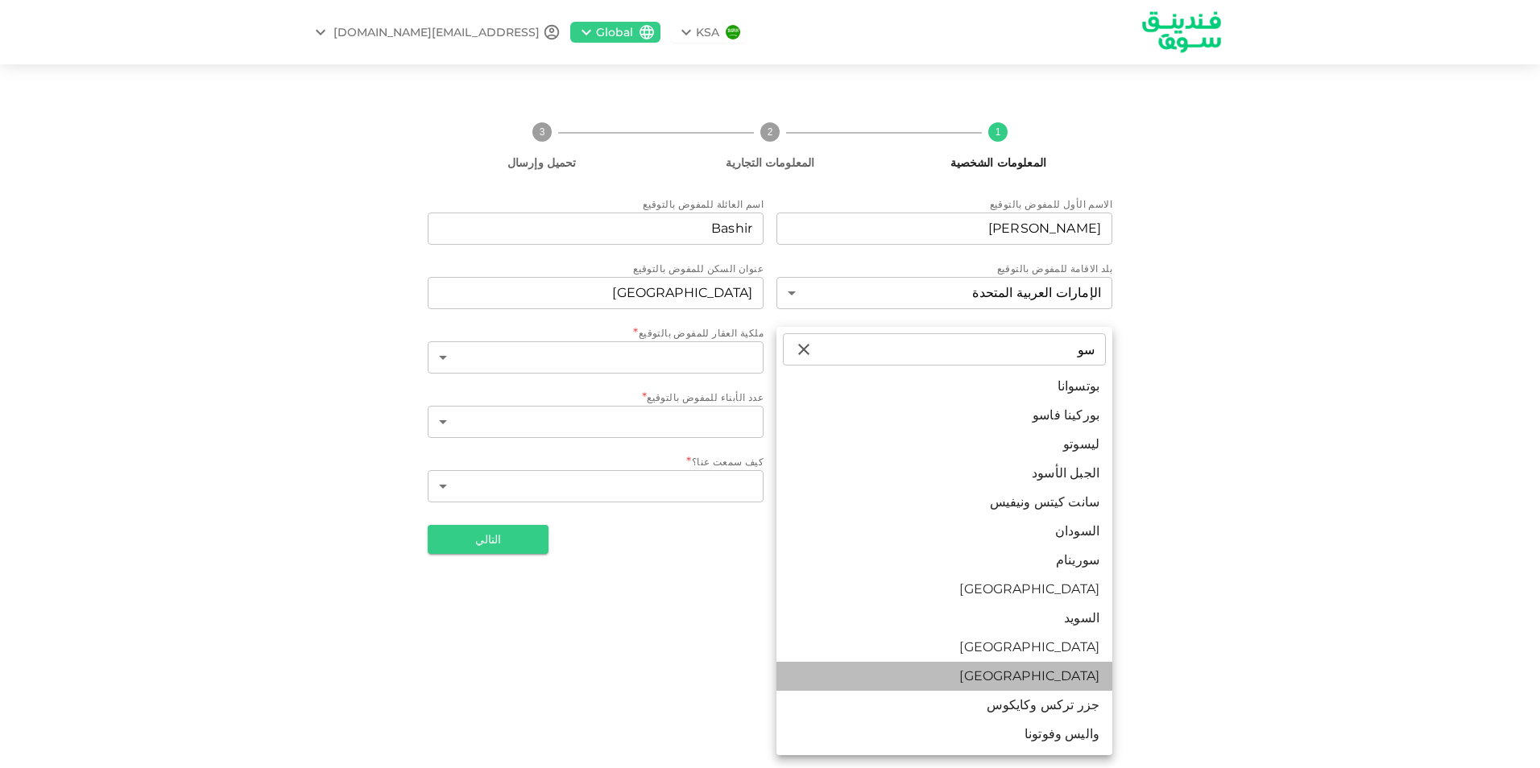
click at [1040, 683] on li "[GEOGRAPHIC_DATA]" at bounding box center [944, 676] width 336 height 29
type input "190"
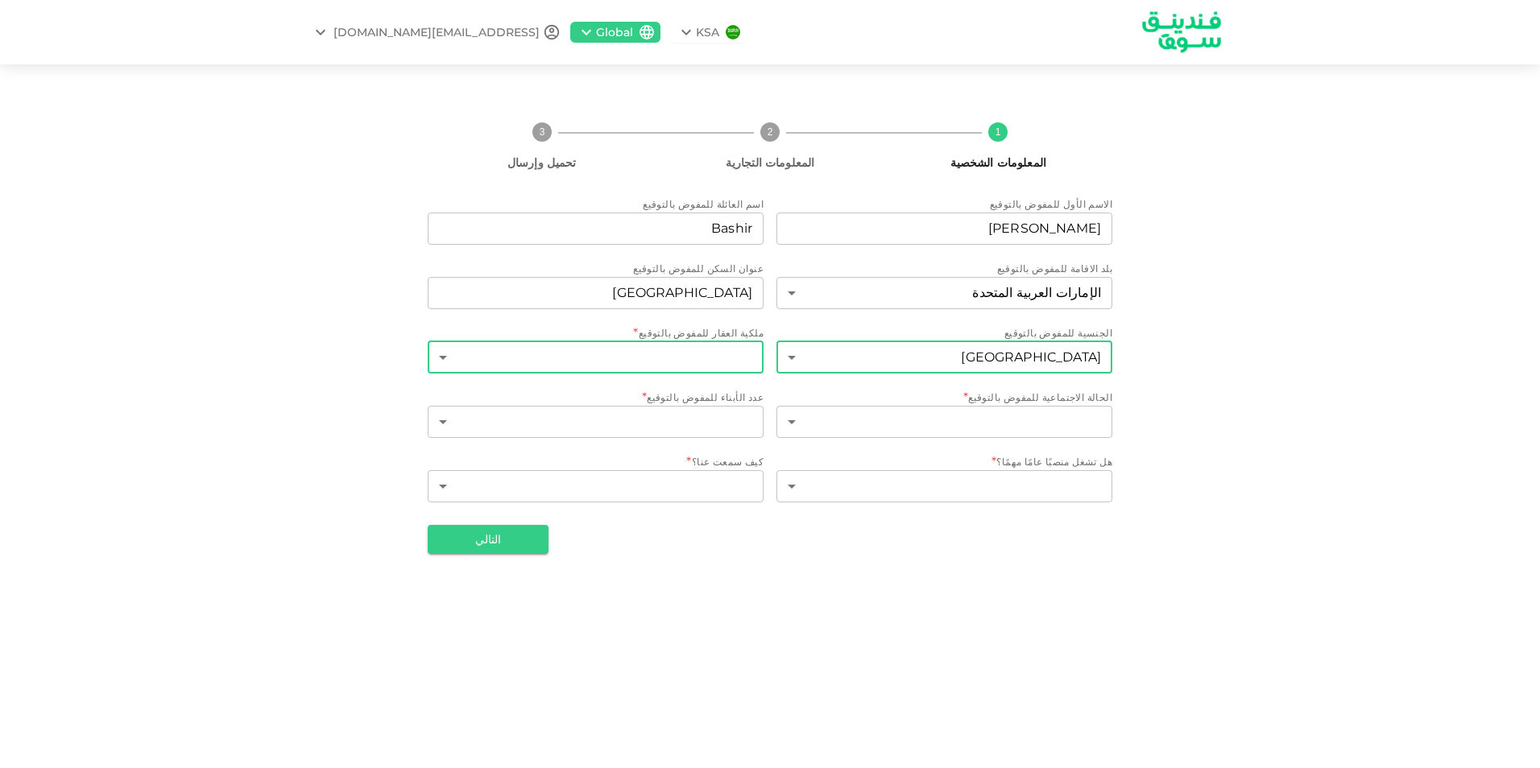
click at [629, 347] on body "KSA Global [EMAIL_ADDRESS][DOMAIN_NAME] 1 المعلومات الشخصية 2 المعلومات التجاري…" at bounding box center [770, 384] width 1540 height 768
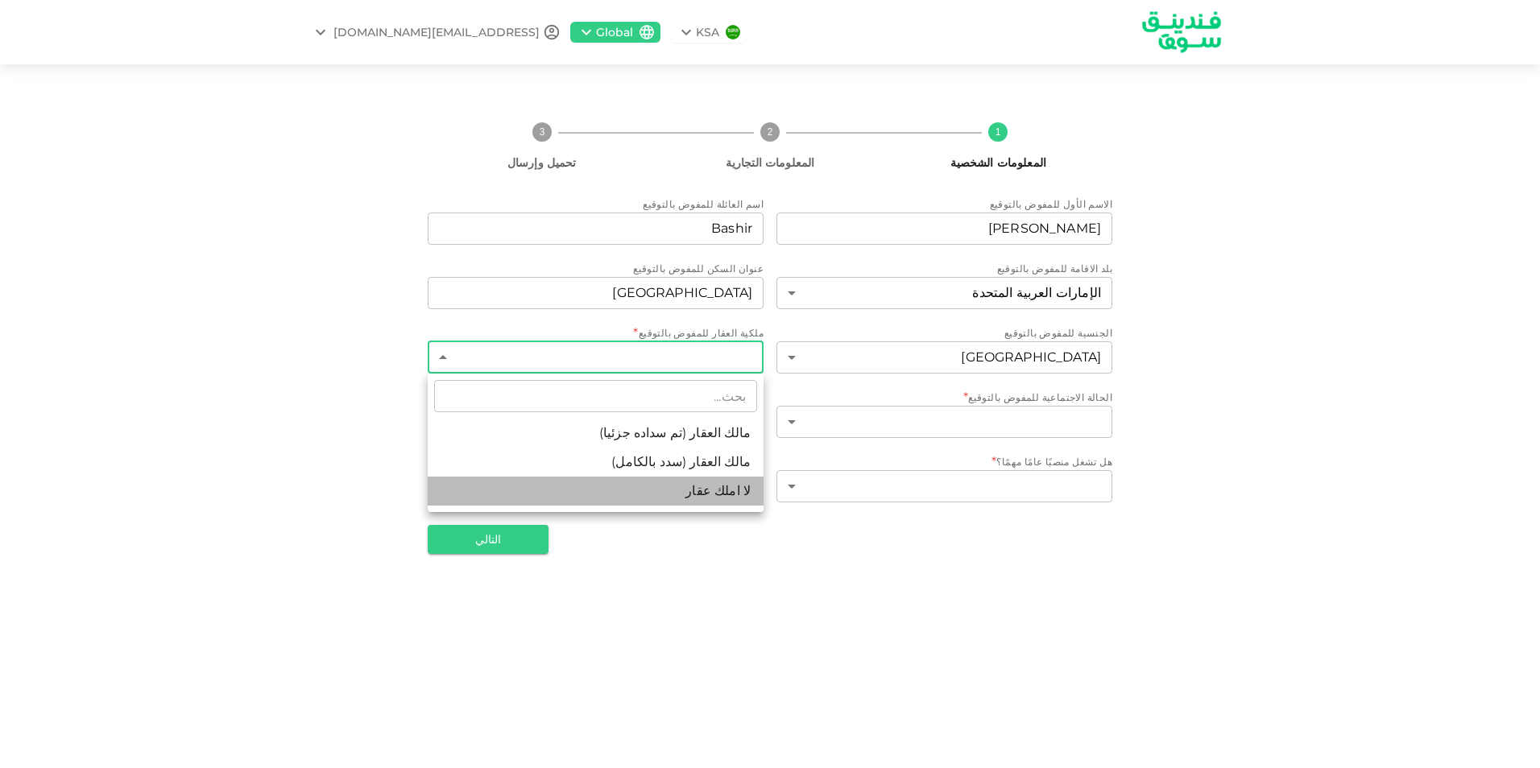
click at [691, 484] on li "لا املك عقار" at bounding box center [596, 491] width 336 height 29
type input "3"
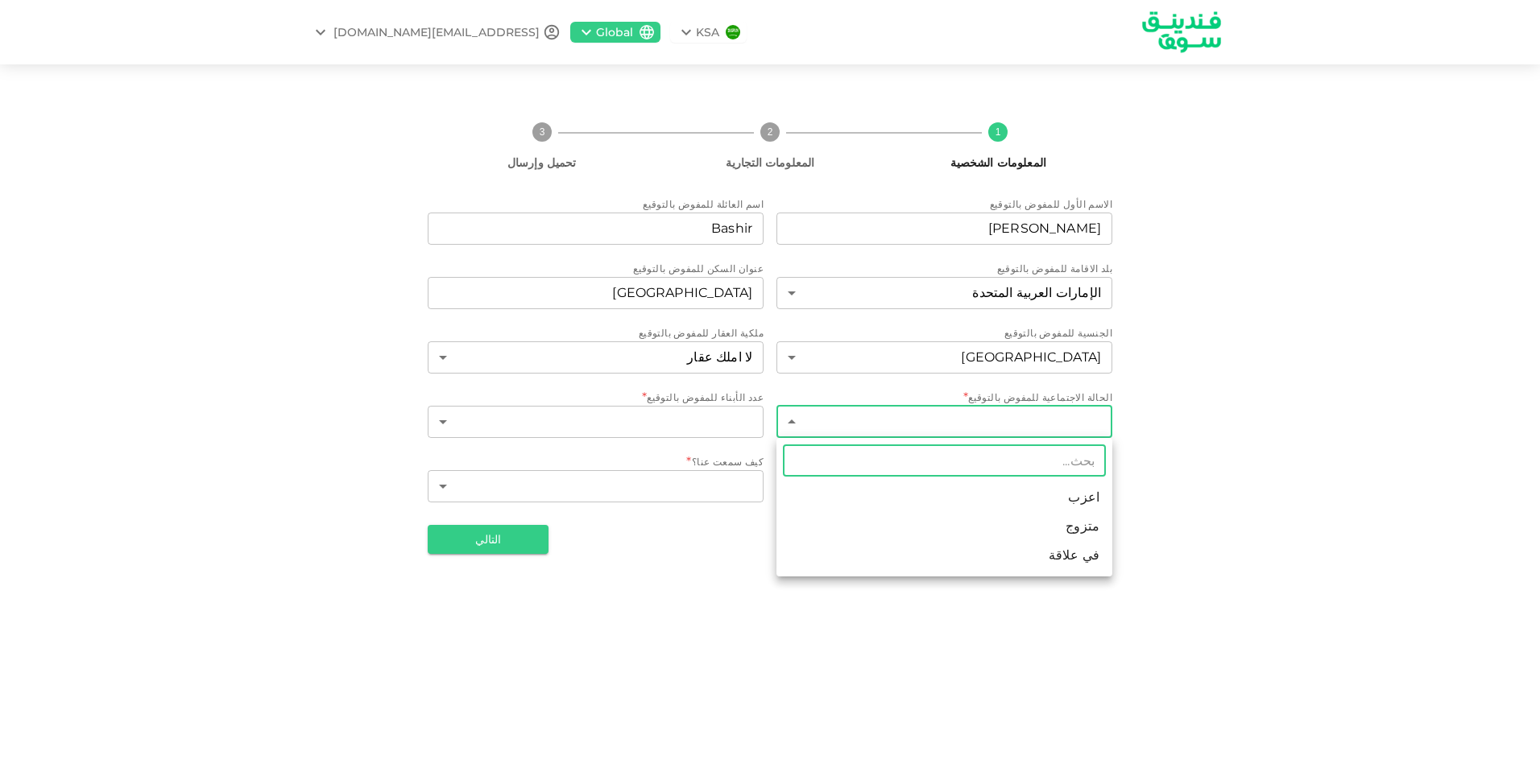
click at [918, 428] on body "KSA Global [EMAIL_ADDRESS][DOMAIN_NAME] 1 المعلومات الشخصية 2 المعلومات التجاري…" at bounding box center [770, 384] width 1540 height 768
click at [936, 497] on li "اعزب" at bounding box center [944, 497] width 336 height 29
type input "1"
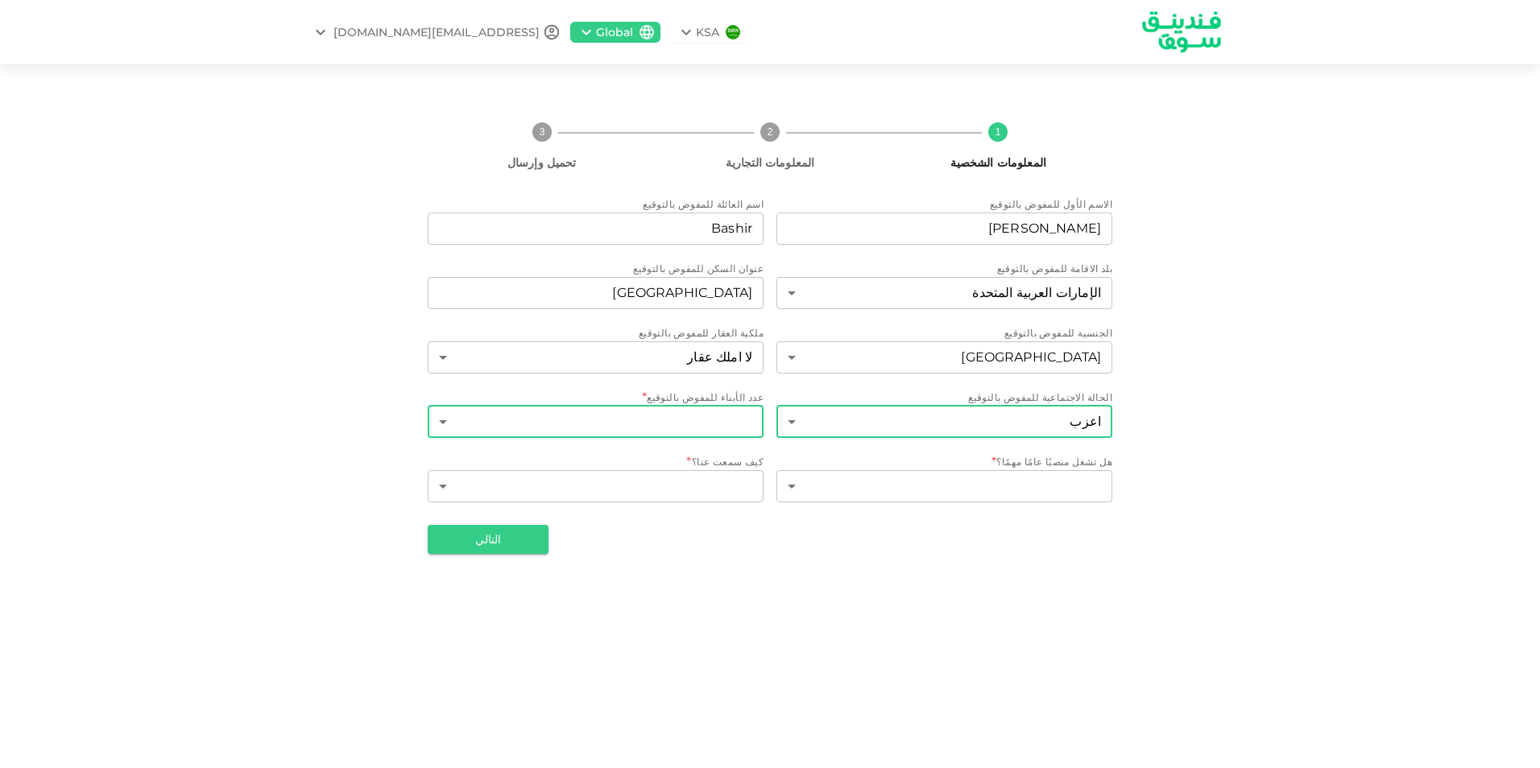
click at [705, 424] on body "KSA Global [EMAIL_ADDRESS][DOMAIN_NAME] 1 المعلومات الشخصية 2 المعلومات التجاري…" at bounding box center [770, 384] width 1540 height 768
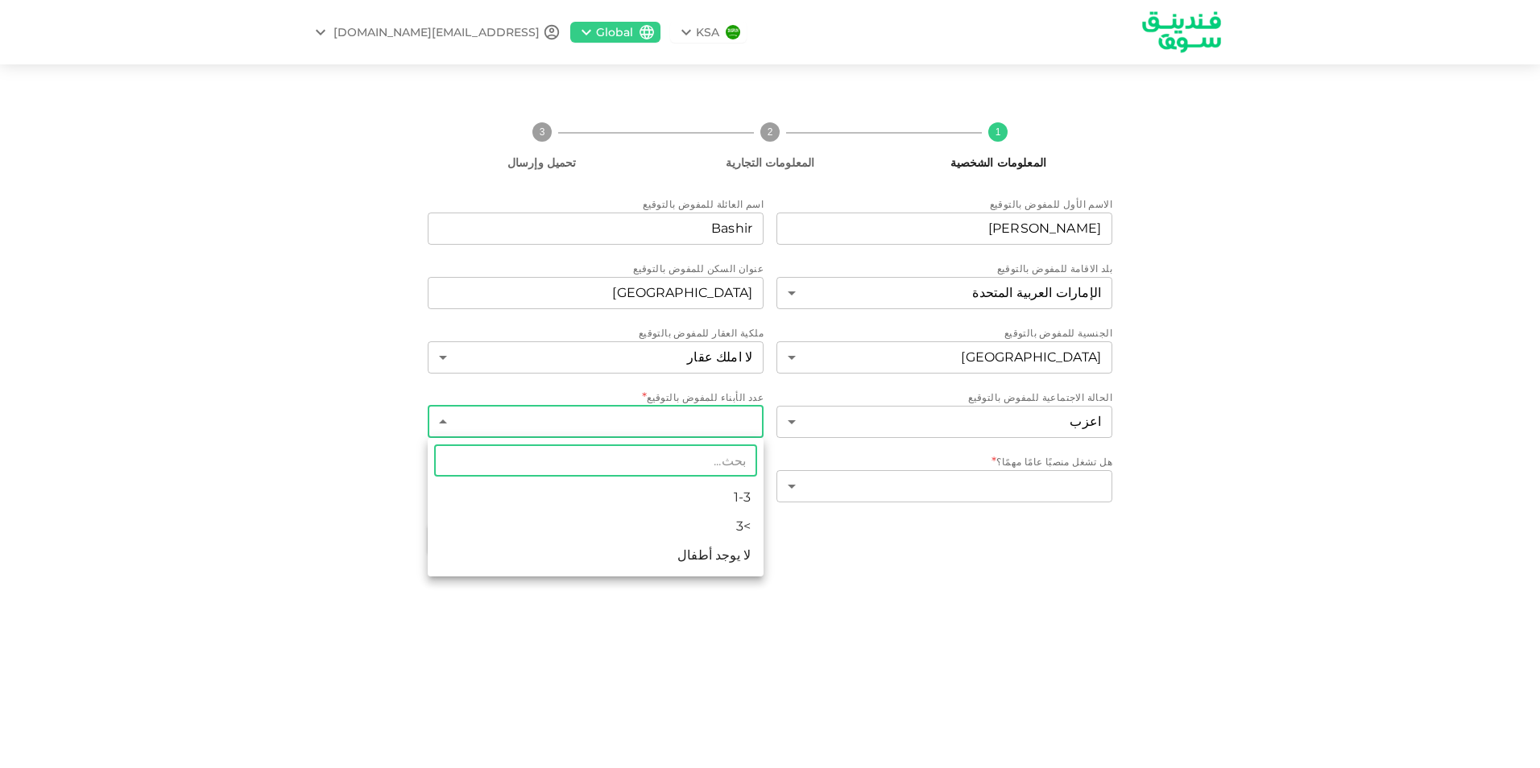
click at [680, 564] on li "لا يوجد أطفال" at bounding box center [596, 555] width 336 height 29
type input "3"
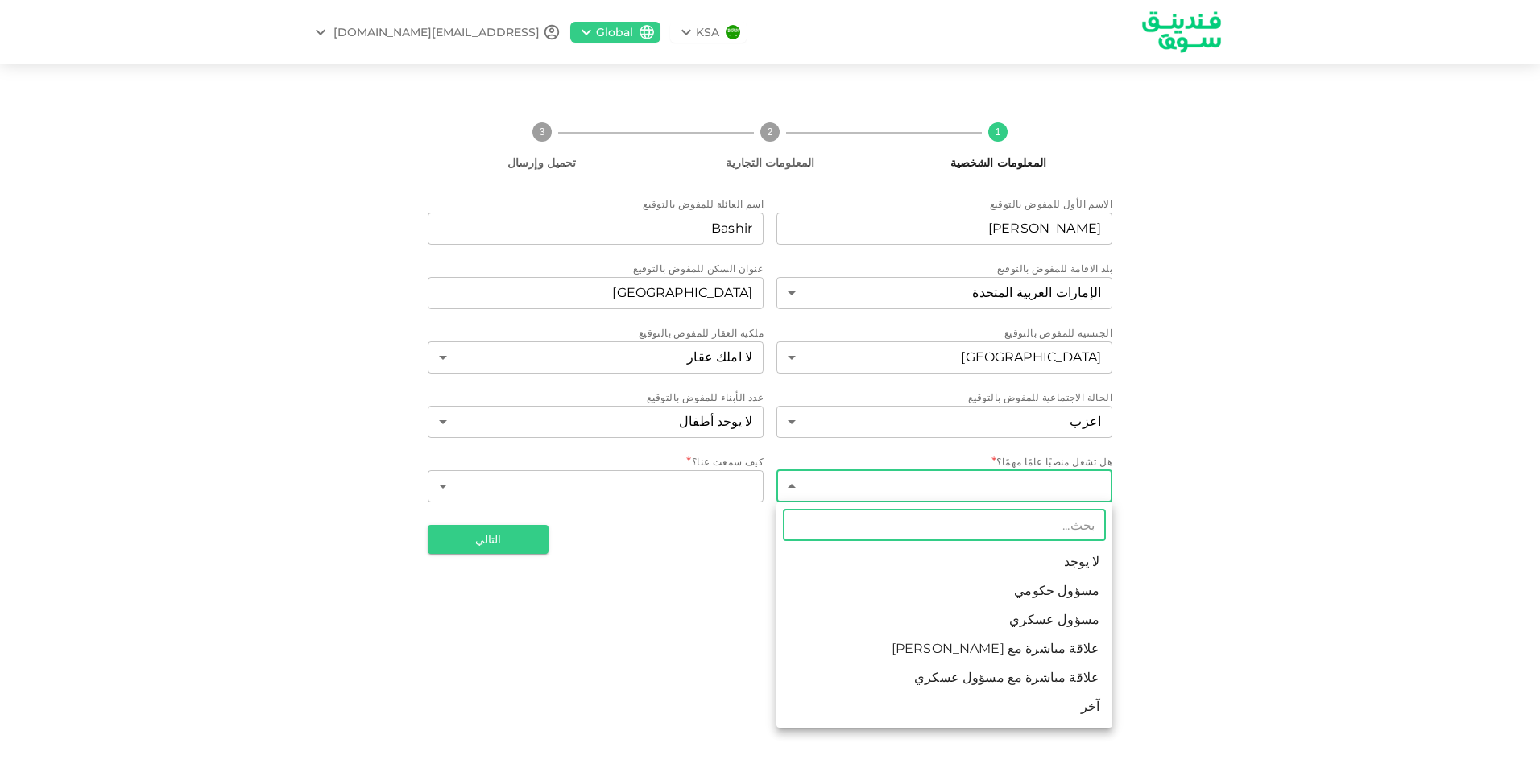
click at [974, 493] on body "KSA Global [EMAIL_ADDRESS][DOMAIN_NAME] 1 المعلومات الشخصية 2 المعلومات التجاري…" at bounding box center [770, 384] width 1540 height 768
click at [1040, 721] on li "آخر" at bounding box center [944, 706] width 336 height 29
type input "6"
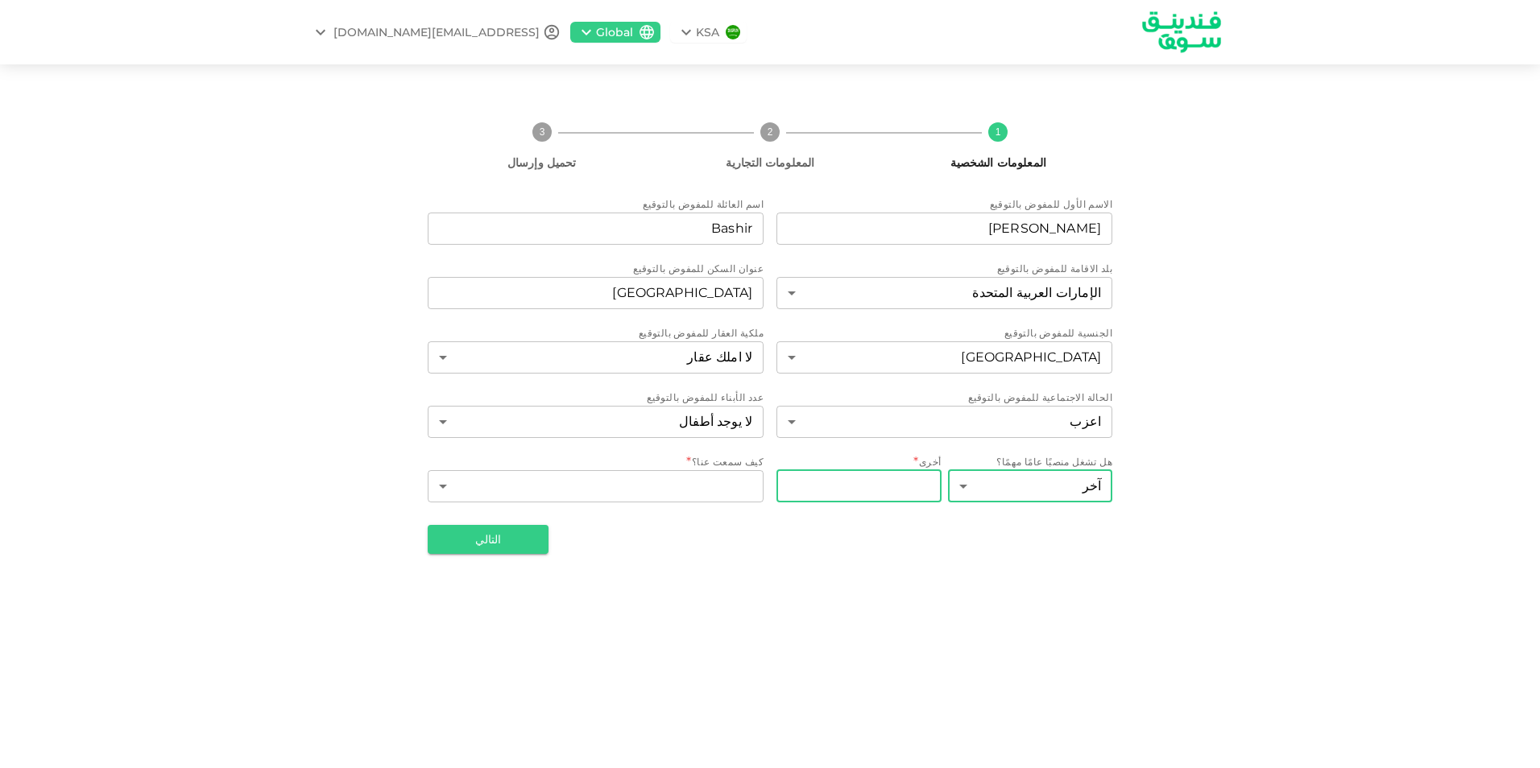
click at [867, 483] on input "أخرى" at bounding box center [858, 486] width 165 height 32
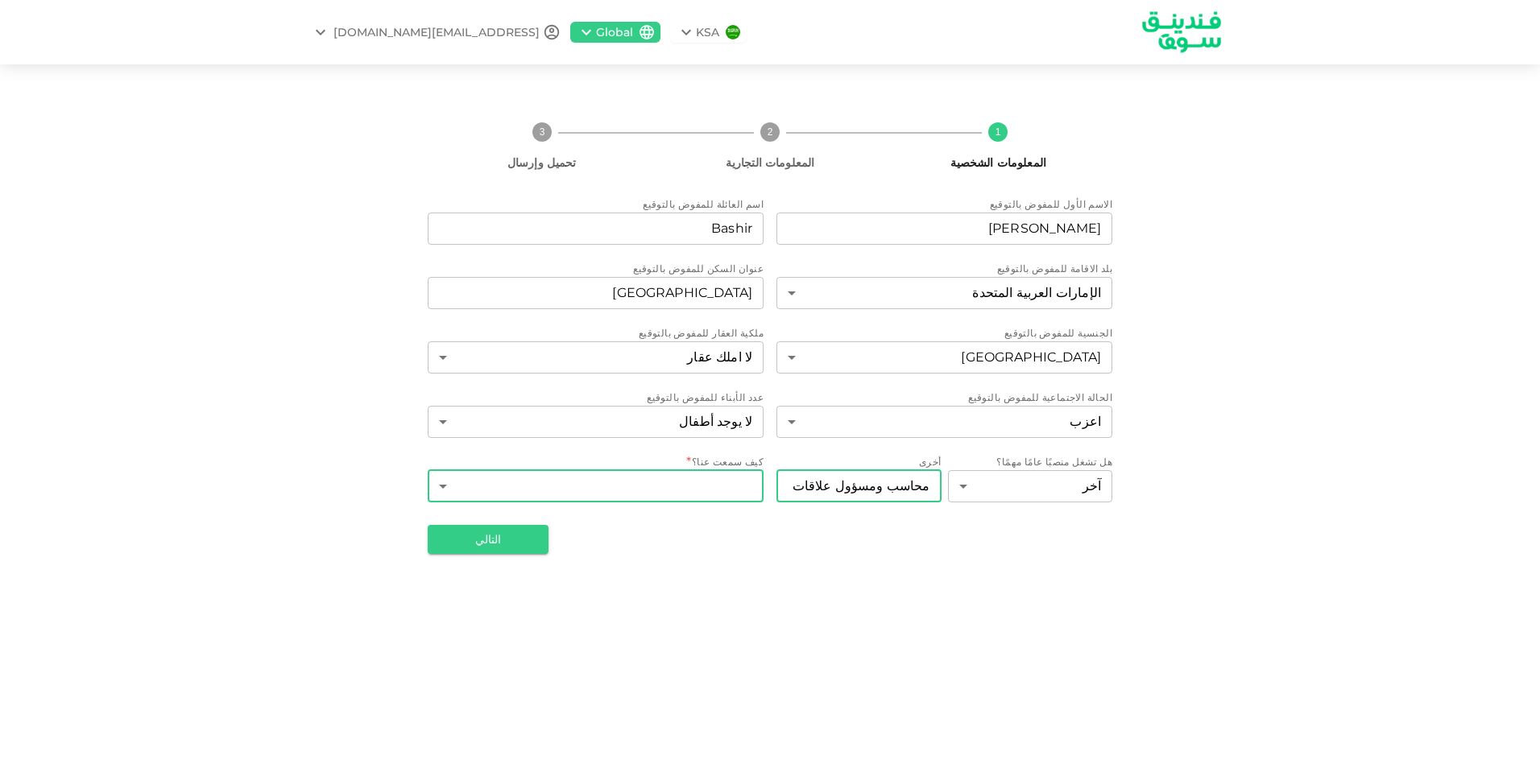
type input "محاسب ومسؤول علاقات حكومية"
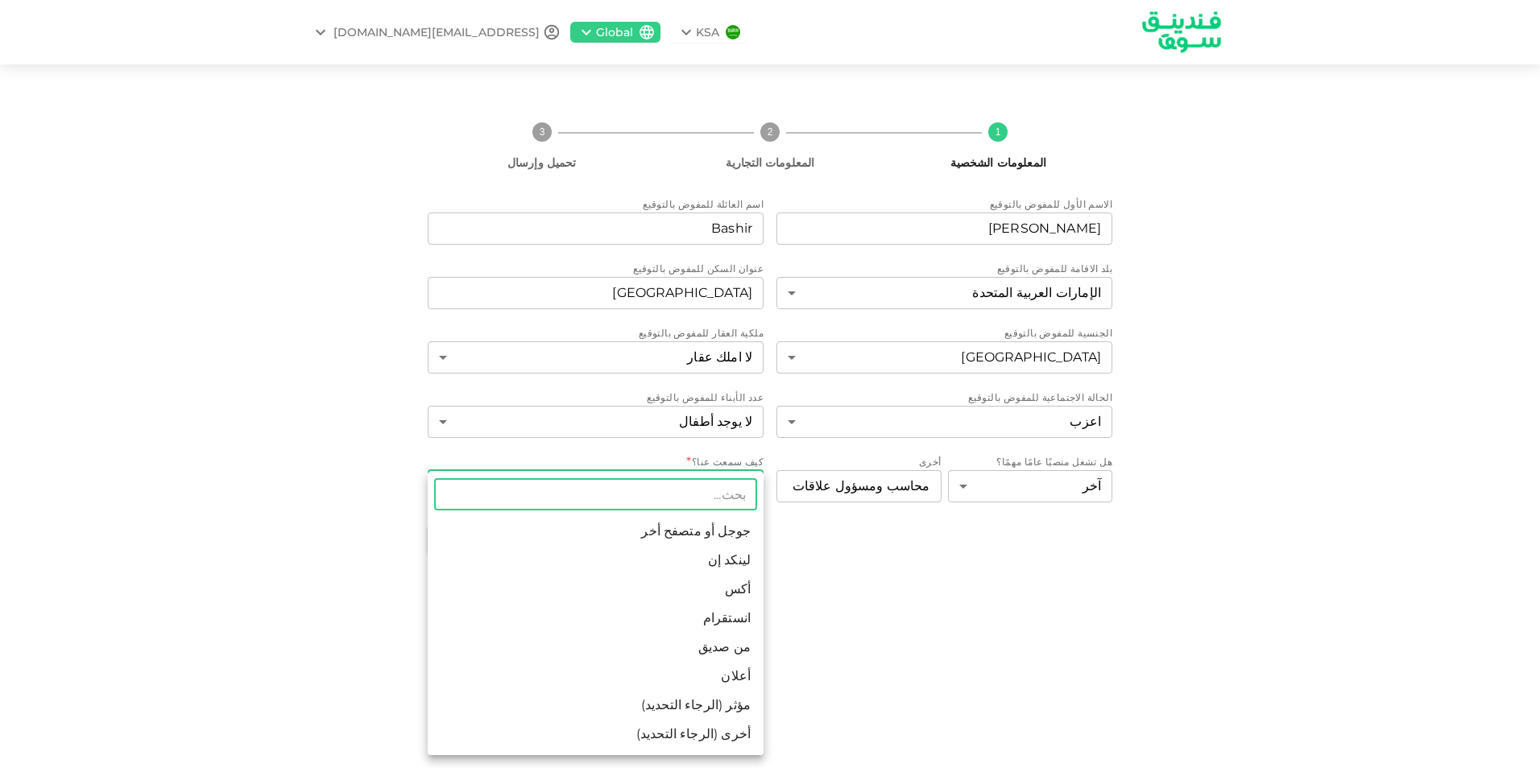
click at [678, 484] on body "KSA Global [EMAIL_ADDRESS][DOMAIN_NAME] 1 المعلومات الشخصية 2 المعلومات التجاري…" at bounding box center [770, 384] width 1540 height 768
click at [676, 537] on li "جوجل أو متصفح أخر" at bounding box center [596, 531] width 336 height 29
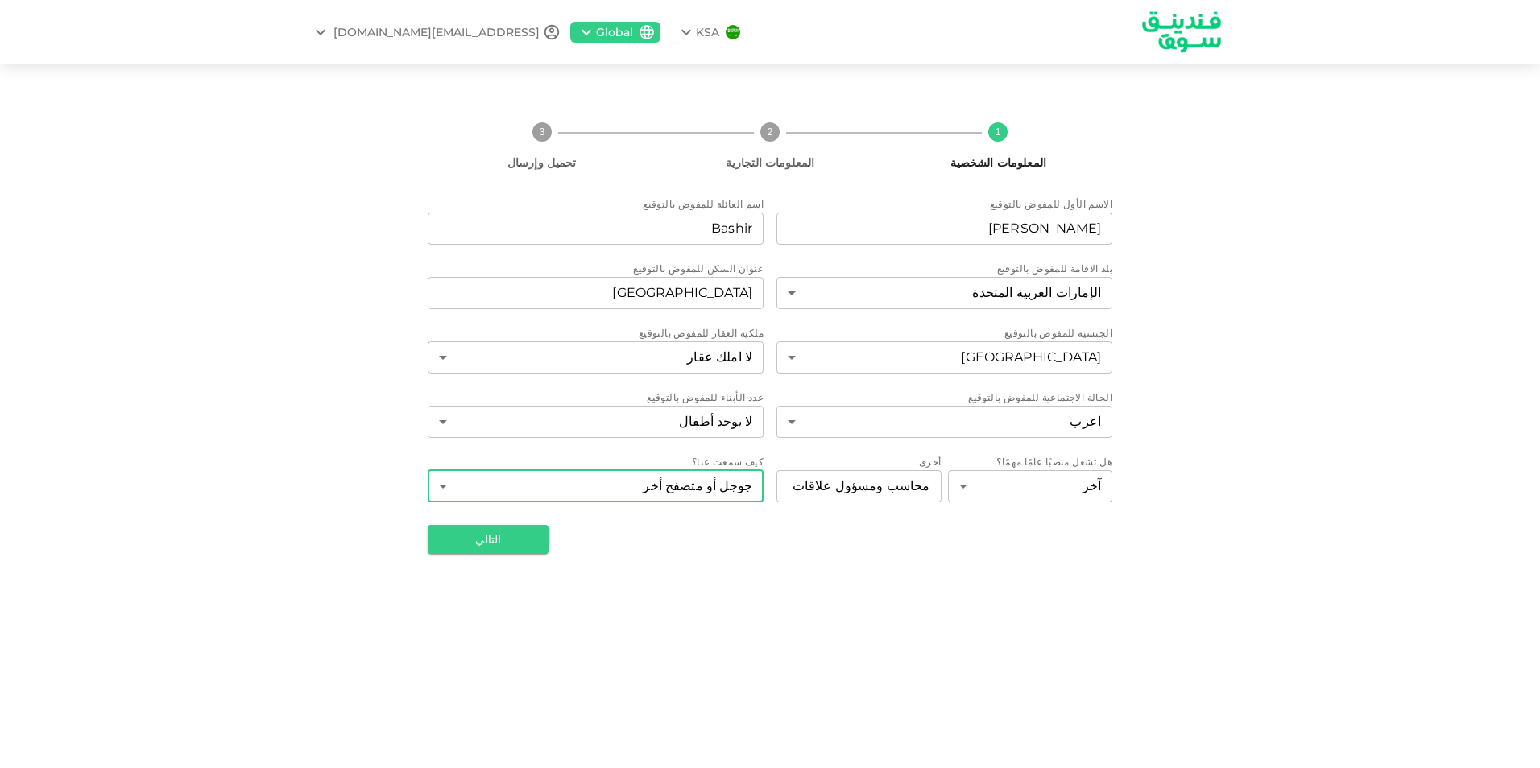
click at [641, 480] on body "KSA Global [EMAIL_ADDRESS][DOMAIN_NAME] 1 المعلومات الشخصية 2 المعلومات التجاري…" at bounding box center [770, 384] width 1540 height 768
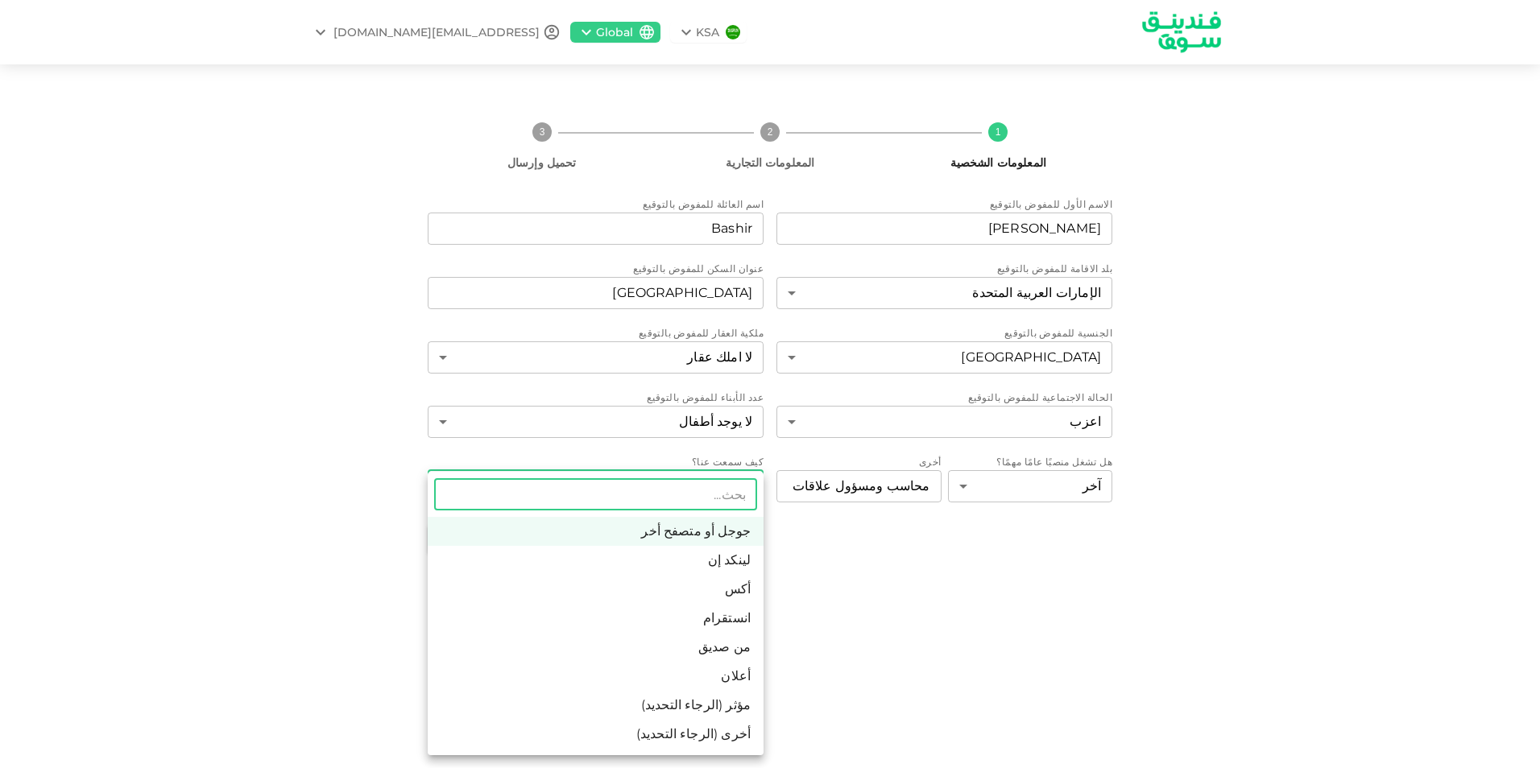
click at [659, 718] on li "مؤثر (الرجاء التحديد)" at bounding box center [596, 705] width 336 height 29
type input "12"
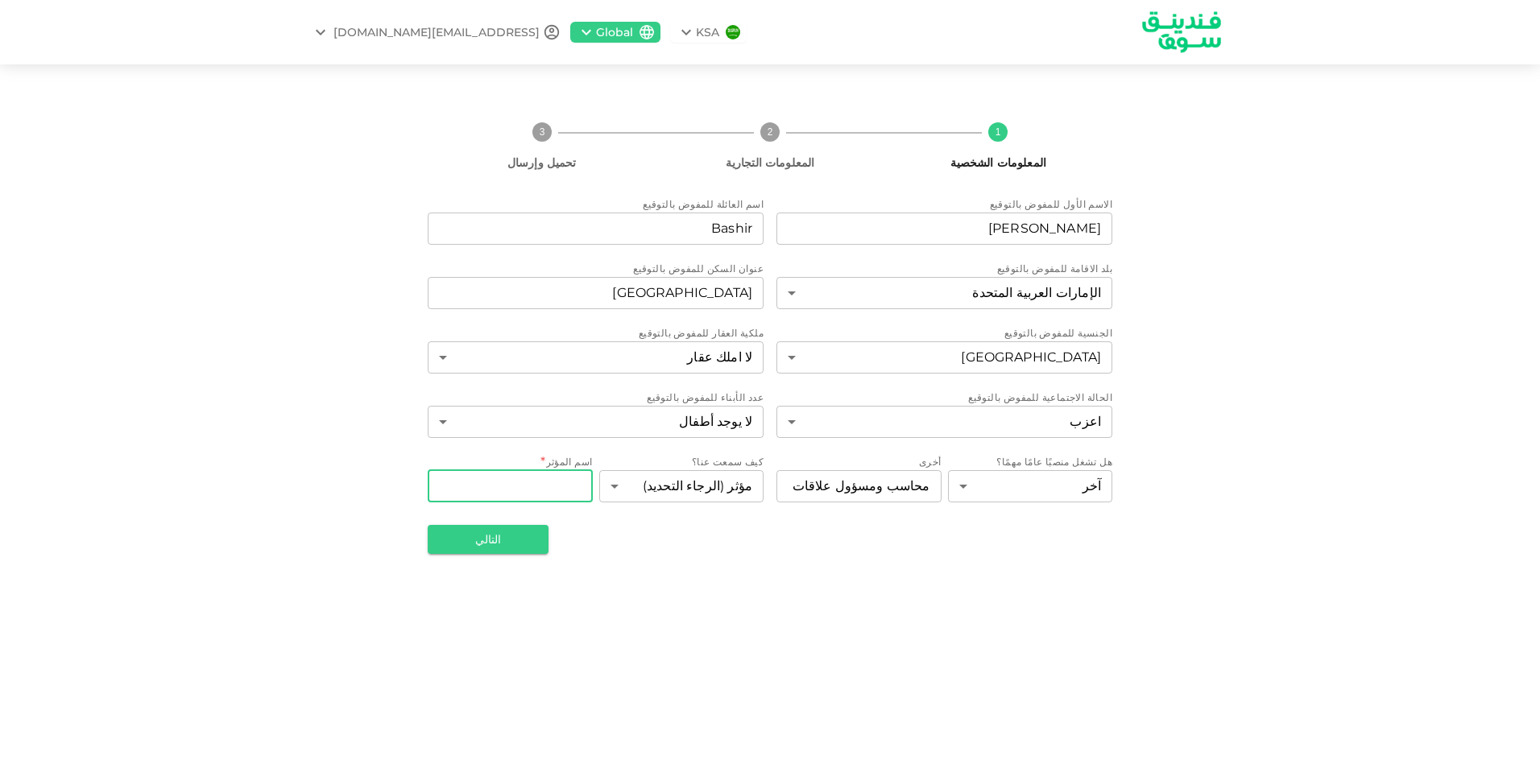
click at [572, 491] on input "اسم المؤثر" at bounding box center [510, 486] width 165 height 32
type input "ؤ"
click at [554, 487] on input "Chat GPT" at bounding box center [510, 486] width 165 height 32
type input "ChatGPT"
click at [511, 539] on button "التالي" at bounding box center [488, 539] width 121 height 29
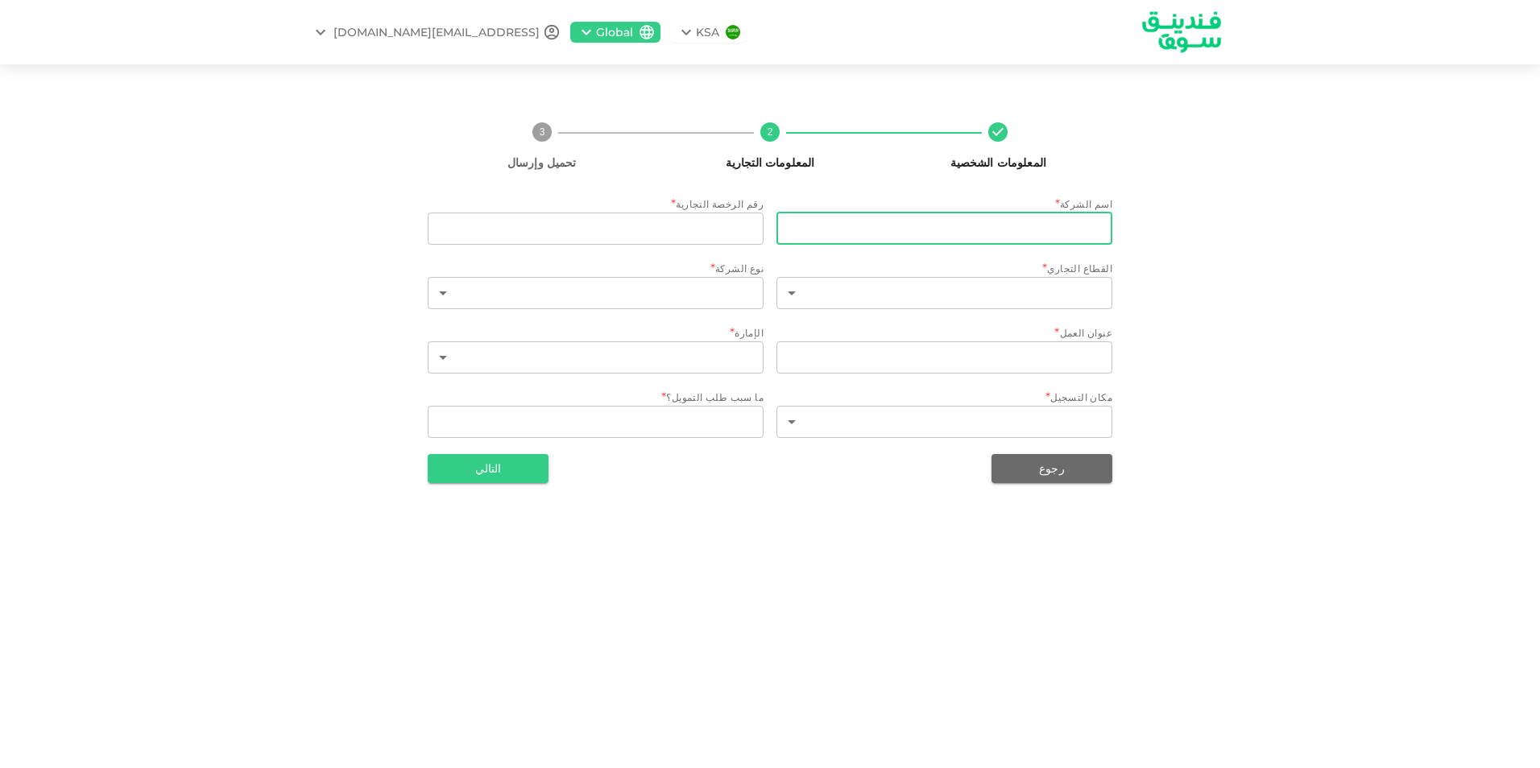
click at [868, 230] on input "businessName" at bounding box center [944, 229] width 336 height 32
click at [1298, 233] on div "المعلومات الشخصية 2 المعلومات التجارية 3 تحميل وإرسال اسم الشركة * businessName…" at bounding box center [770, 296] width 1540 height 425
click at [1027, 217] on input "businessName" at bounding box center [944, 229] width 336 height 32
click at [1251, 221] on div "المعلومات الشخصية 2 المعلومات التجارية 3 تحميل وإرسال اسم الشركة * businessName…" at bounding box center [770, 296] width 1540 height 425
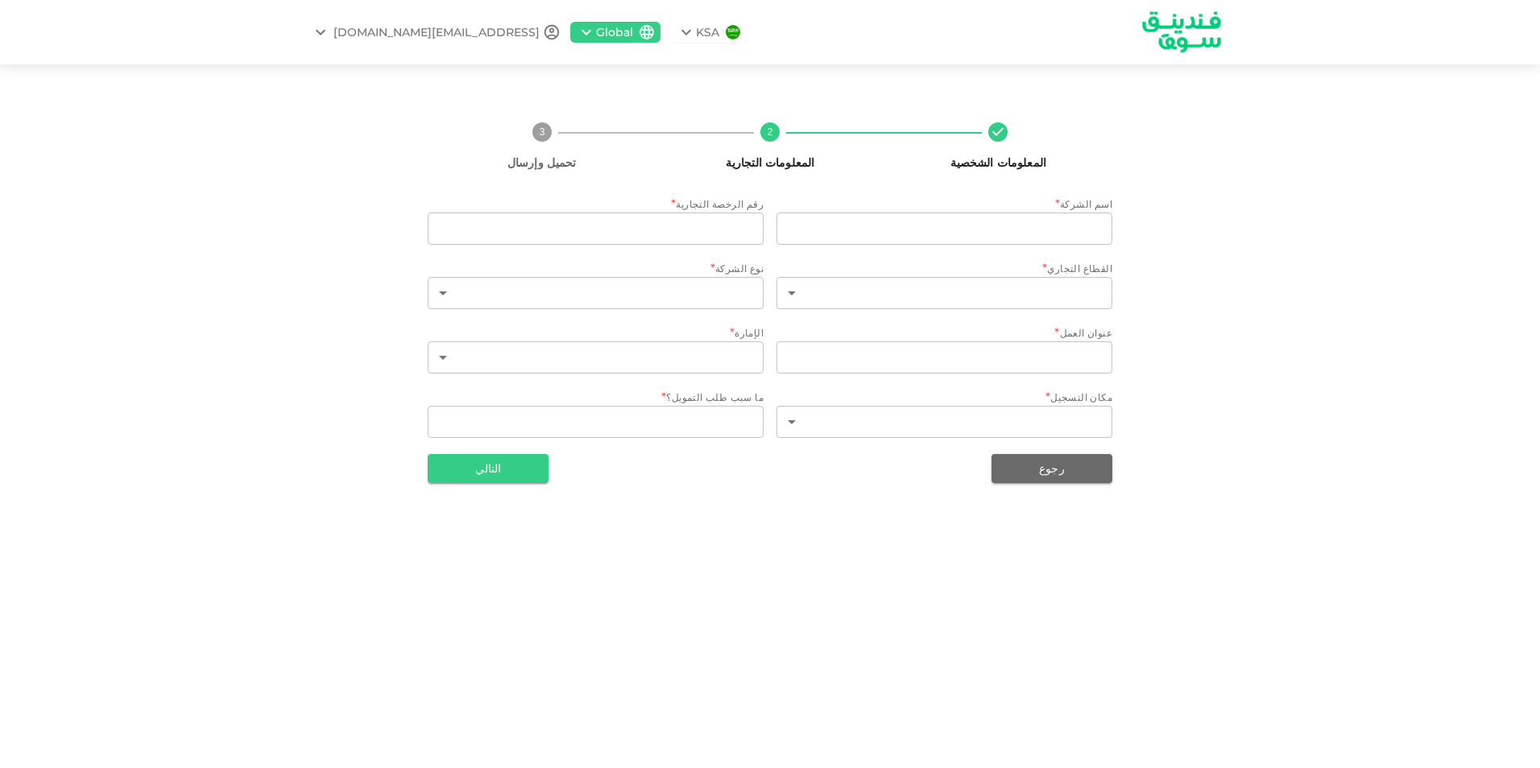
click at [664, 336] on div "الإمارة *" at bounding box center [596, 333] width 336 height 16
click at [640, 355] on body "KSA Global [EMAIL_ADDRESS][DOMAIN_NAME] المعلومات الشخصية 2 المعلومات التجارية …" at bounding box center [770, 384] width 1540 height 768
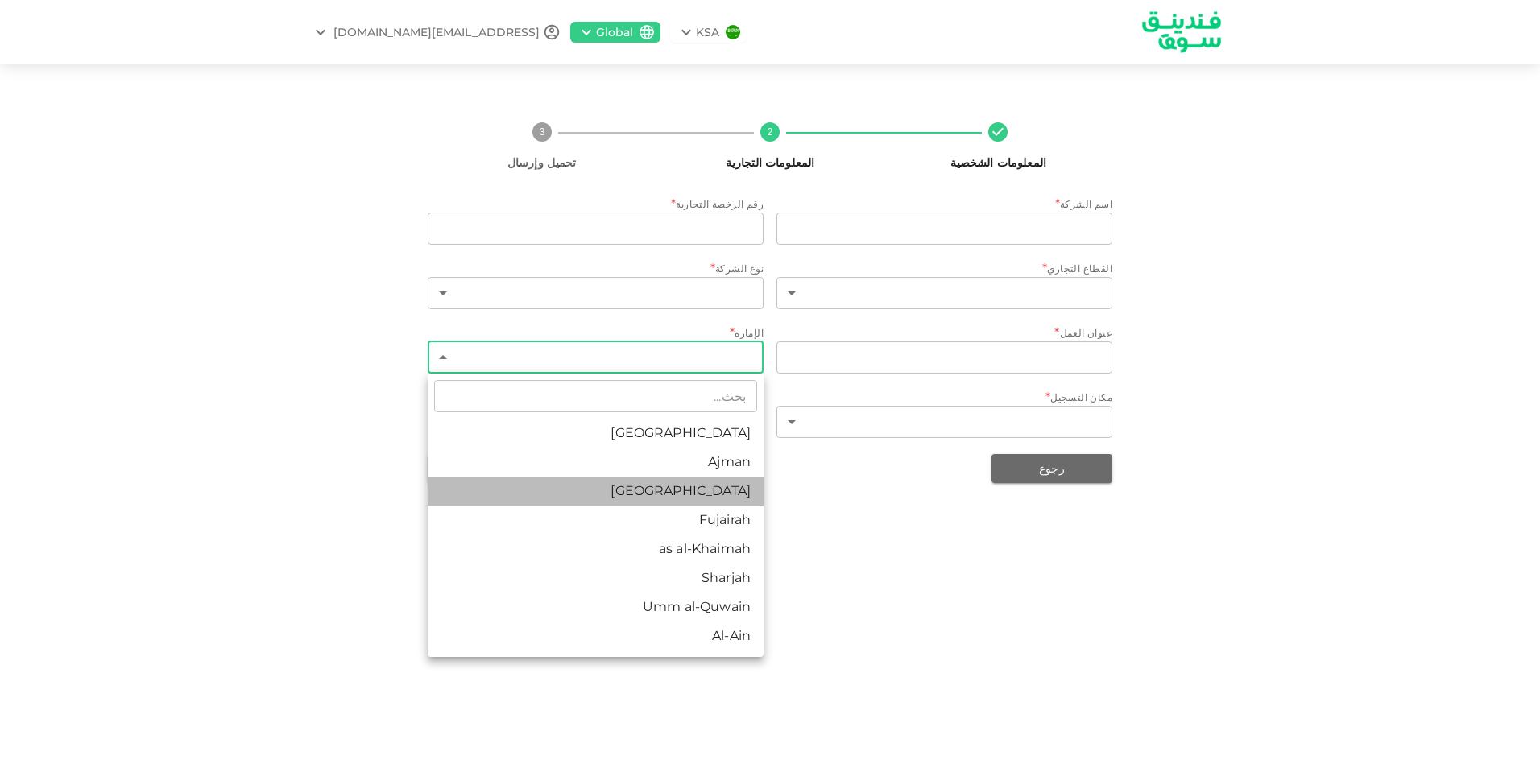
click at [647, 500] on li "[GEOGRAPHIC_DATA]" at bounding box center [596, 491] width 336 height 29
type input "3"
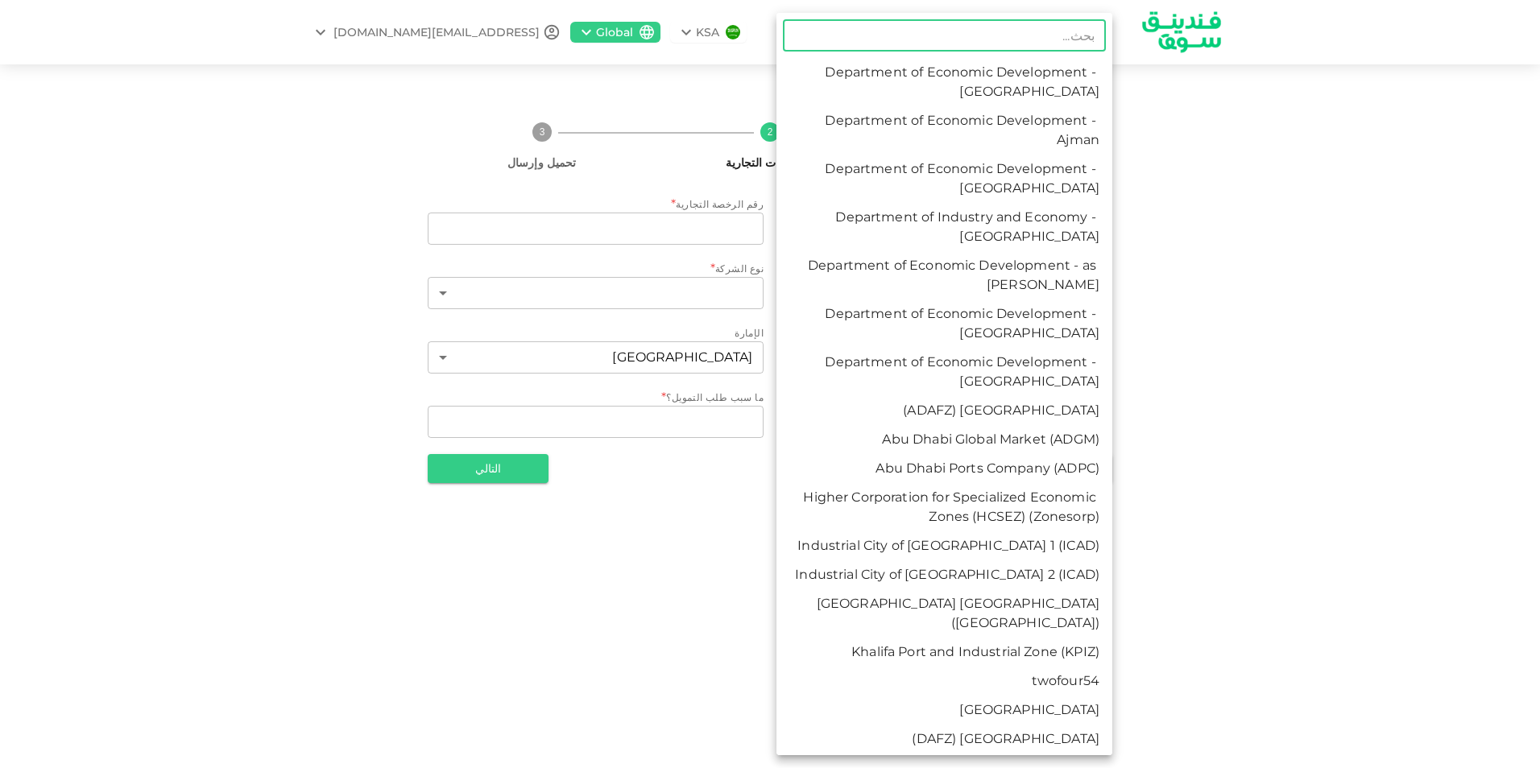
click at [842, 427] on body "KSA Global [EMAIL_ADDRESS][DOMAIN_NAME] المعلومات الشخصية 2 المعلومات التجارية …" at bounding box center [770, 384] width 1540 height 768
click at [957, 196] on li "Department of Economic Development - [GEOGRAPHIC_DATA]" at bounding box center [944, 179] width 336 height 48
type input "3"
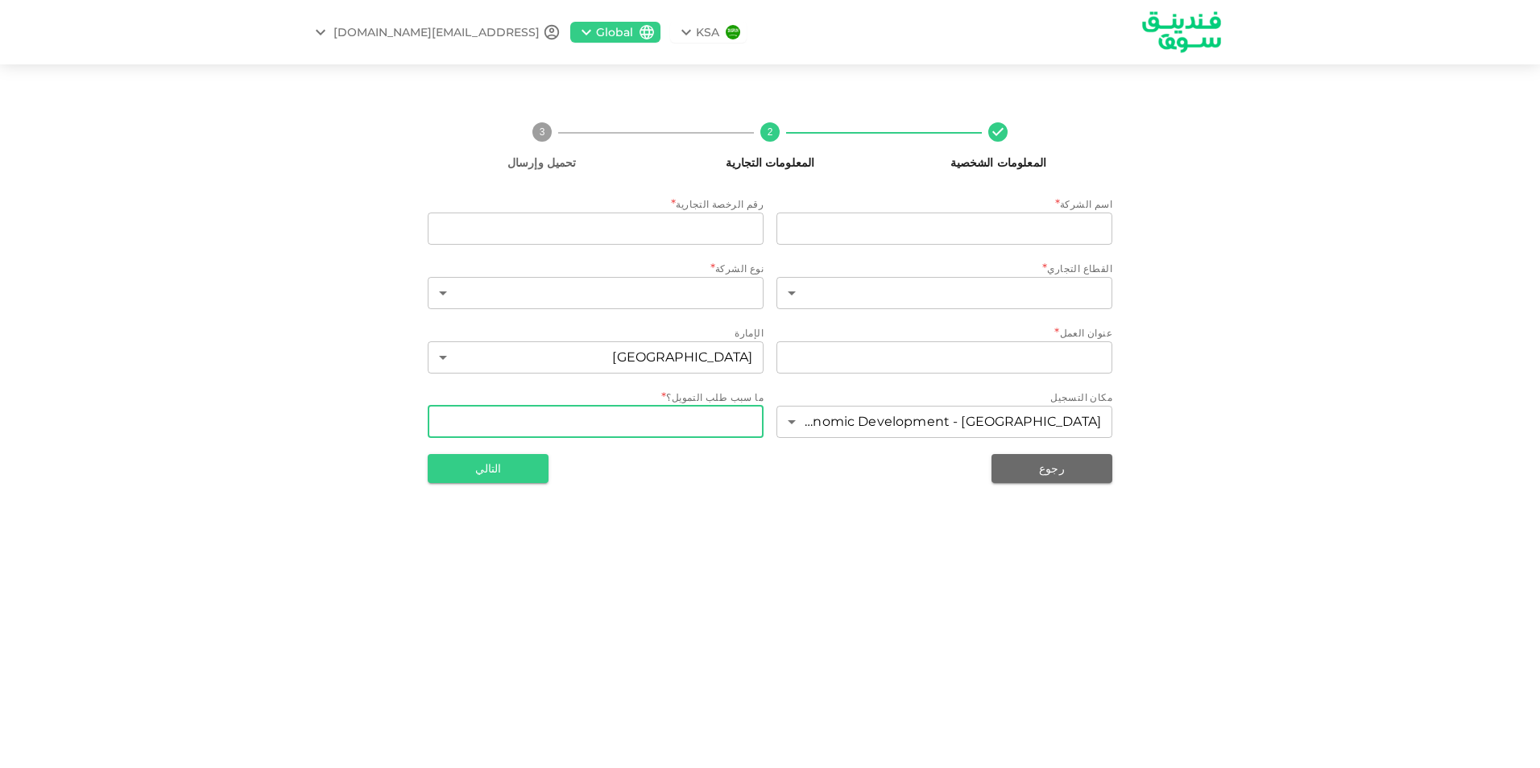
click at [652, 409] on div "x WhatDoYouNeedFundsFor" at bounding box center [596, 422] width 336 height 32
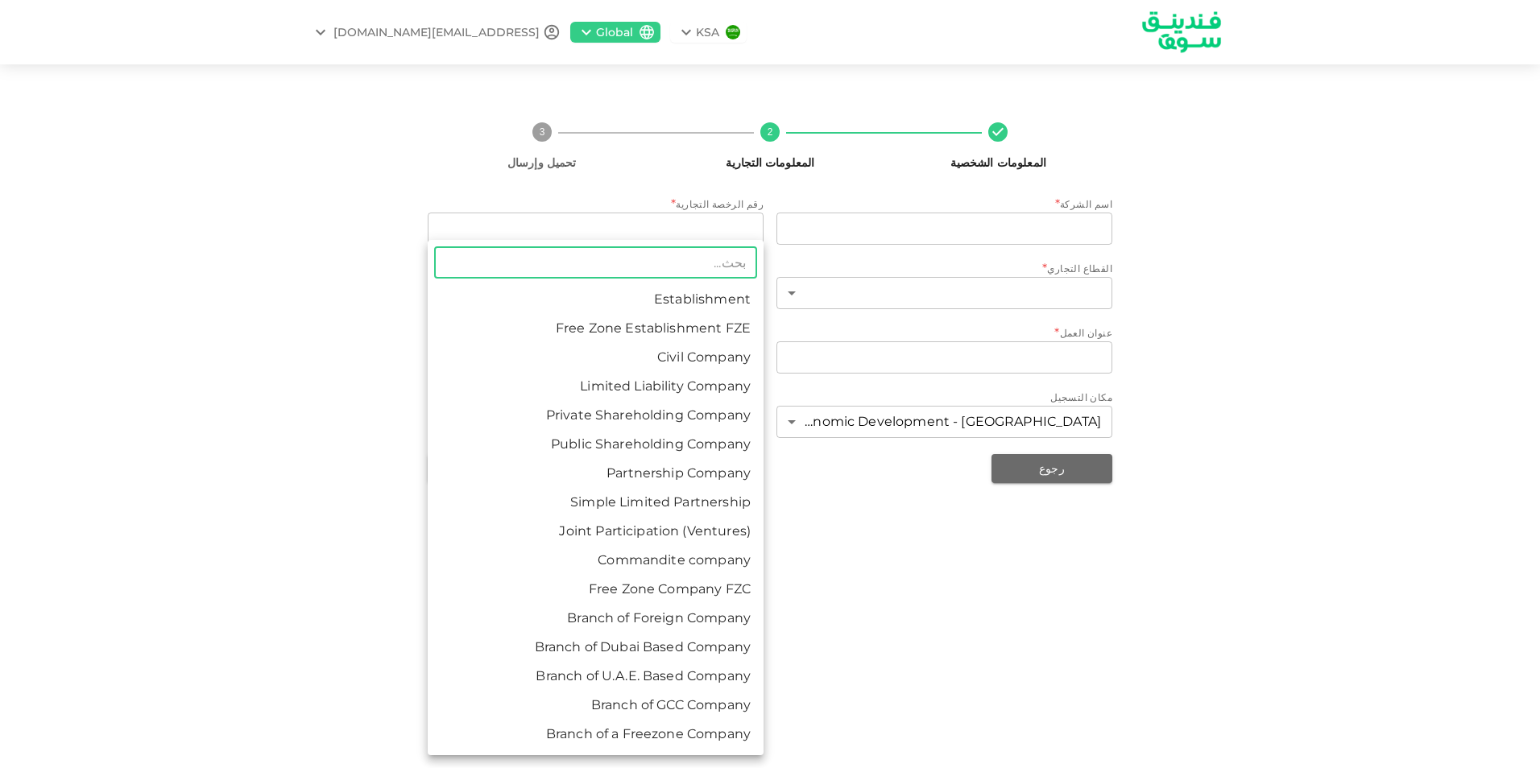
click at [614, 297] on body "KSA Global [EMAIL_ADDRESS][DOMAIN_NAME] المعلومات الشخصية 2 المعلومات التجارية …" at bounding box center [770, 384] width 1540 height 768
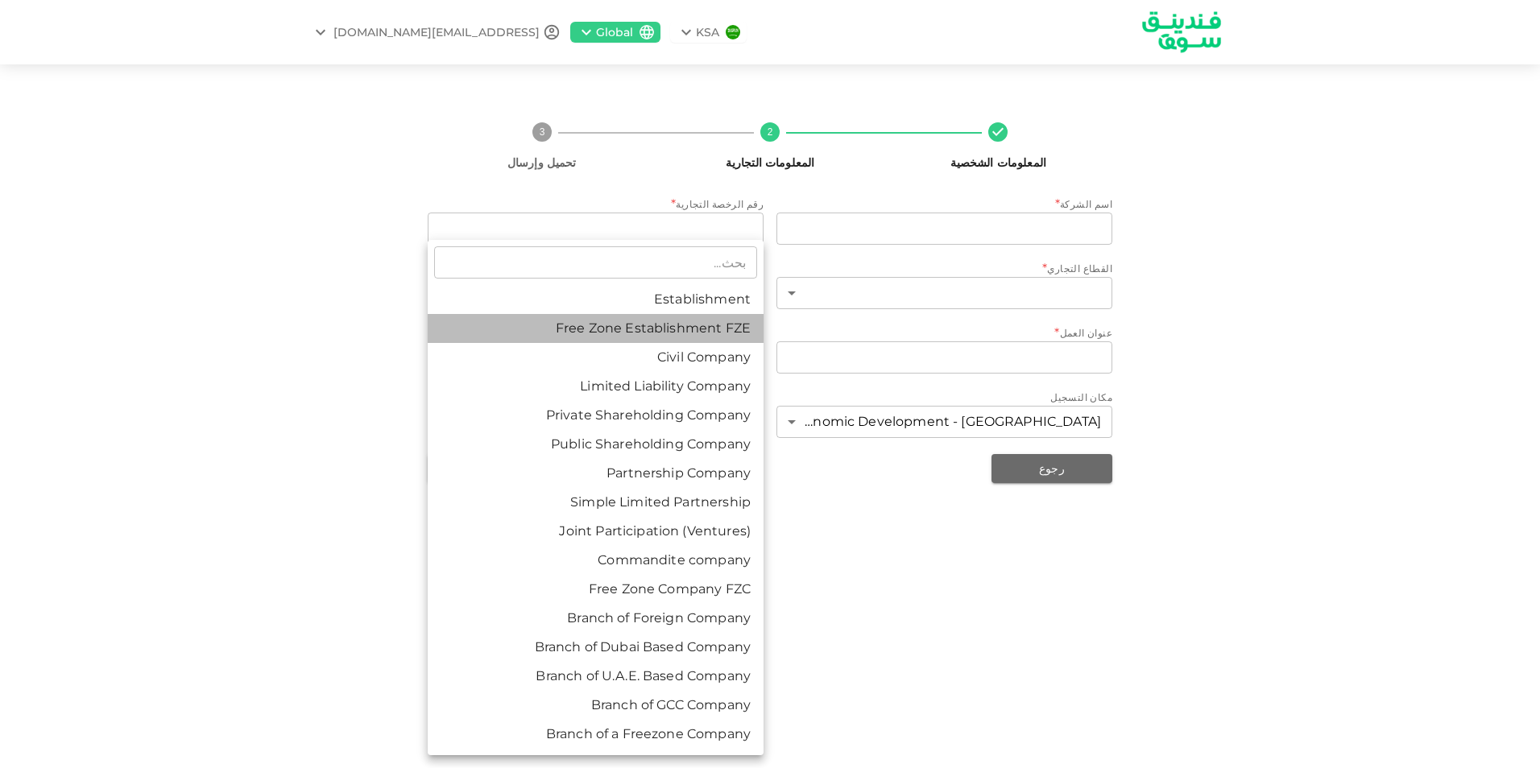
click at [587, 337] on li "Free Zone Establishment FZE" at bounding box center [596, 328] width 336 height 29
type input "2"
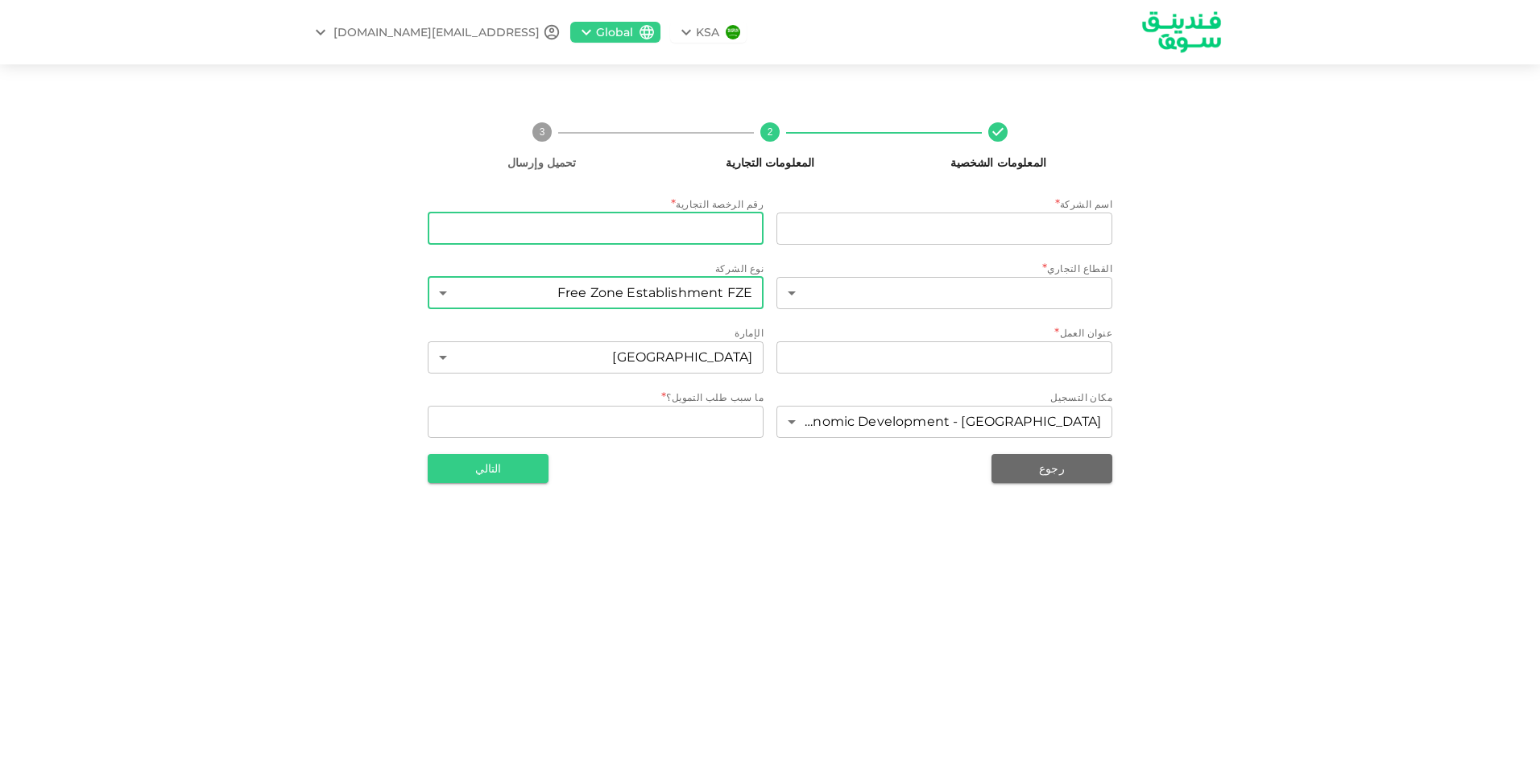
click at [581, 225] on input "tradeLicenseNumber" at bounding box center [596, 229] width 336 height 32
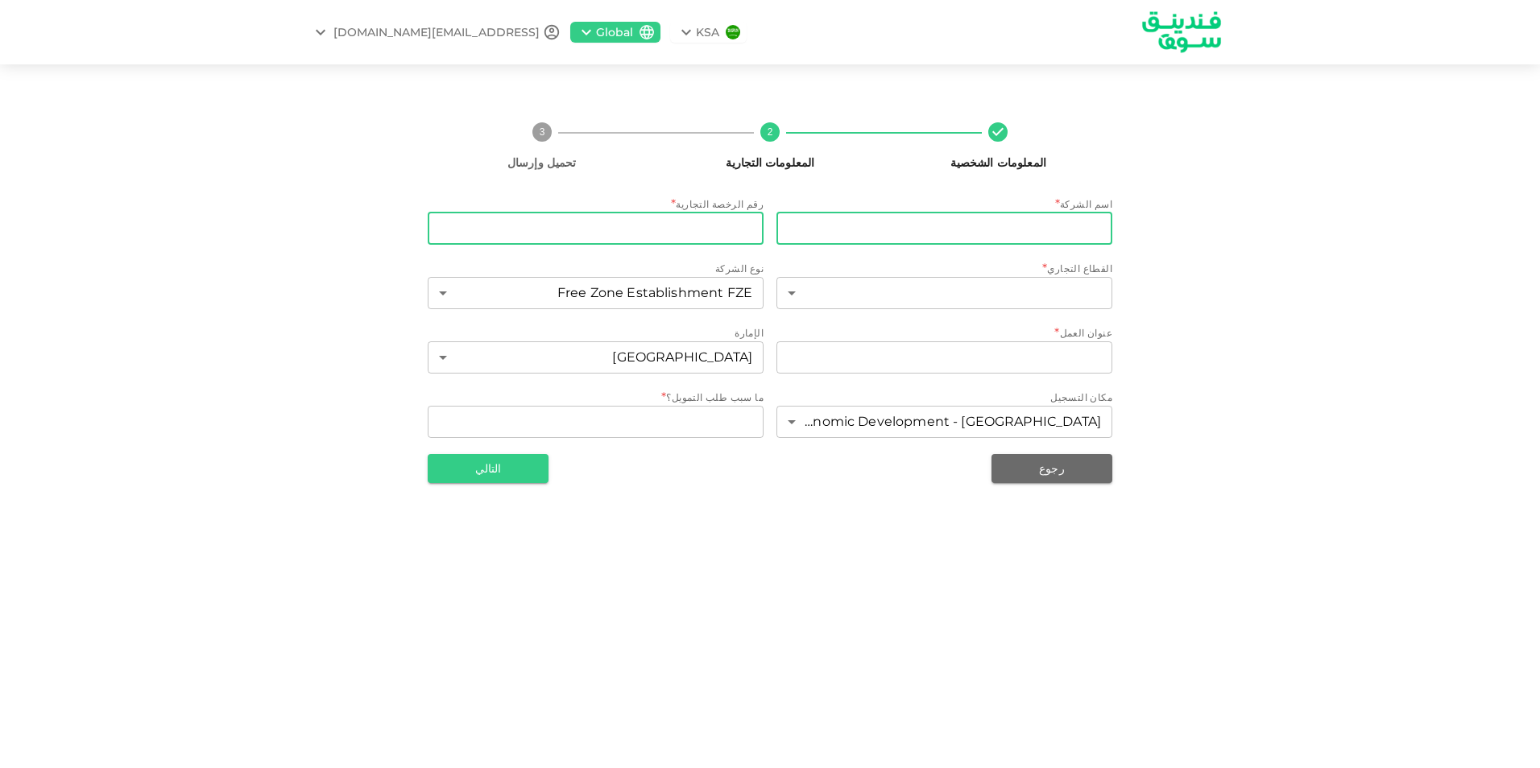
click at [818, 229] on input "businessName" at bounding box center [944, 229] width 336 height 32
click at [1281, 343] on div "المعلومات الشخصية 2 المعلومات التجارية 3 تحميل وإرسال اسم الشركة * businessName…" at bounding box center [770, 296] width 1540 height 425
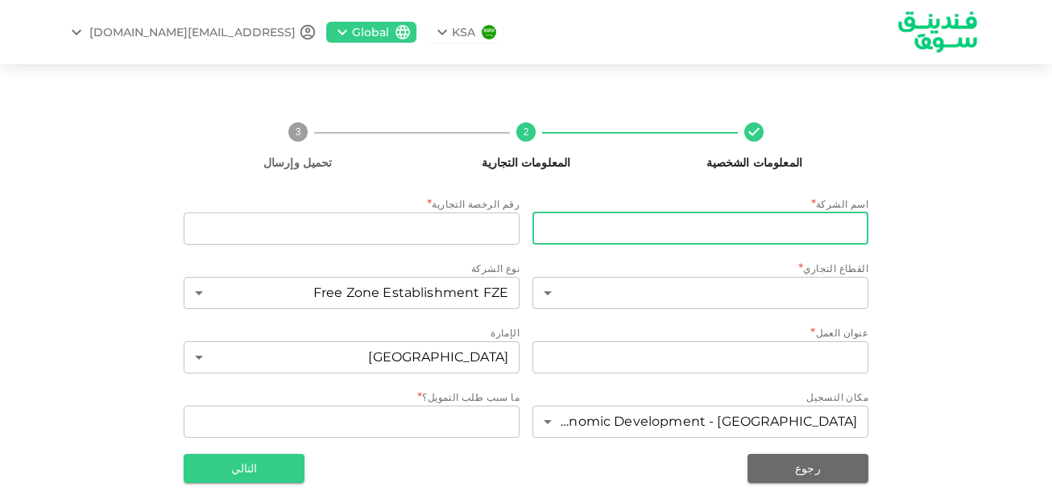
click at [621, 225] on input "businessName" at bounding box center [700, 229] width 336 height 32
click at [677, 225] on input "businessName" at bounding box center [700, 229] width 336 height 32
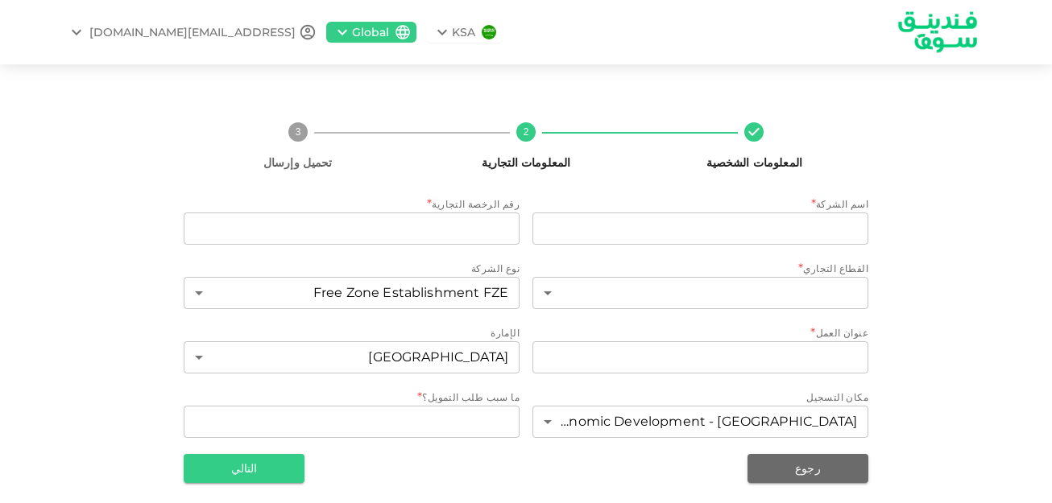
click at [838, 72] on div "KSA Global [EMAIL_ADDRESS][DOMAIN_NAME] المعلومات الشخصية 2 المعلومات التجارية …" at bounding box center [526, 251] width 1052 height 503
click at [618, 36] on div "KSA Global [EMAIL_ADDRESS][DOMAIN_NAME]" at bounding box center [526, 32] width 918 height 62
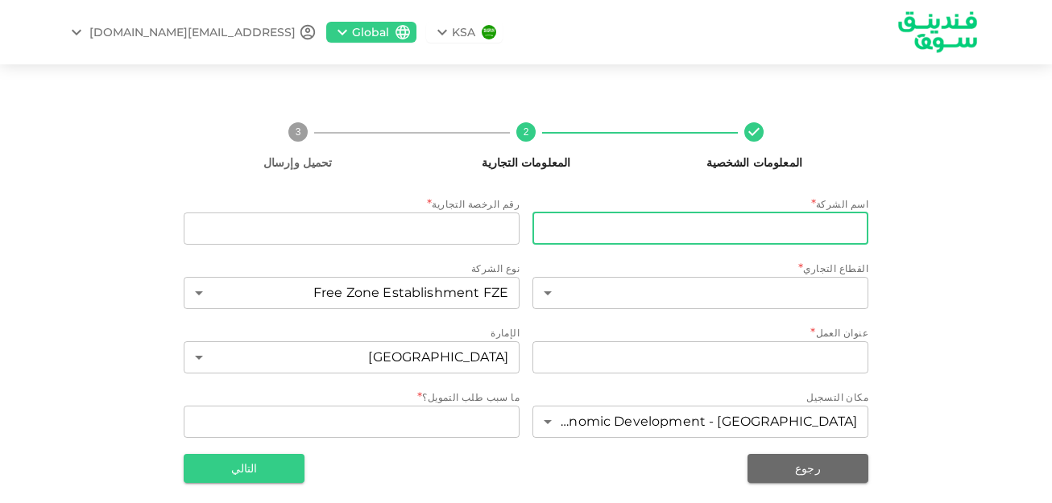
click at [765, 227] on input "businessName" at bounding box center [700, 229] width 336 height 32
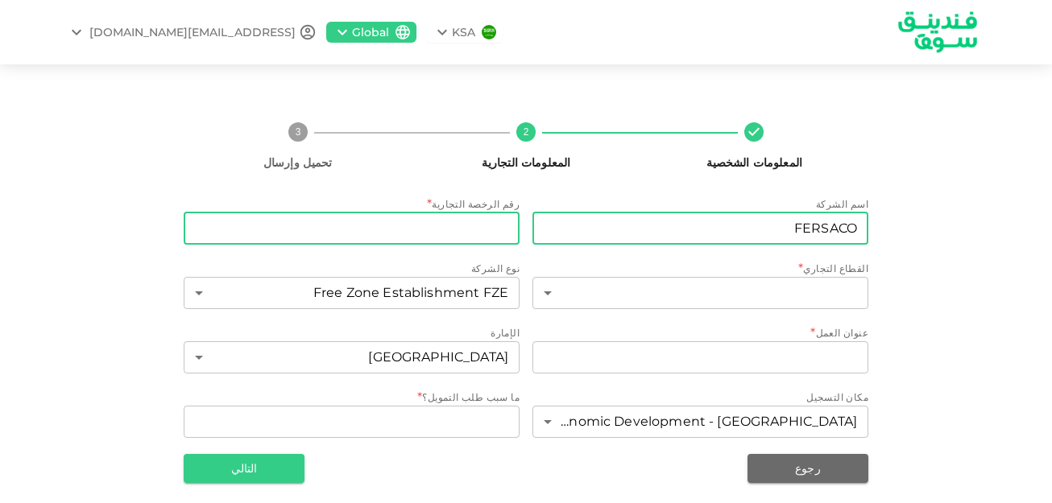
type input "FERSACO"
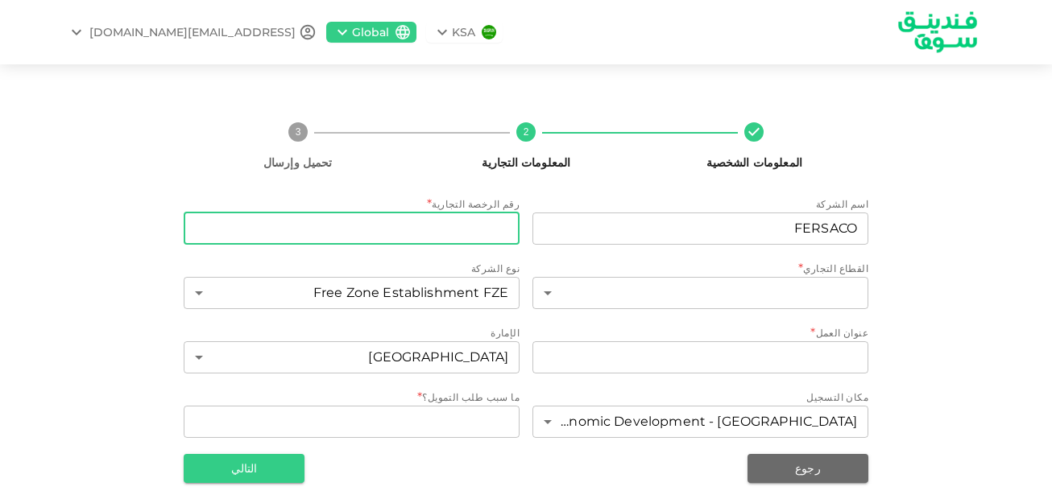
click at [395, 222] on input "tradeLicenseNumber" at bounding box center [352, 229] width 336 height 32
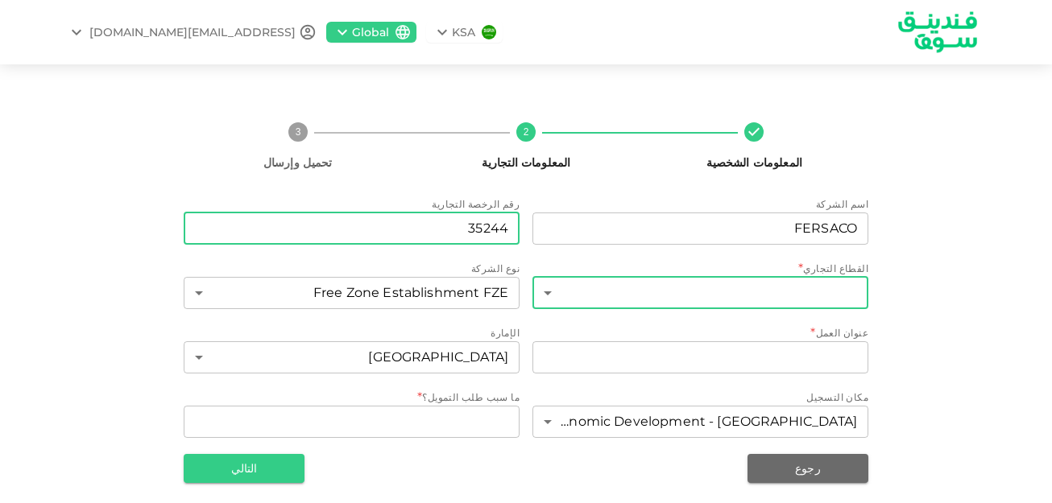
type input "35244"
click at [630, 281] on body "KSA Global [EMAIL_ADDRESS][DOMAIN_NAME] المعلومات الشخصية 2 المعلومات التجارية …" at bounding box center [526, 251] width 1052 height 503
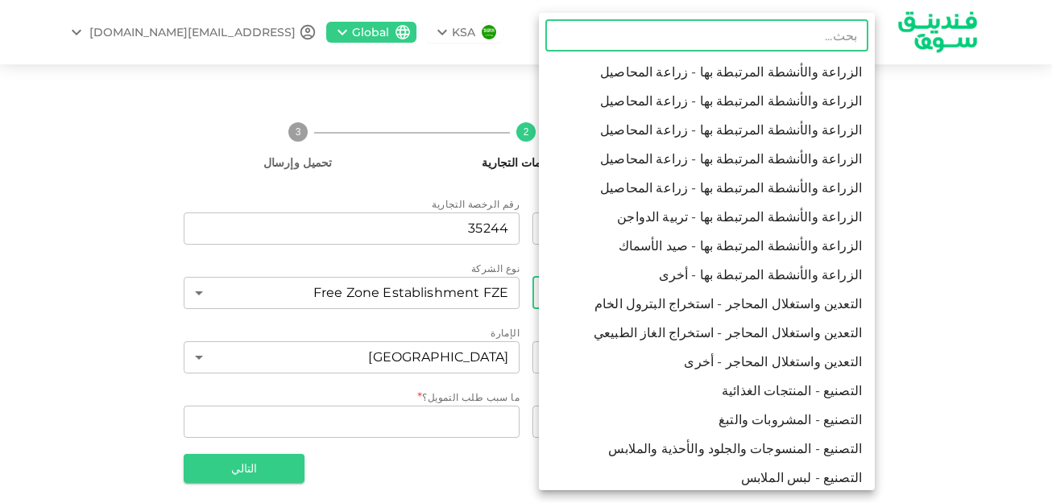
click at [734, 33] on input "text" at bounding box center [706, 35] width 323 height 32
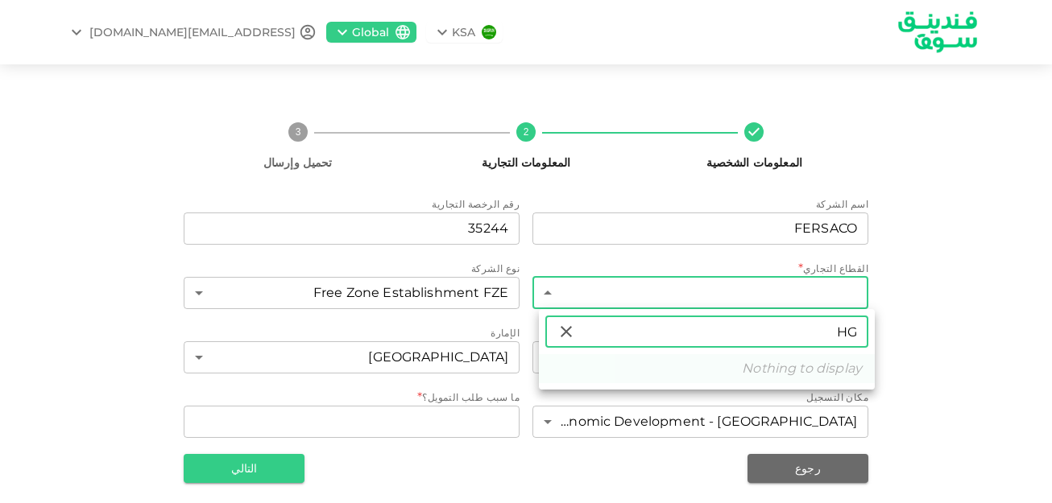
type input "H"
type input "الاستثمار"
click at [754, 356] on li "الأنشطة المالية والتأمينية - شركات الاستثمار" at bounding box center [707, 368] width 336 height 29
type input "104"
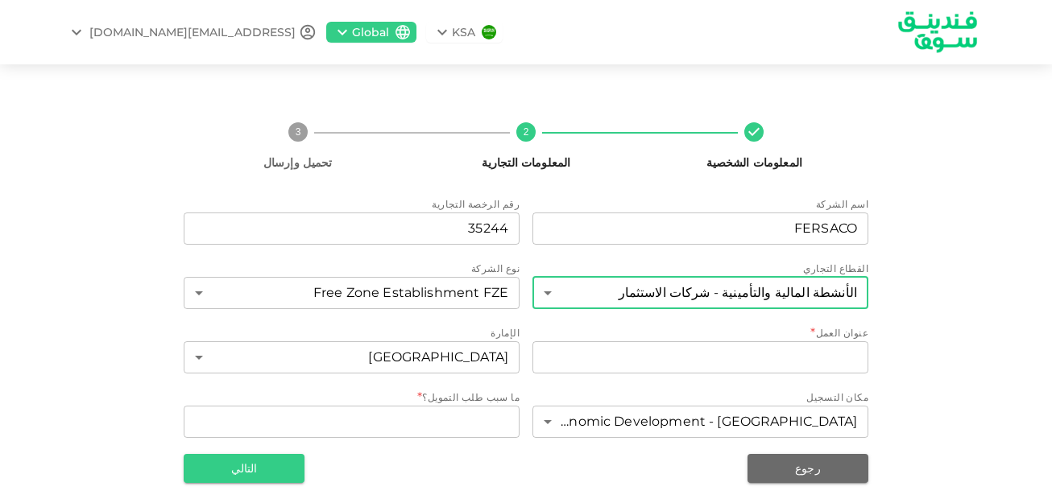
click at [615, 286] on body "KSA Global [EMAIL_ADDRESS][DOMAIN_NAME] المعلومات الشخصية 2 المعلومات التجارية …" at bounding box center [526, 251] width 1052 height 503
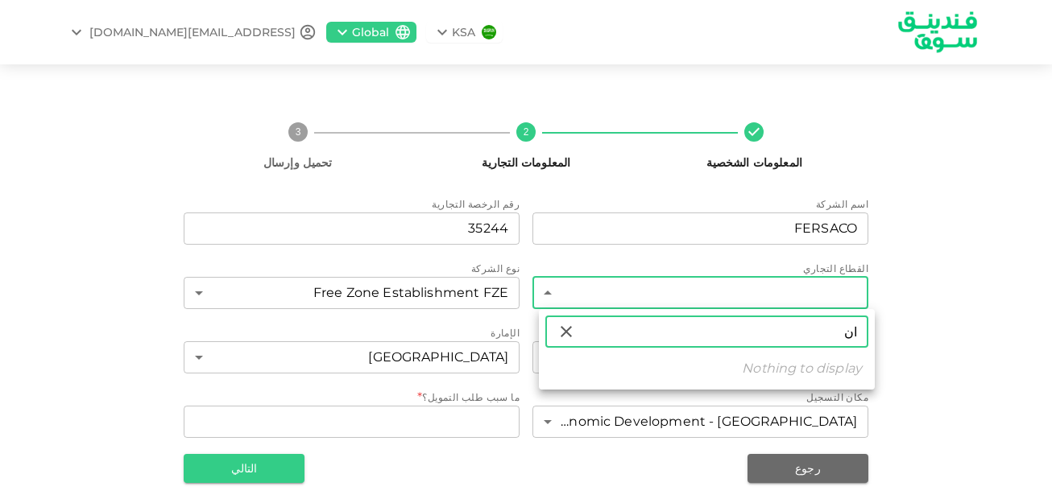
type input "ا"
type input "م"
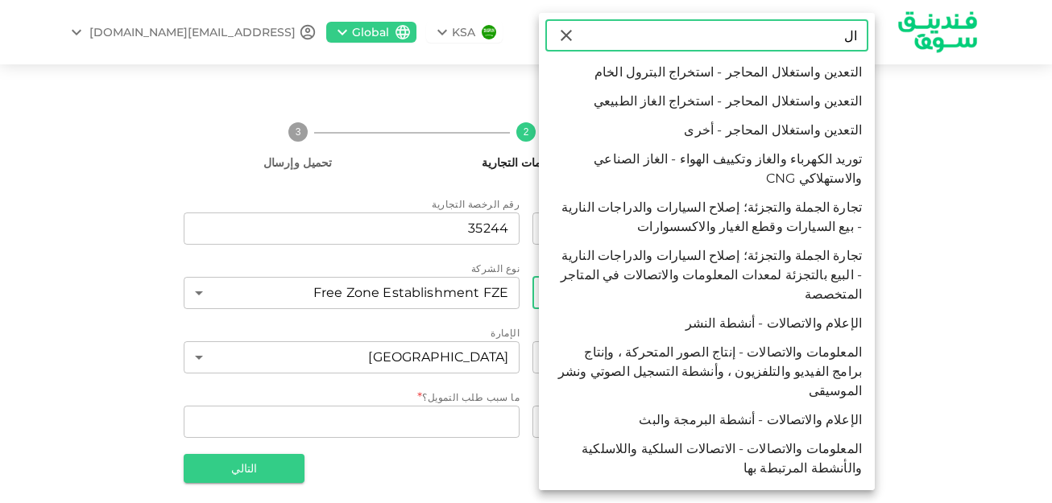
type input "ا"
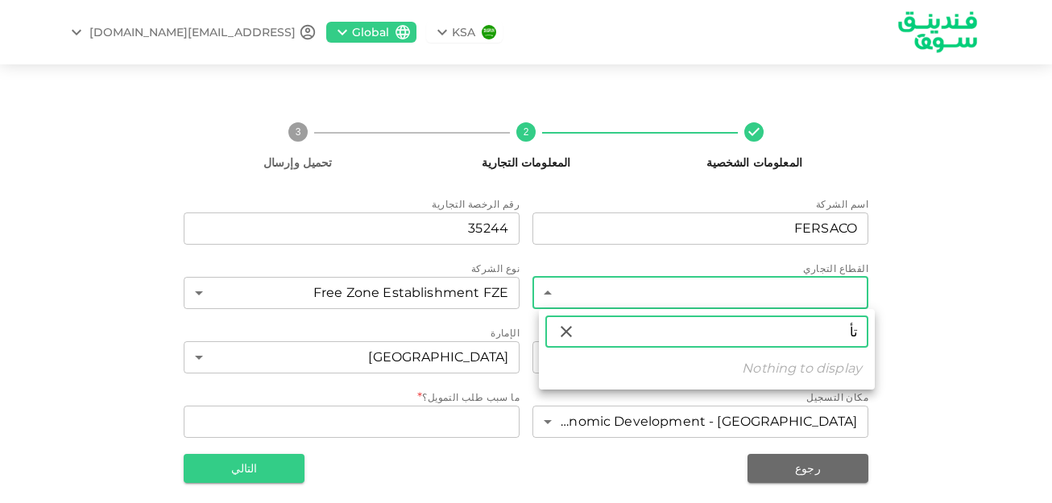
type input "ت"
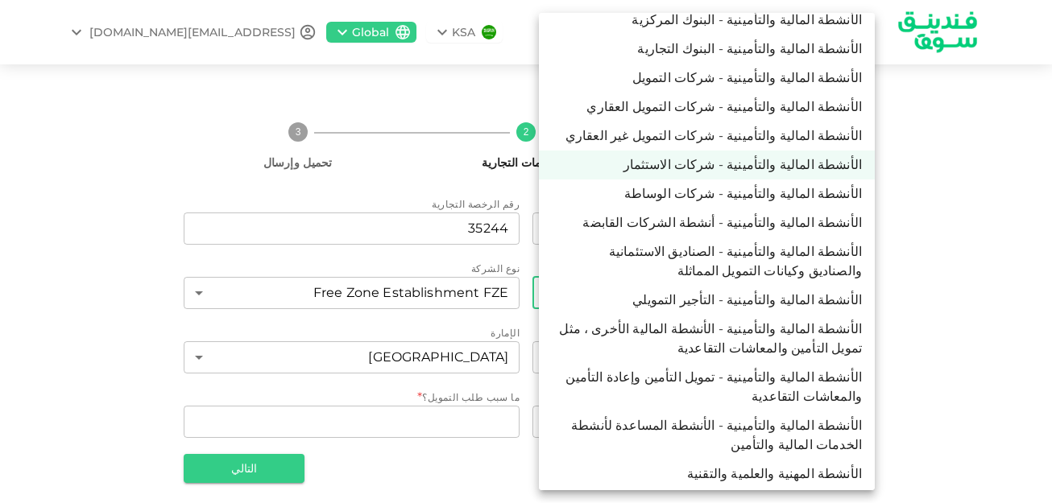
scroll to position [4193, 0]
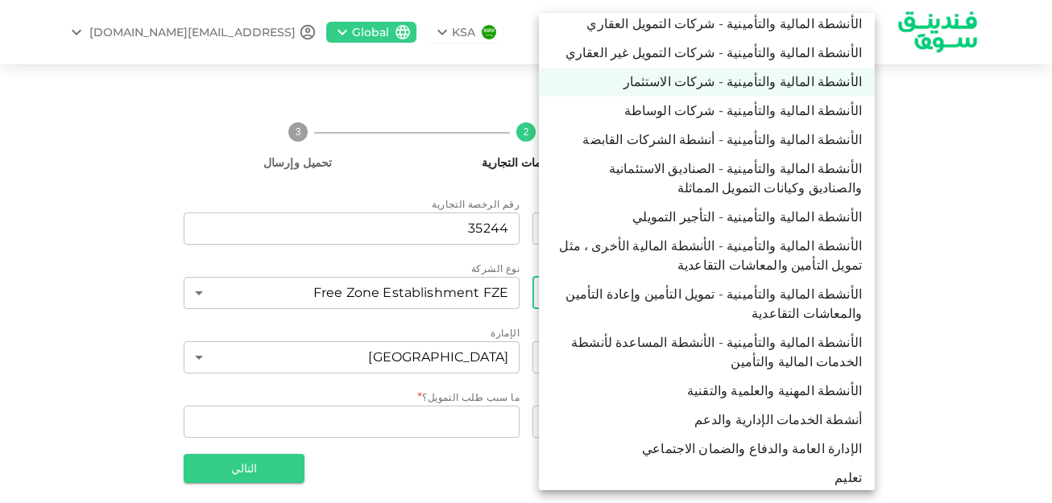
click at [775, 406] on li "أنشطة الخدمات الإدارية والدعم" at bounding box center [707, 420] width 336 height 29
type input "113"
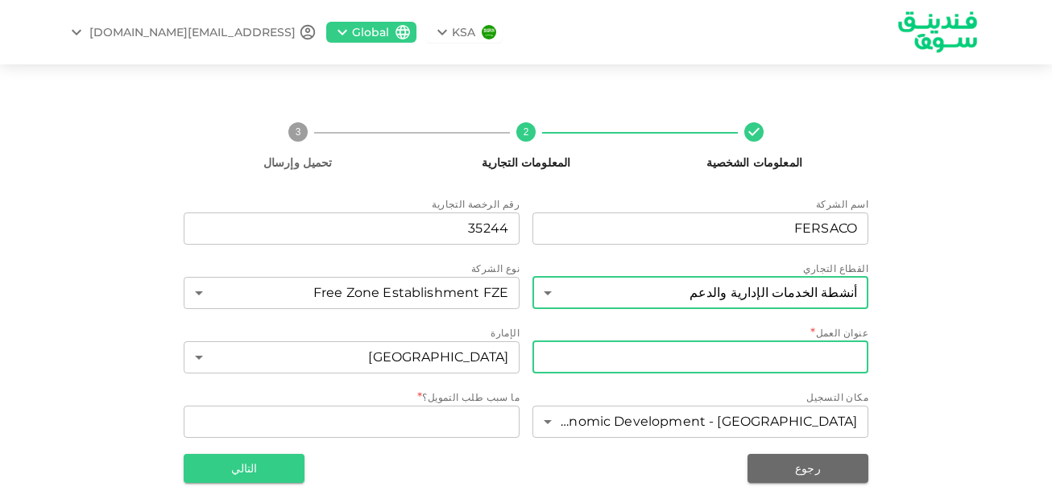
click at [711, 358] on input "businessAddress" at bounding box center [700, 357] width 336 height 32
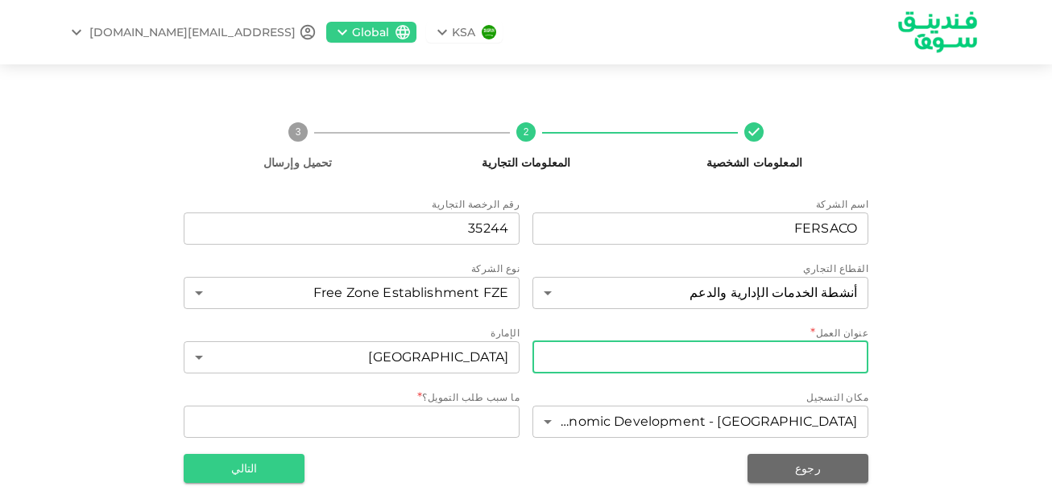
type input "[GEOGRAPHIC_DATA]"
click at [974, 319] on div "المعلومات الشخصية 2 المعلومات التجارية 3 تحميل وإرسال اسم الشركة businessName F…" at bounding box center [526, 297] width 918 height 374
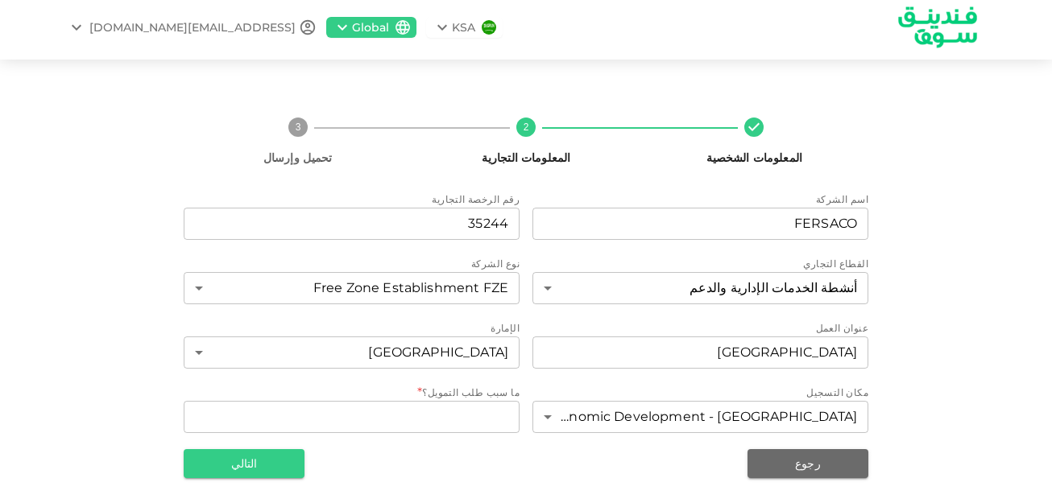
scroll to position [6, 0]
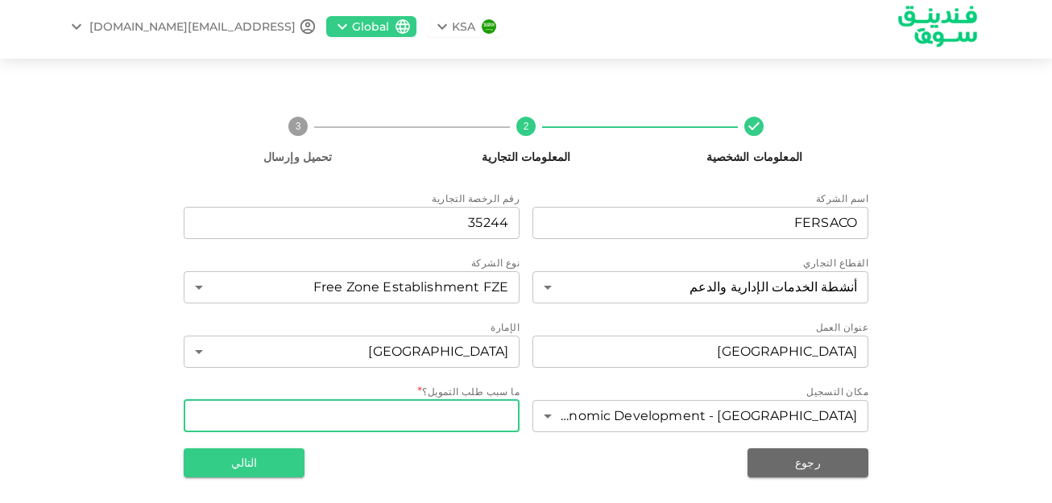
click at [403, 414] on textarea "WhatDoYouNeedFundsFor" at bounding box center [351, 416] width 313 height 19
type textarea "من اجل تنشيط عمل الشركة بسبب الركود الذي كان حاصل بفترة التوقف"
click at [233, 465] on button "التالي" at bounding box center [244, 462] width 121 height 29
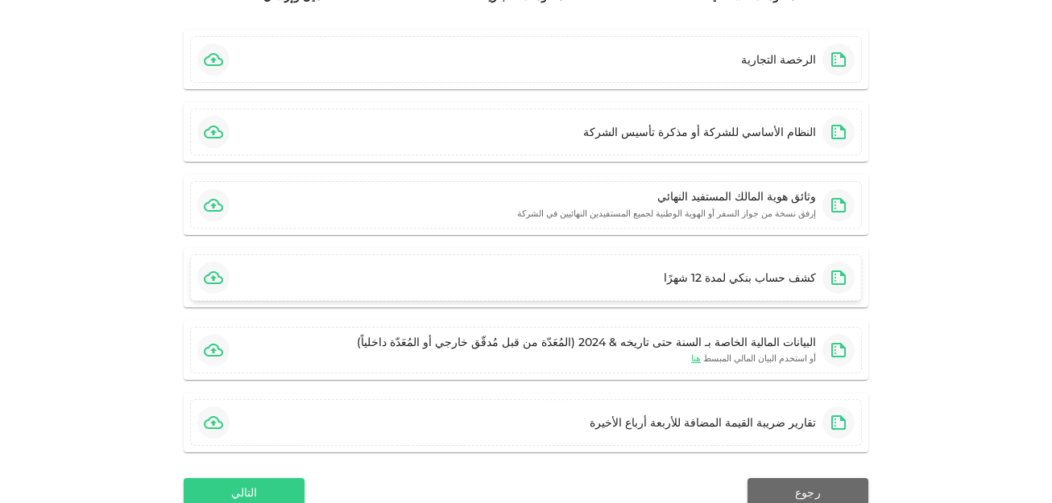
scroll to position [247, 0]
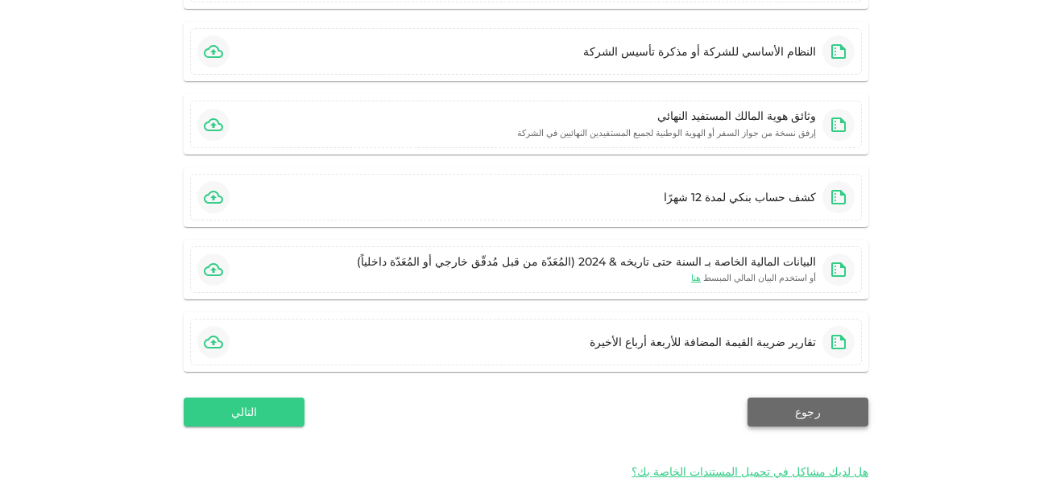
click at [777, 413] on button "رجوع" at bounding box center [807, 412] width 121 height 29
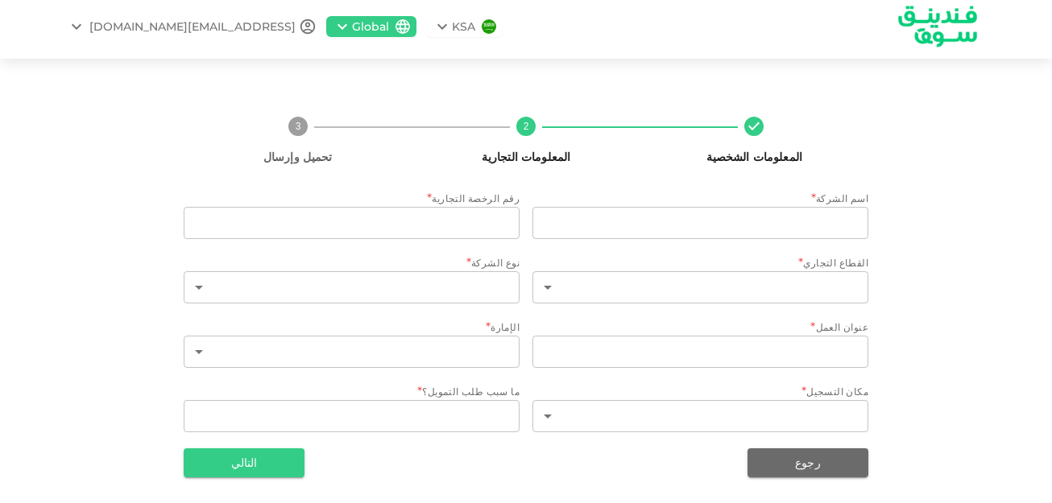
scroll to position [6, 0]
type input "FERSACO"
type input "35244"
type input "113"
type input "2"
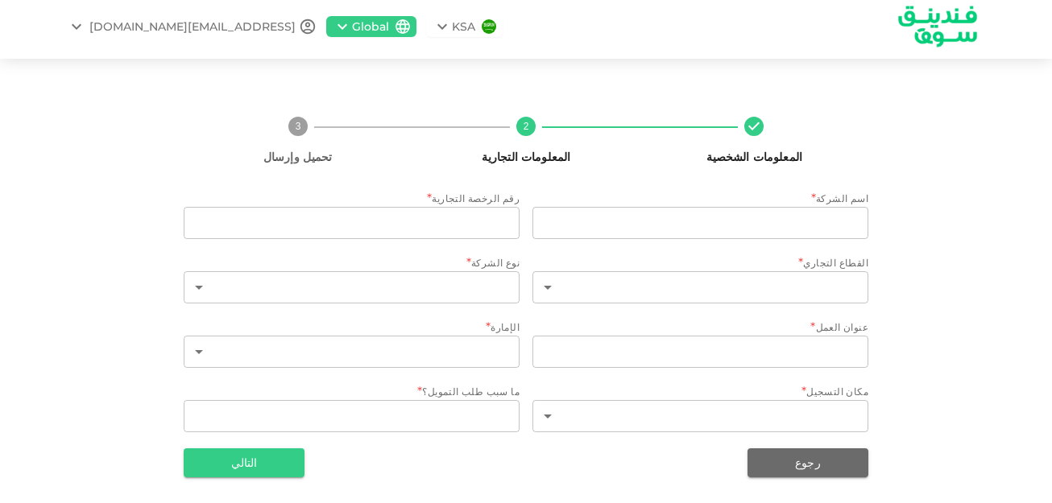
type input "[GEOGRAPHIC_DATA]"
type input "3"
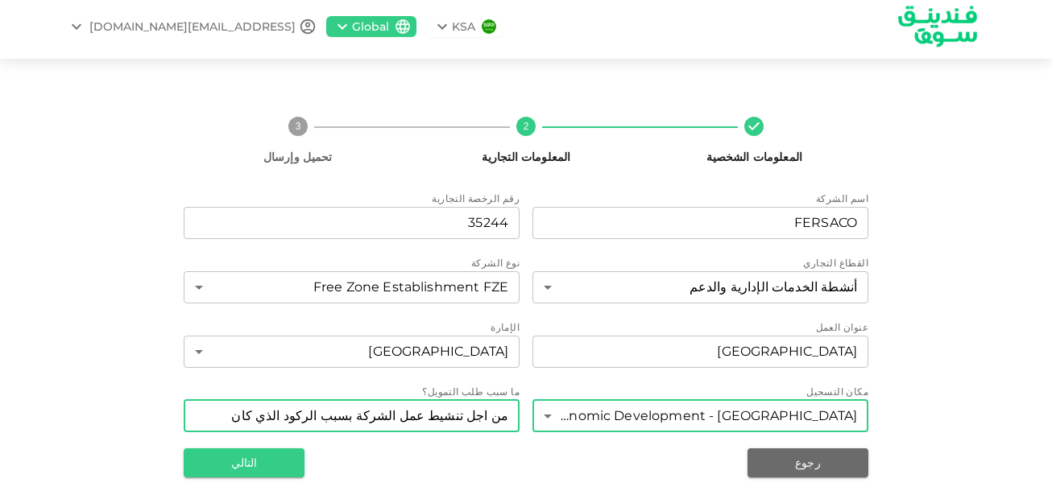
drag, startPoint x: 278, startPoint y: 407, endPoint x: 769, endPoint y: 399, distance: 491.2
click at [769, 399] on div "اسم الشركة businessName FERSACO businessName رقم الرخصة التجارية tradeLicenseNu…" at bounding box center [526, 313] width 684 height 245
type textarea "بفترة التوقف"
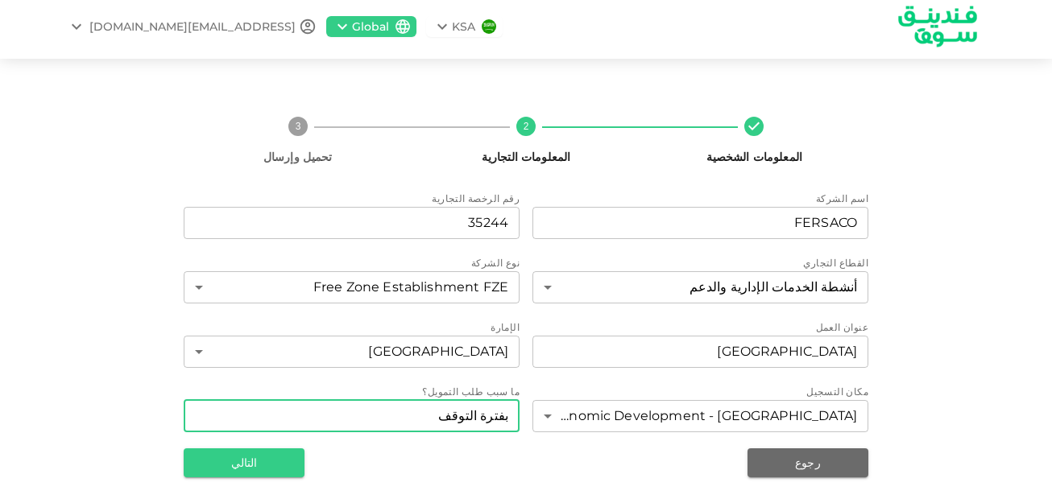
drag, startPoint x: 556, startPoint y: 399, endPoint x: 711, endPoint y: 397, distance: 154.6
click at [711, 397] on div "اسم الشركة businessName FERSACO businessName رقم الرخصة التجارية tradeLicenseNu…" at bounding box center [526, 313] width 684 height 245
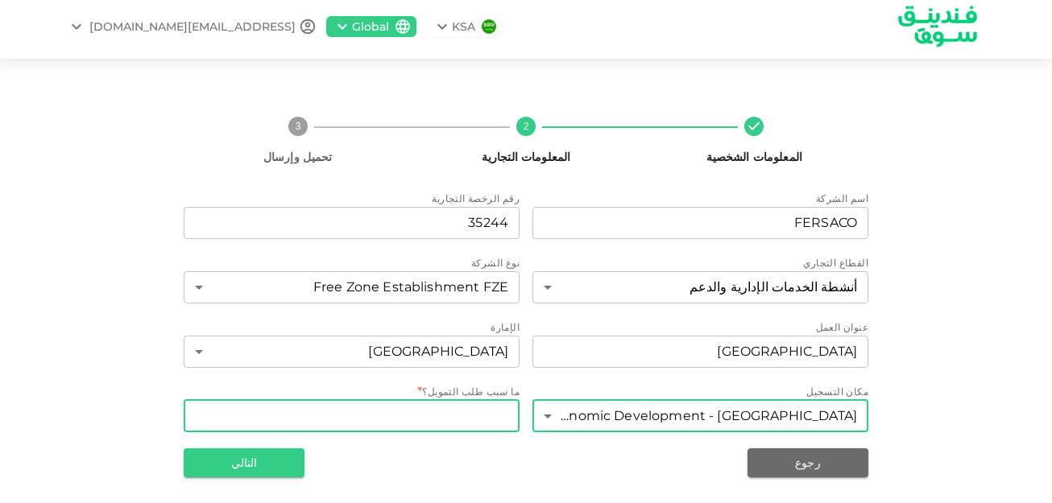
click at [654, 407] on body "KSA Global [EMAIL_ADDRESS][DOMAIN_NAME] المعلومات الشخصية 2 المعلومات التجارية …" at bounding box center [526, 251] width 1052 height 503
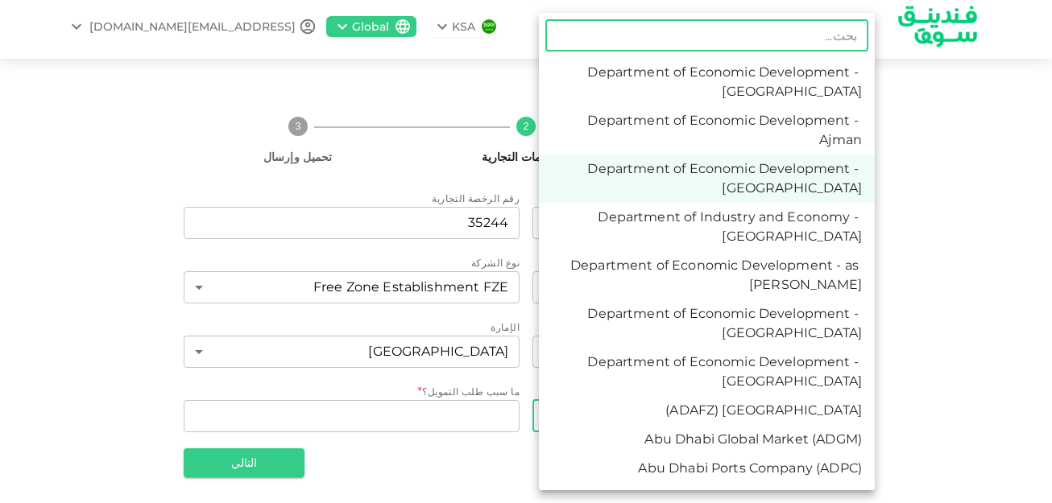
click at [512, 420] on div at bounding box center [526, 251] width 1052 height 503
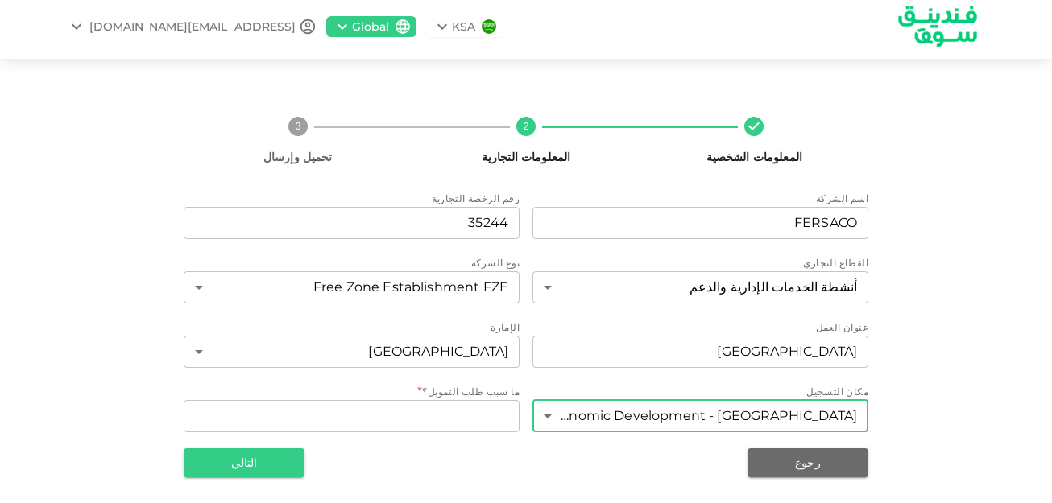
click at [552, 416] on body "KSA Global [EMAIL_ADDRESS][DOMAIN_NAME] المعلومات الشخصية 2 المعلومات التجارية …" at bounding box center [526, 251] width 1052 height 503
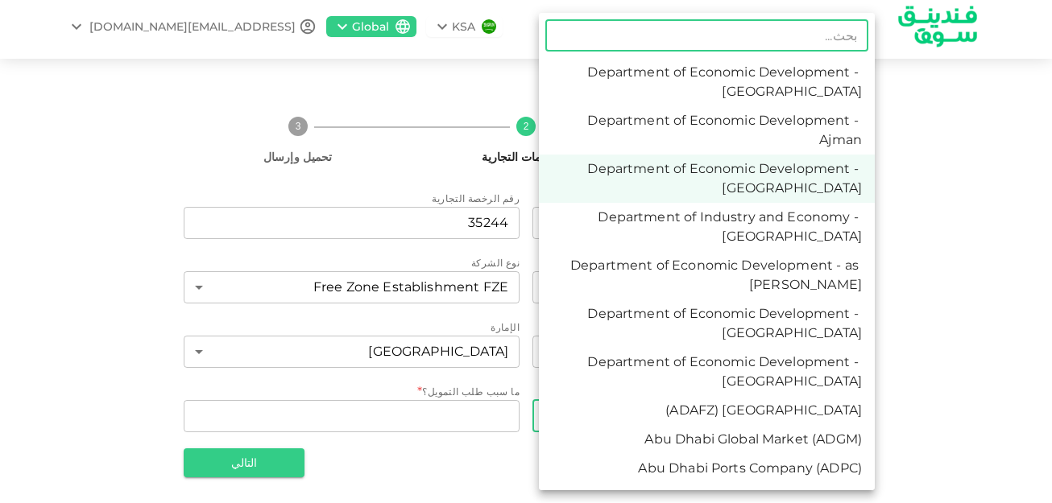
click at [639, 36] on input "text" at bounding box center [706, 35] width 323 height 32
click at [1052, 228] on html "KSA Global [EMAIL_ADDRESS][DOMAIN_NAME] المعلومات الشخصية 2 المعلومات التجارية …" at bounding box center [526, 251] width 1052 height 503
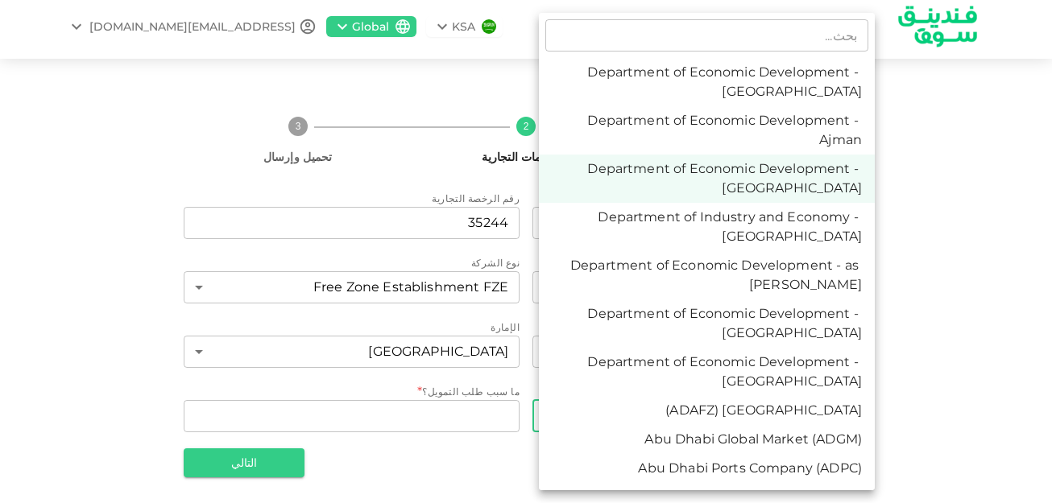
click at [1020, 381] on div at bounding box center [526, 251] width 1052 height 503
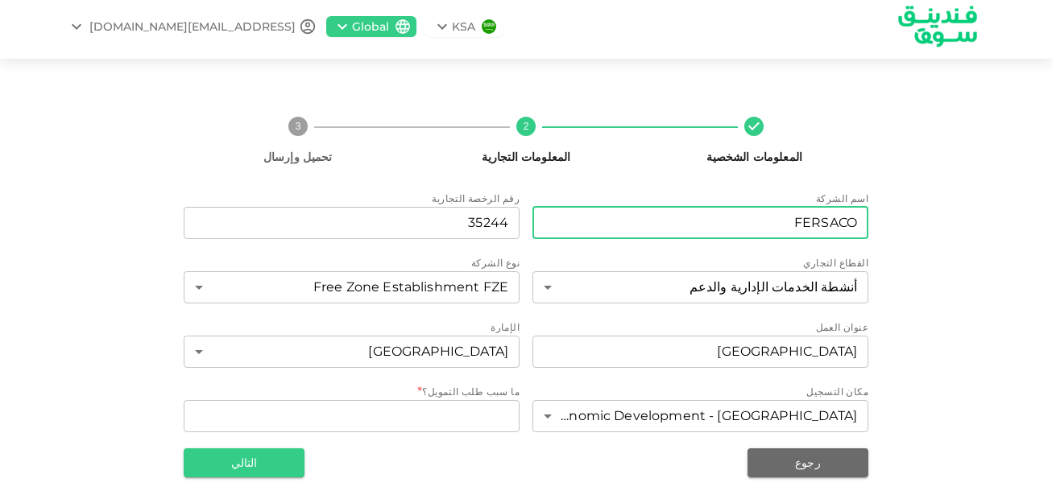
drag, startPoint x: 675, startPoint y: 219, endPoint x: 953, endPoint y: 205, distance: 279.0
click at [1028, 209] on div "المعلومات الشخصية 2 المعلومات التجارية 3 تحميل وإرسال اسم الشركة businessName F…" at bounding box center [526, 290] width 1052 height 425
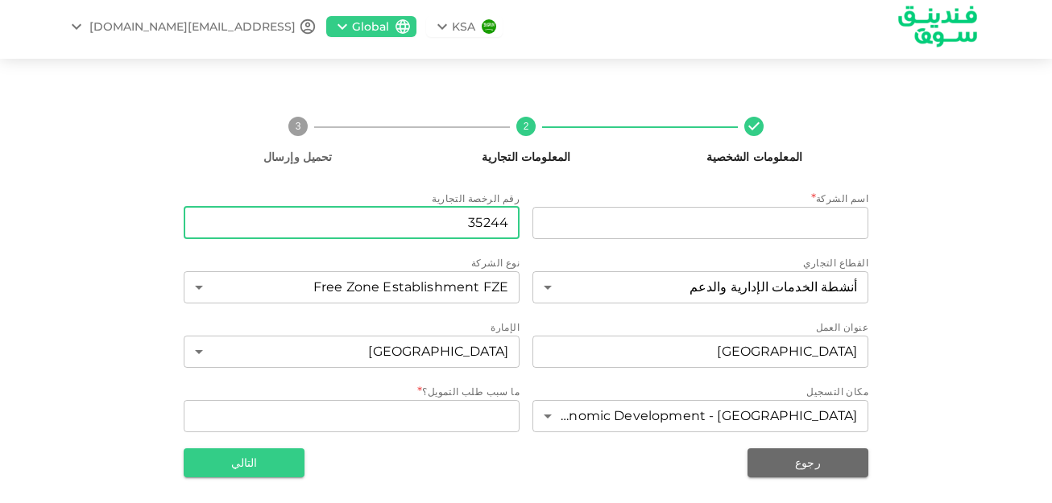
drag, startPoint x: 392, startPoint y: 225, endPoint x: 932, endPoint y: 219, distance: 540.3
click at [883, 219] on div "المعلومات الشخصية 2 المعلومات التجارية 3 تحميل وإرسال اسم الشركة * businessName…" at bounding box center [526, 291] width 918 height 374
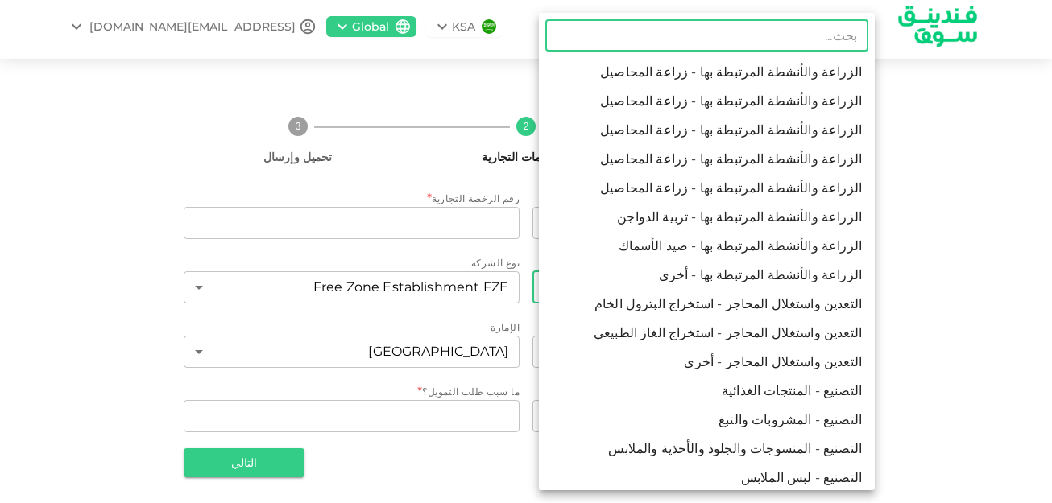
drag, startPoint x: 712, startPoint y: 291, endPoint x: 1041, endPoint y: 282, distance: 329.4
click at [1052, 280] on html "KSA Global [EMAIL_ADDRESS][DOMAIN_NAME] المعلومات الشخصية 2 المعلومات التجارية …" at bounding box center [526, 251] width 1052 height 503
click at [1002, 87] on div at bounding box center [526, 251] width 1052 height 503
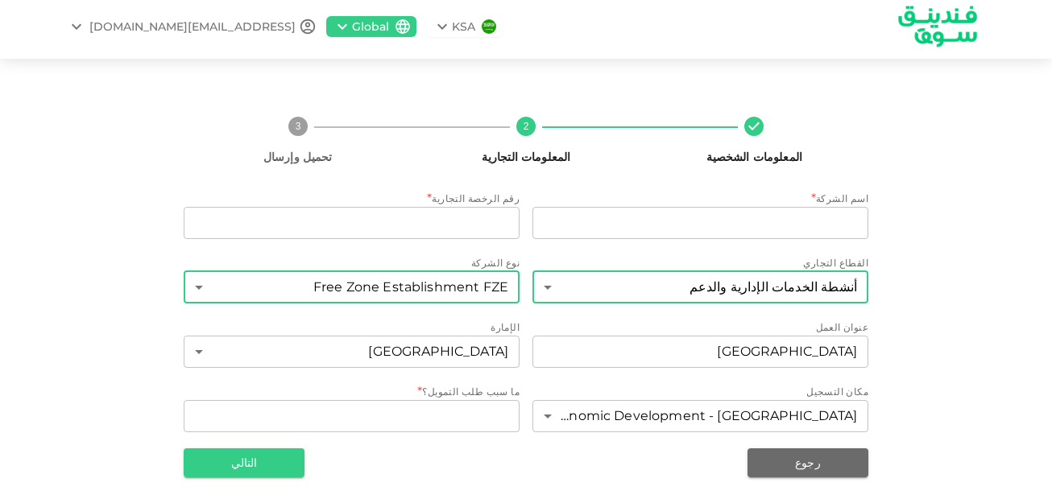
click at [305, 282] on body "KSA Global [EMAIL_ADDRESS][DOMAIN_NAME] المعلومات الشخصية 2 المعلومات التجارية …" at bounding box center [526, 251] width 1052 height 503
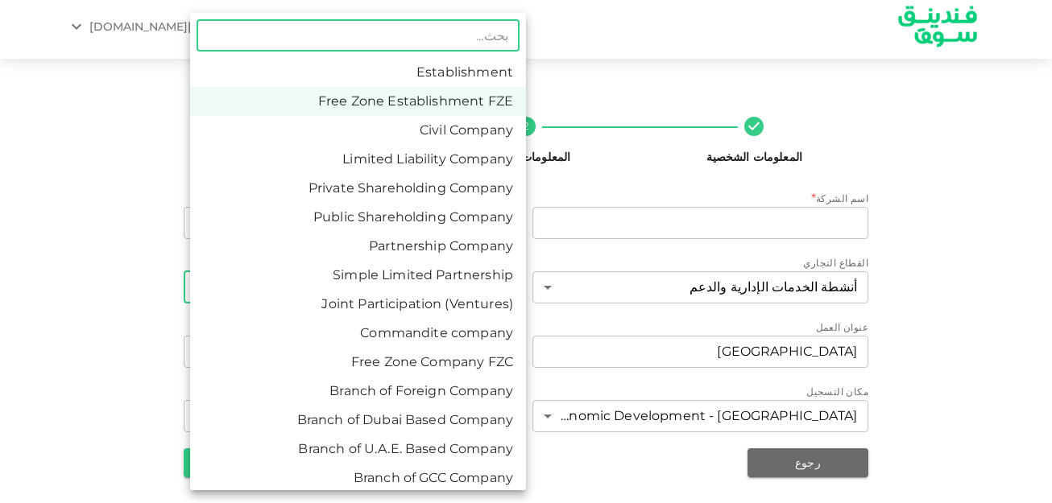
click at [101, 276] on div at bounding box center [526, 251] width 1052 height 503
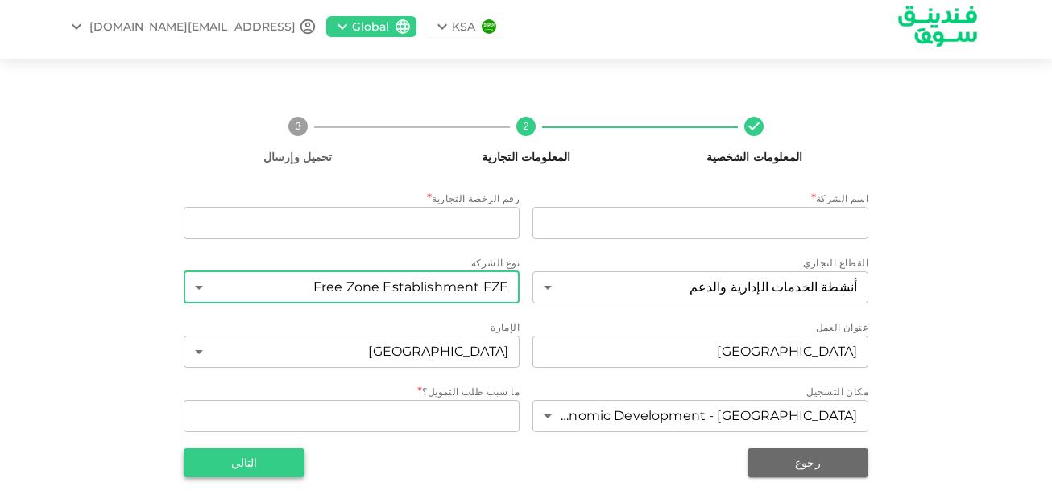
click at [266, 449] on button "التالي" at bounding box center [244, 462] width 121 height 29
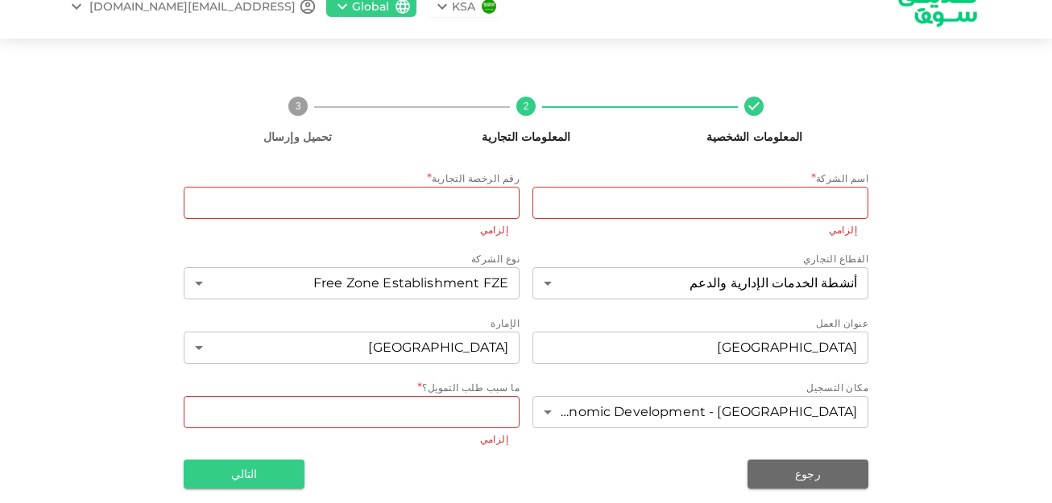
scroll to position [37, 0]
